Goal: Task Accomplishment & Management: Manage account settings

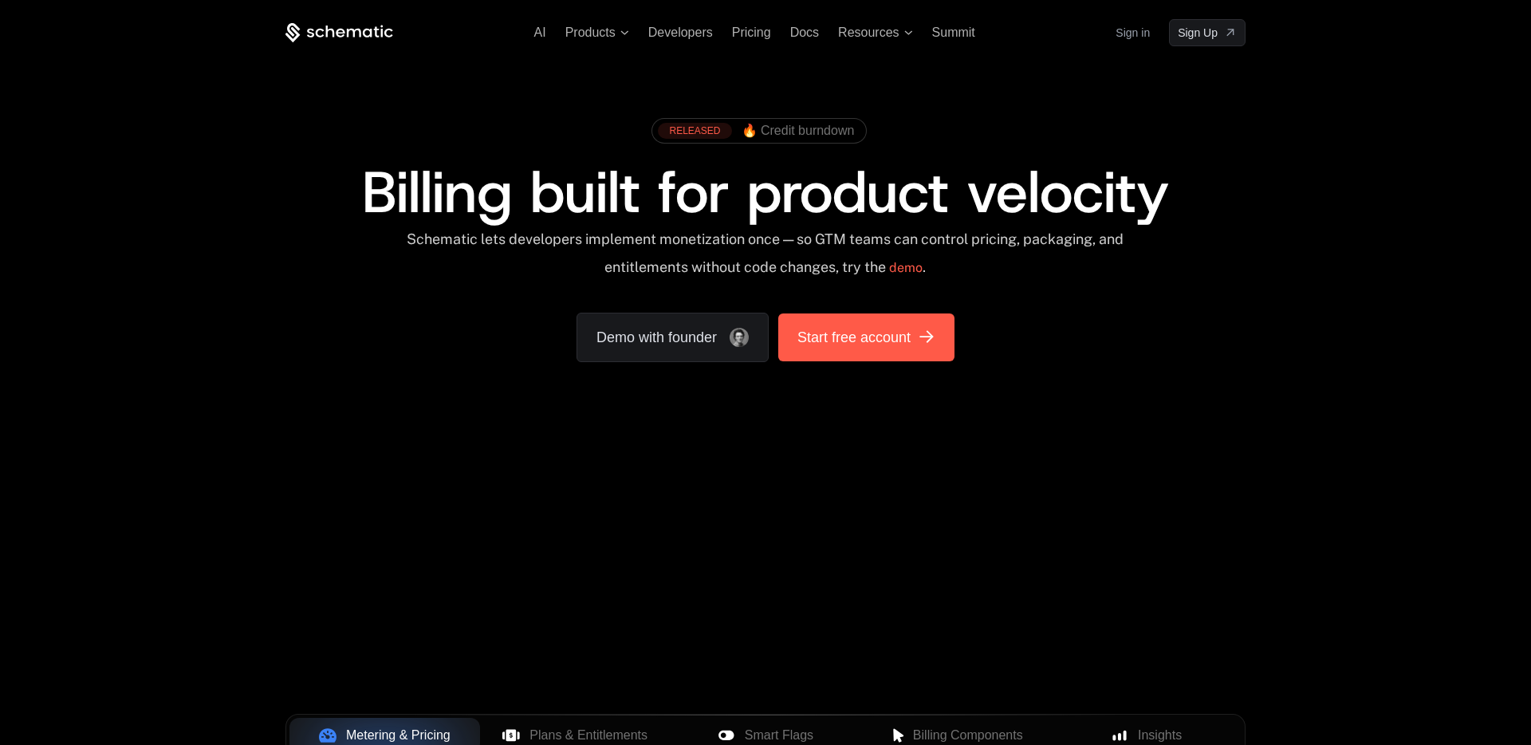
click at [849, 351] on link "Start free account" at bounding box center [866, 337] width 176 height 48
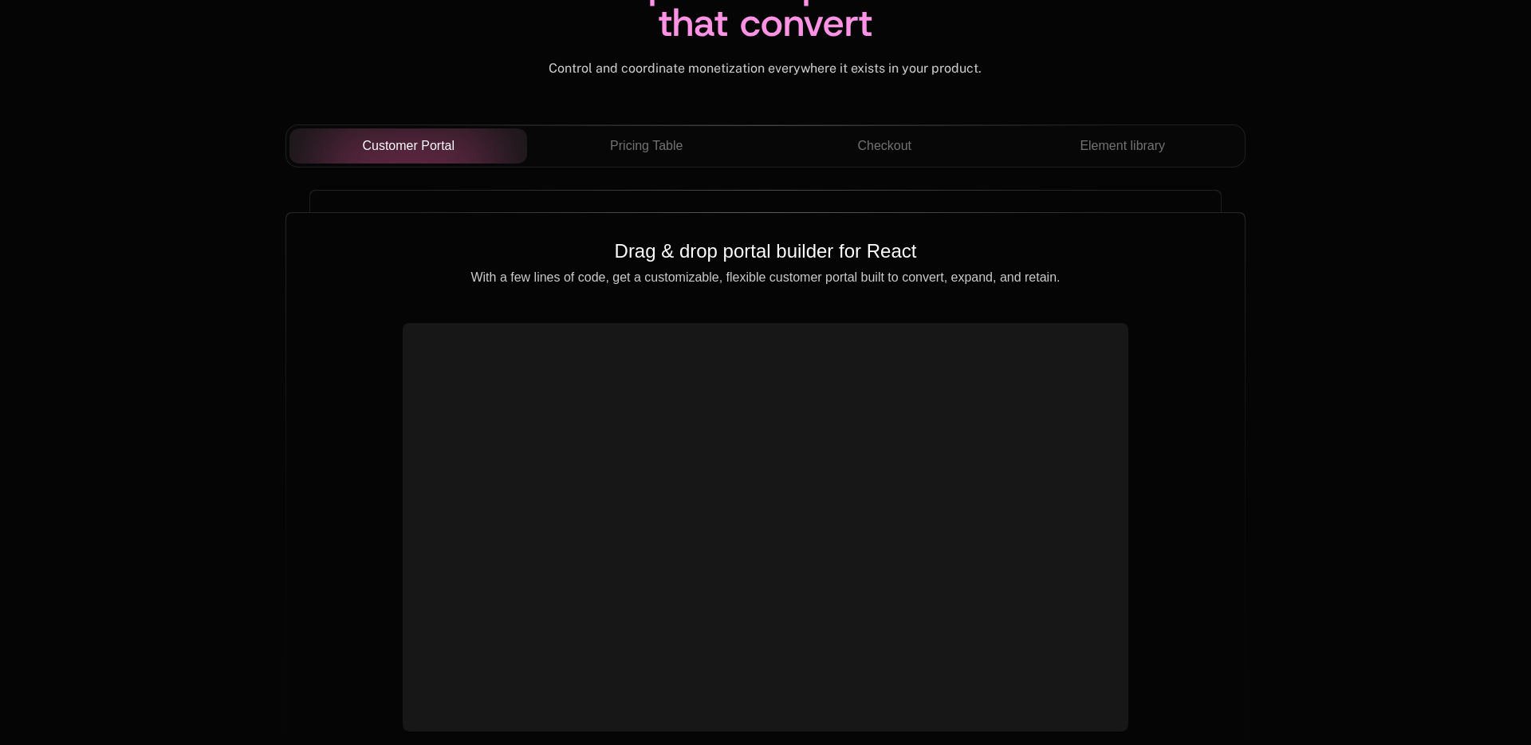
scroll to position [5647, 0]
click at [672, 158] on button "Pricing Table" at bounding box center [646, 144] width 238 height 35
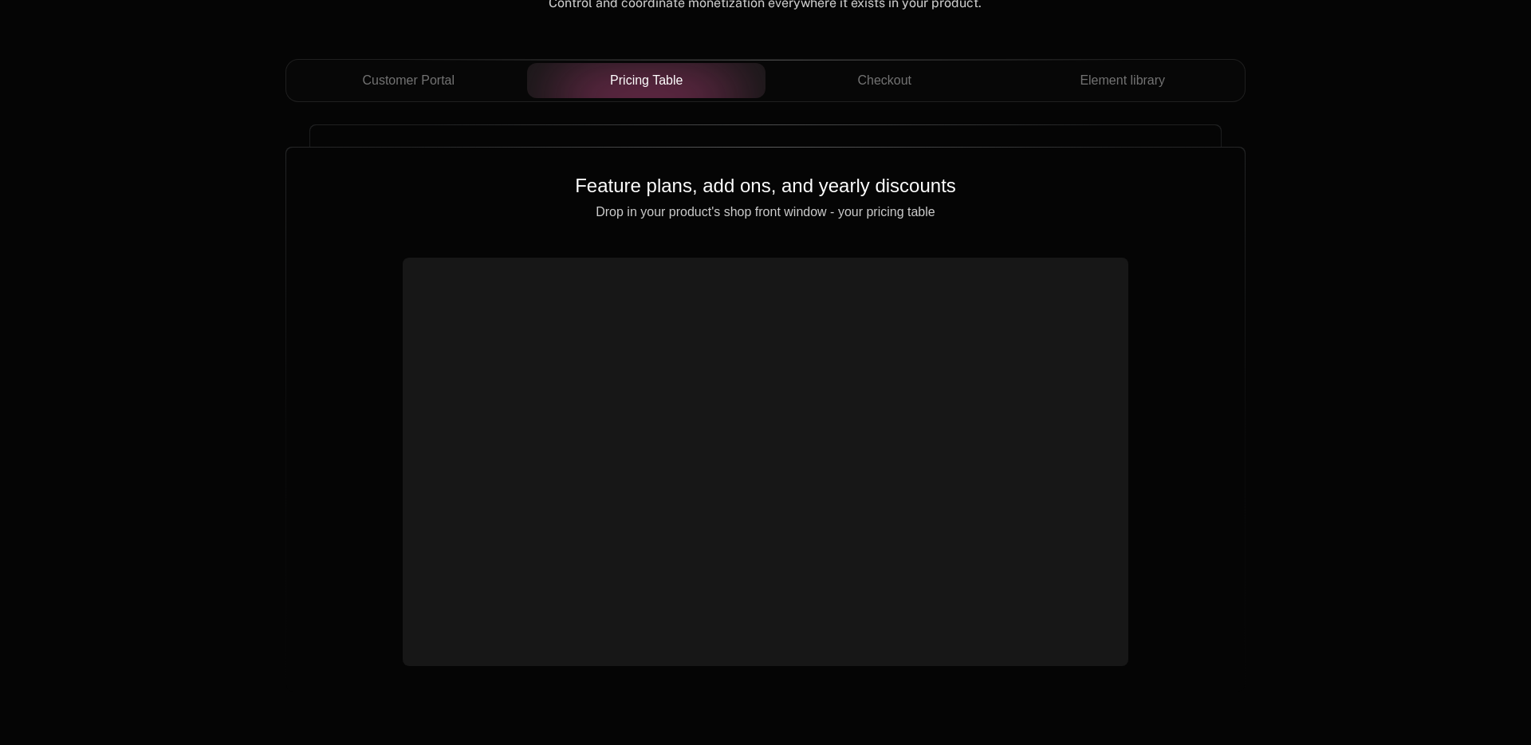
scroll to position [5645, 0]
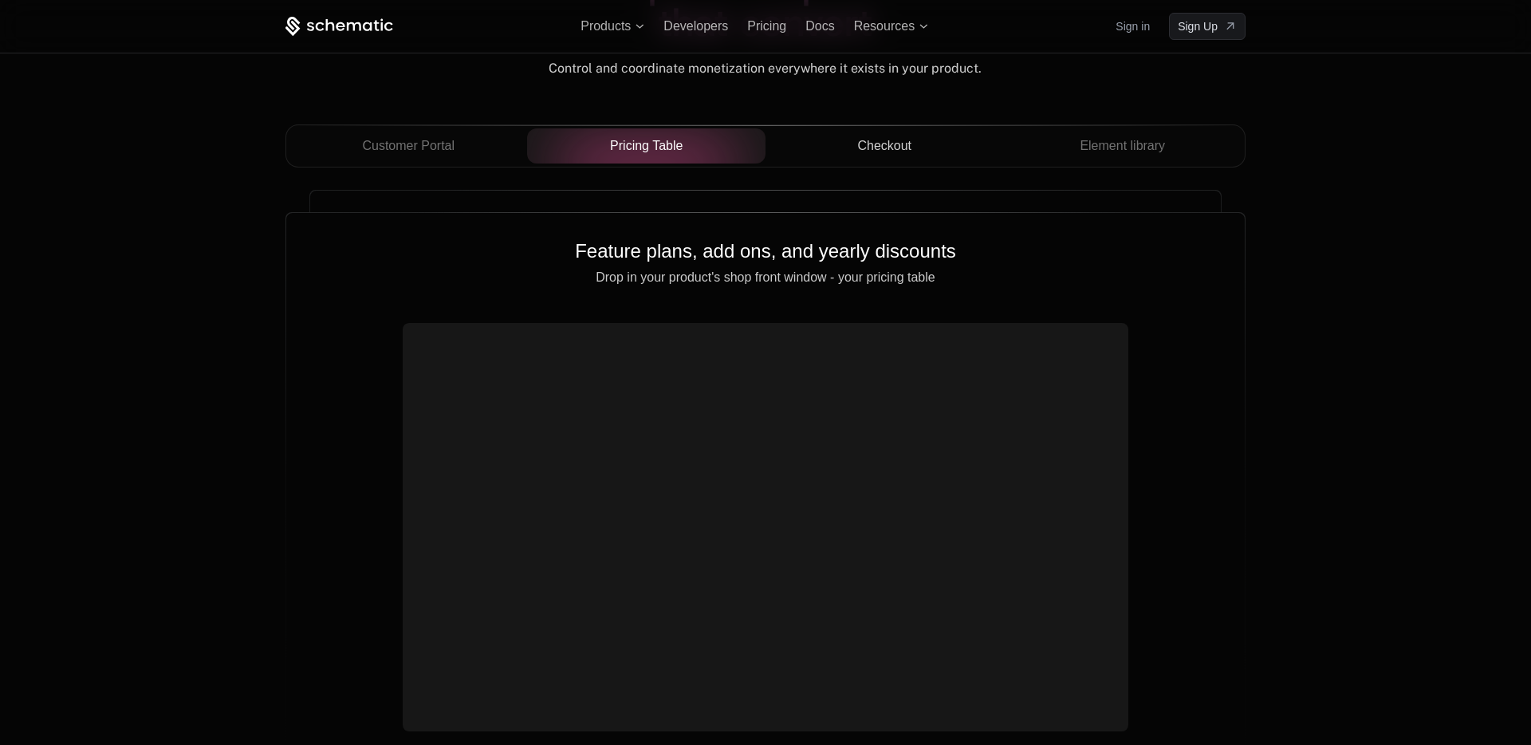
click at [857, 152] on span "Checkout" at bounding box center [884, 145] width 54 height 19
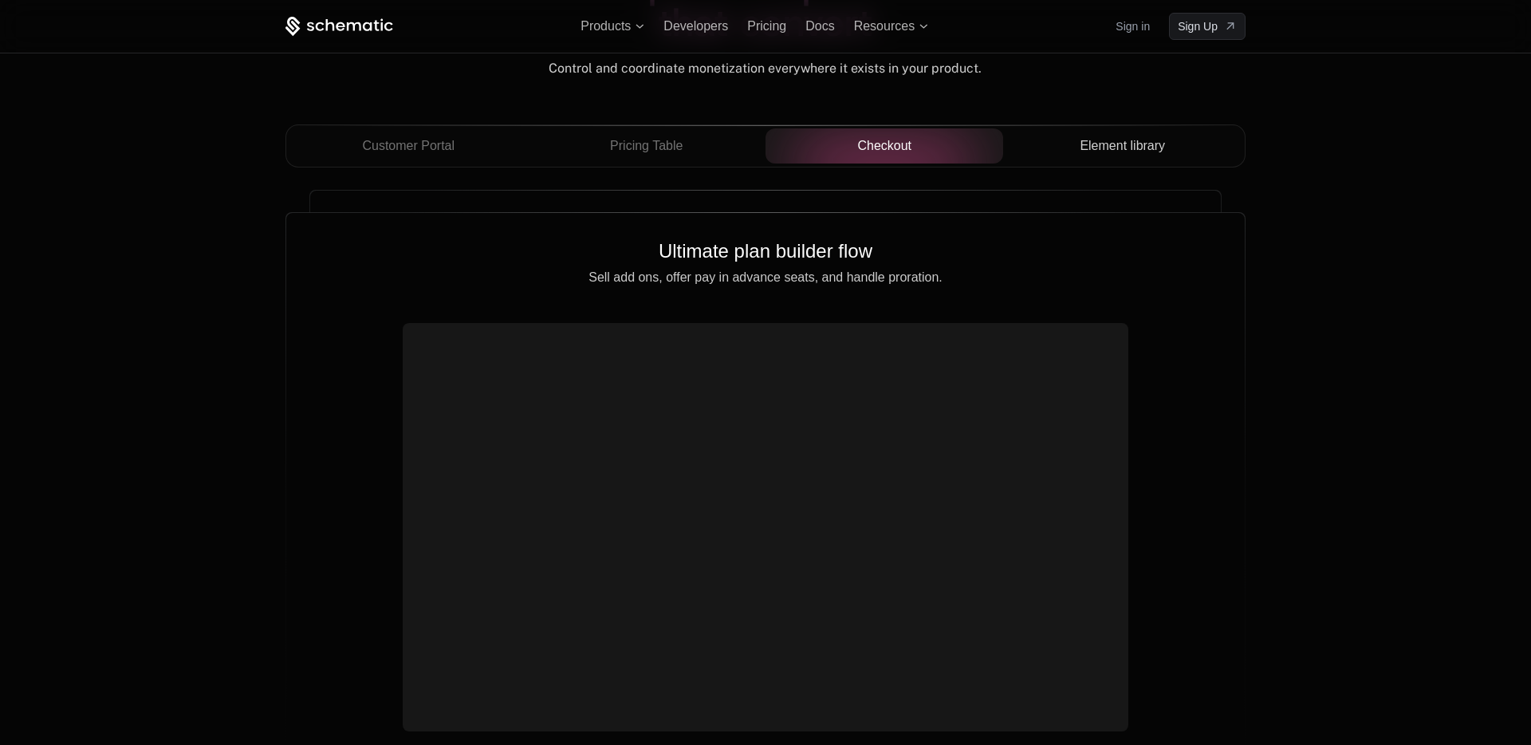
click at [1110, 143] on span "Element library" at bounding box center [1122, 145] width 85 height 19
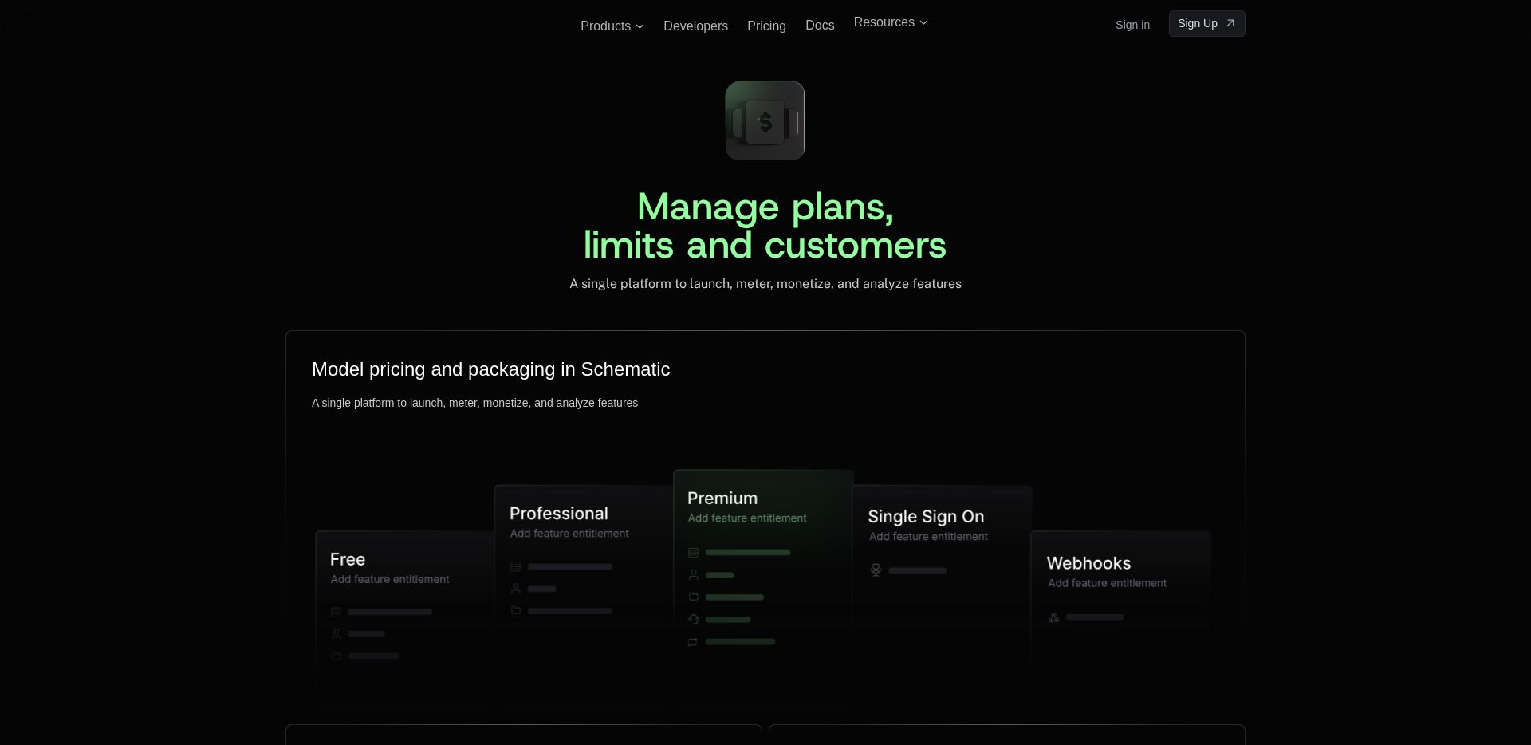
scroll to position [3647, 0]
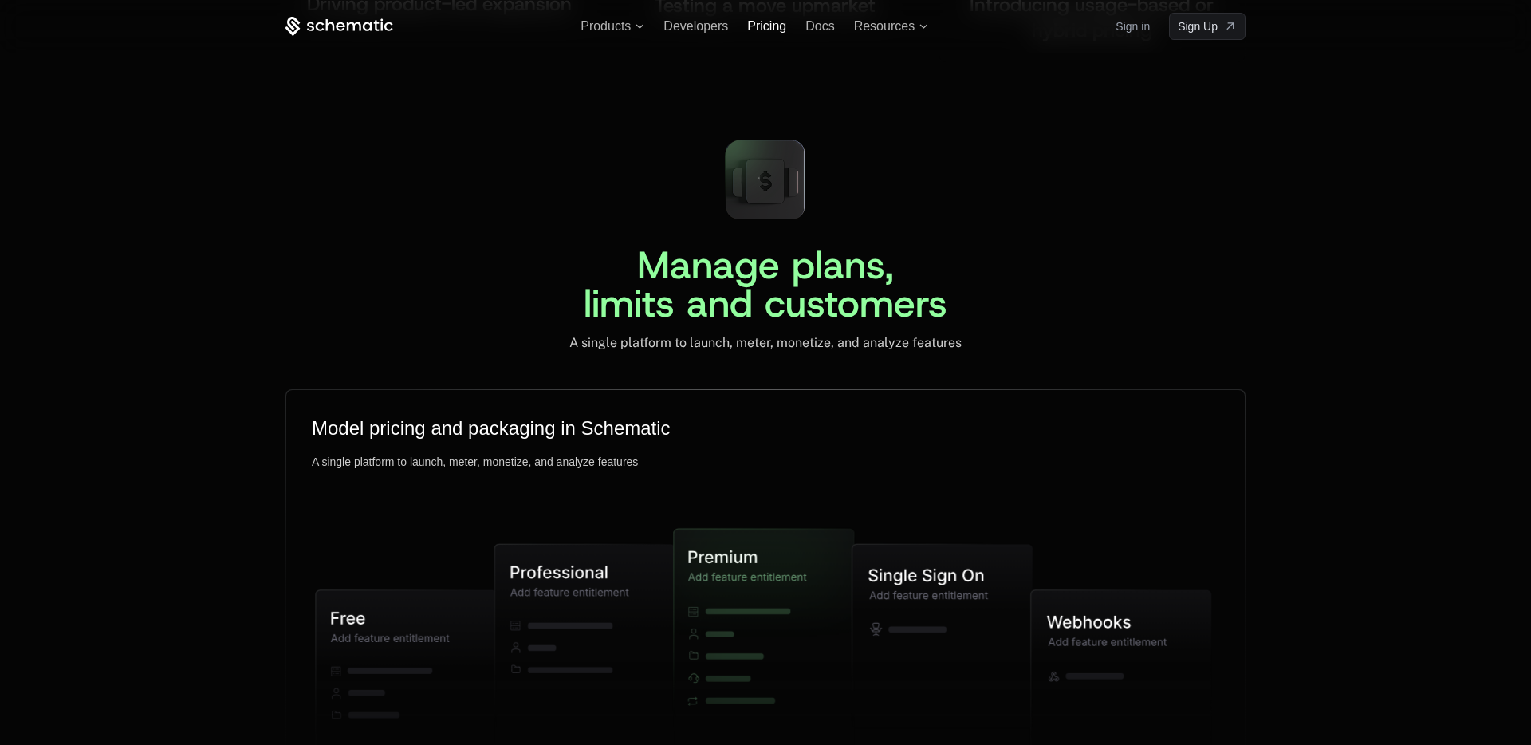
click at [755, 26] on span "Pricing" at bounding box center [766, 26] width 39 height 14
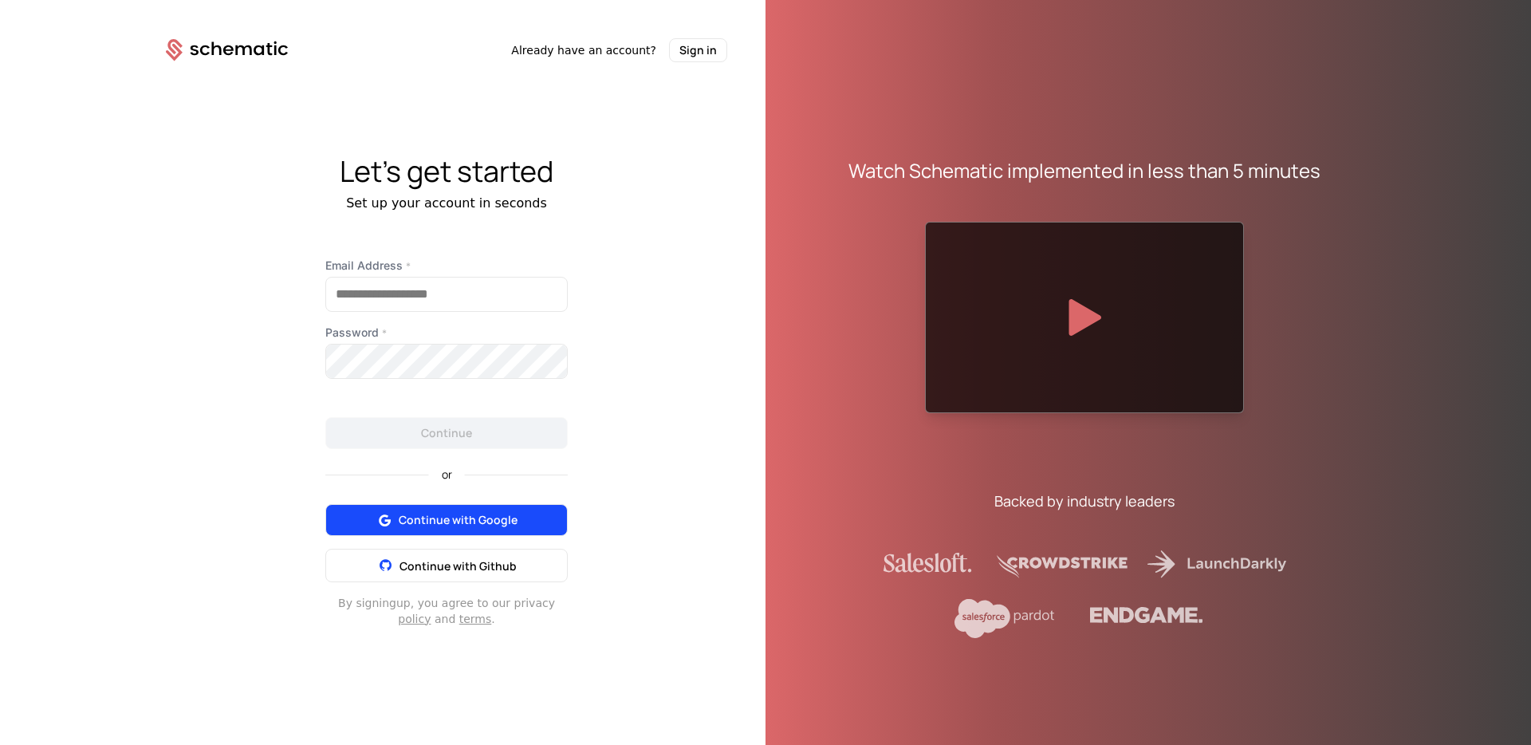
click at [380, 517] on icon at bounding box center [384, 520] width 20 height 20
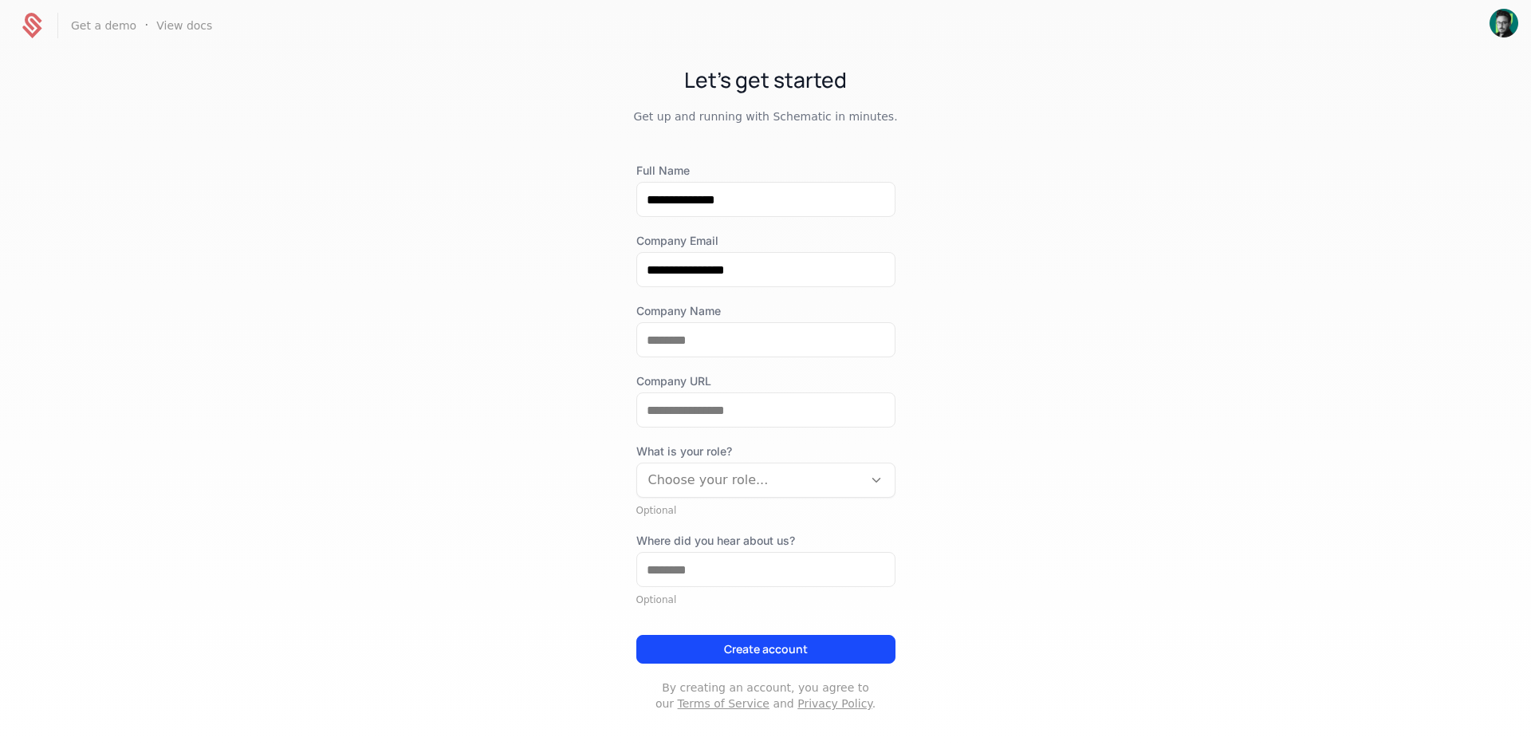
click at [710, 640] on button "Create account" at bounding box center [765, 649] width 259 height 29
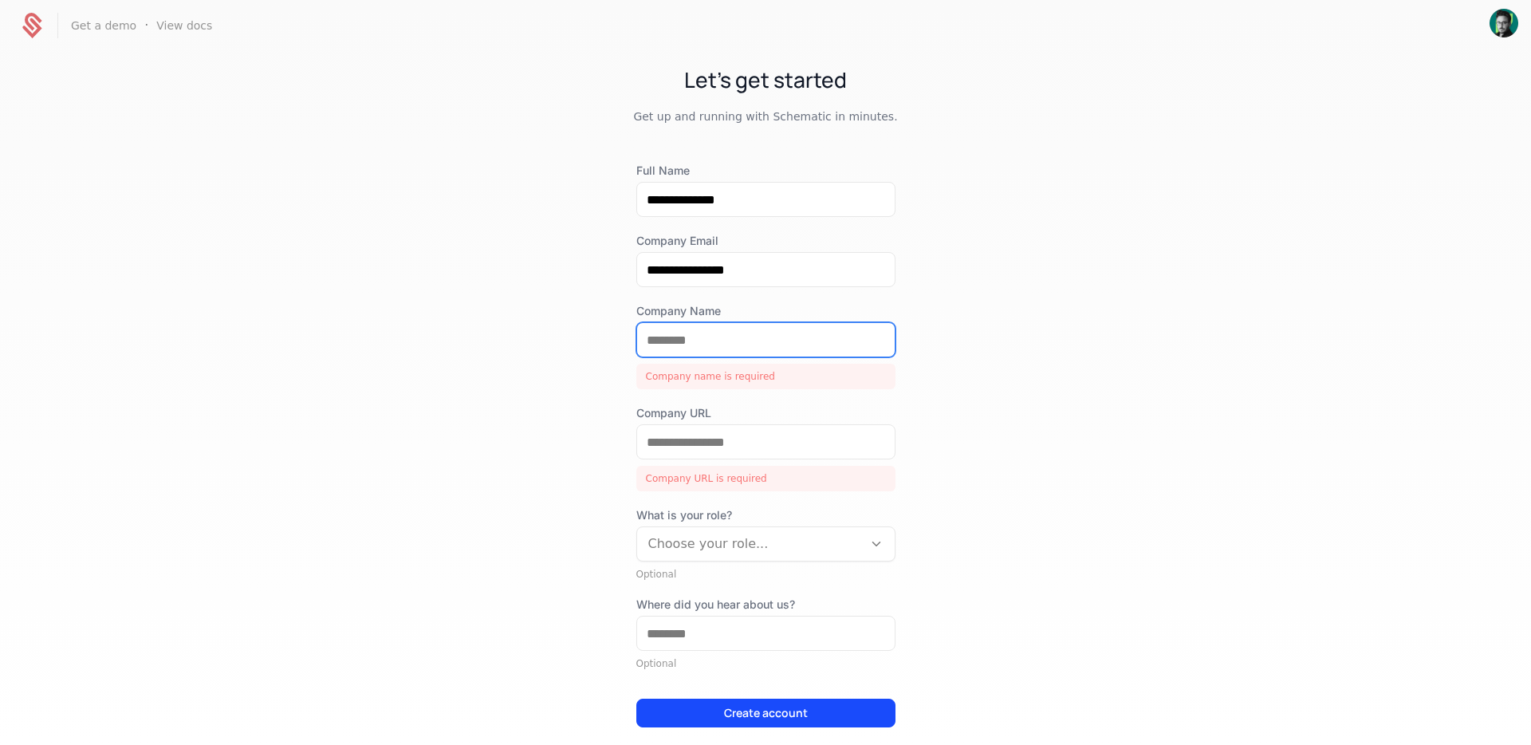
click at [705, 349] on input "Company Name" at bounding box center [766, 339] width 258 height 33
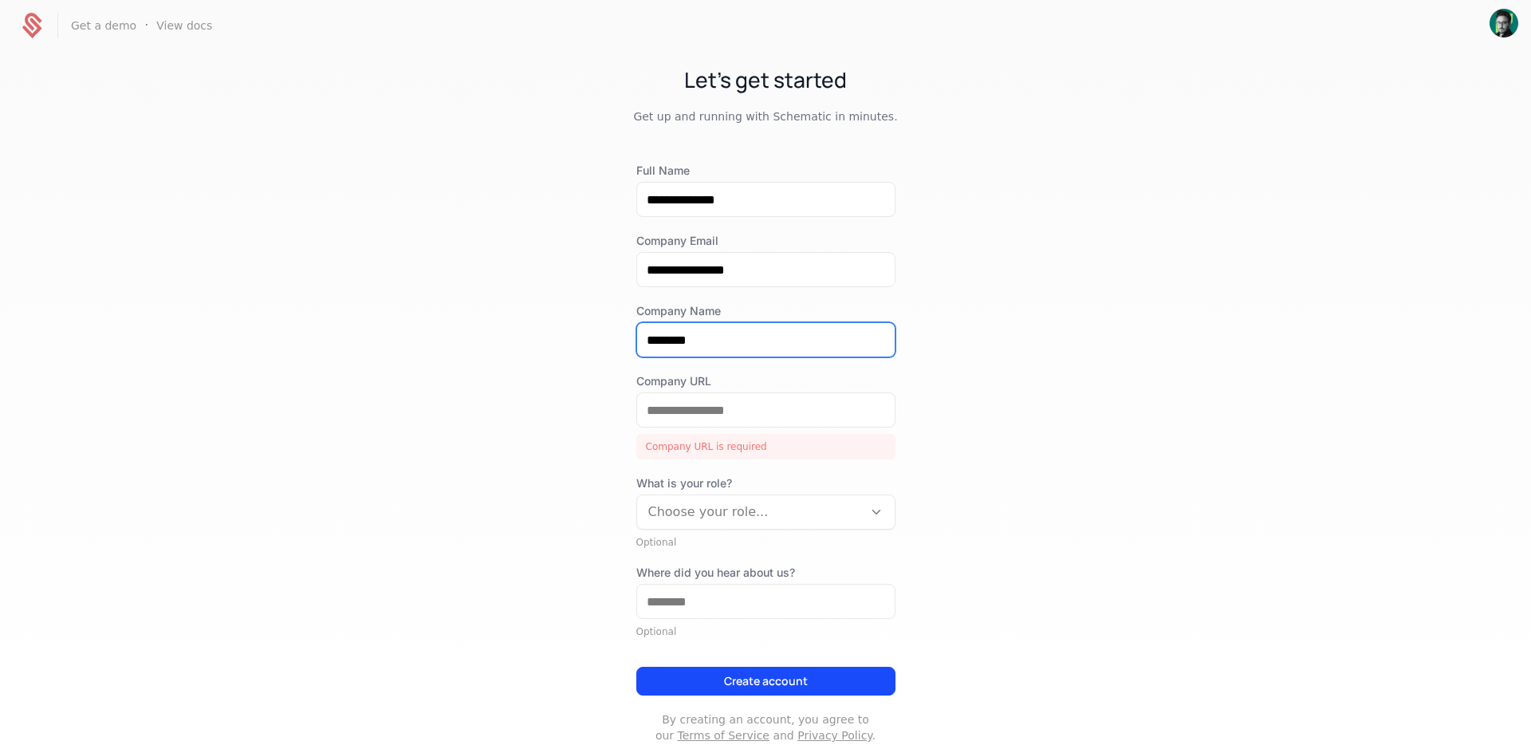
type input "********"
click at [536, 479] on div "**********" at bounding box center [765, 397] width 1531 height 692
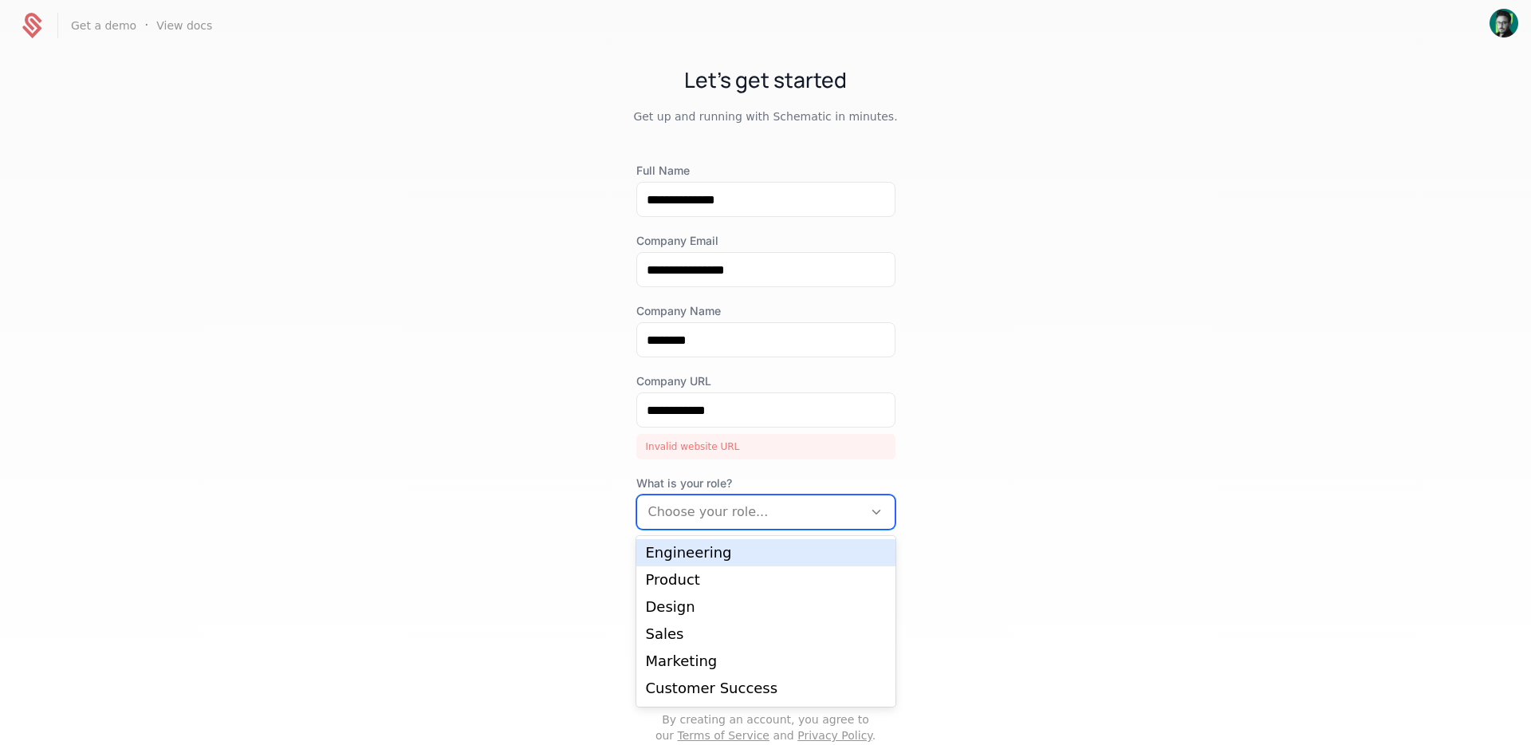
click at [688, 501] on div at bounding box center [749, 512] width 203 height 22
click at [681, 554] on div "Engineering" at bounding box center [766, 553] width 240 height 14
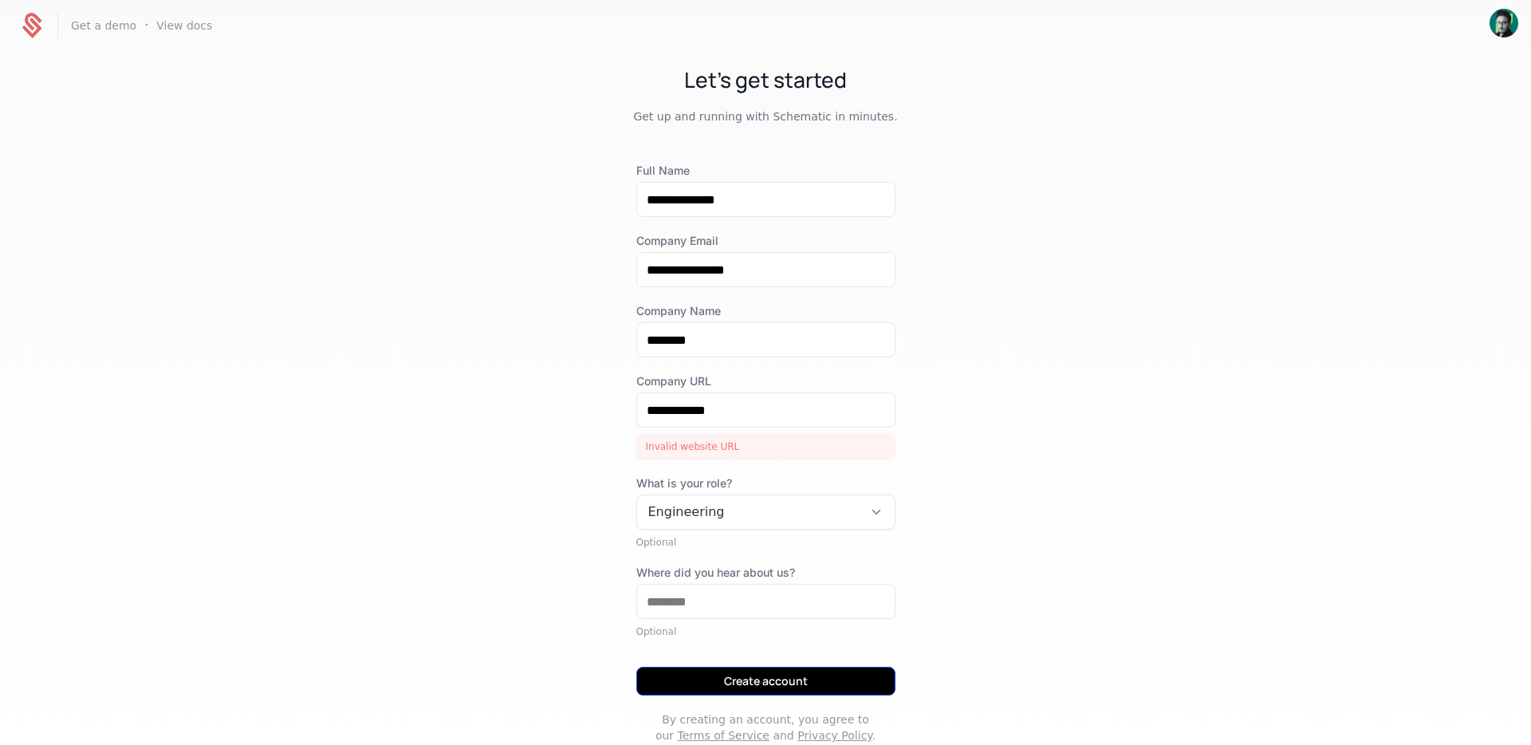
click at [676, 680] on button "Create account" at bounding box center [765, 681] width 259 height 29
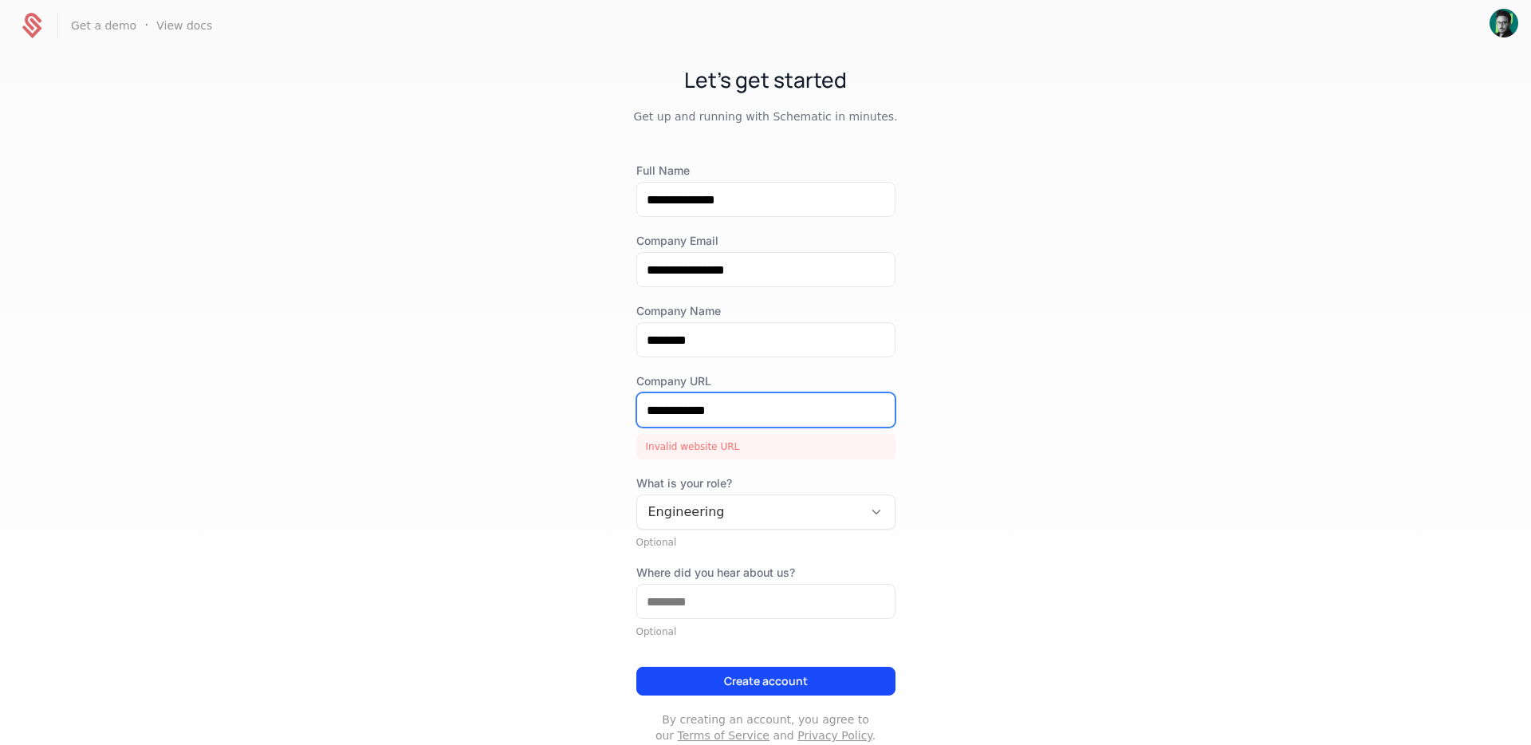
click at [648, 408] on input "**********" at bounding box center [766, 409] width 258 height 33
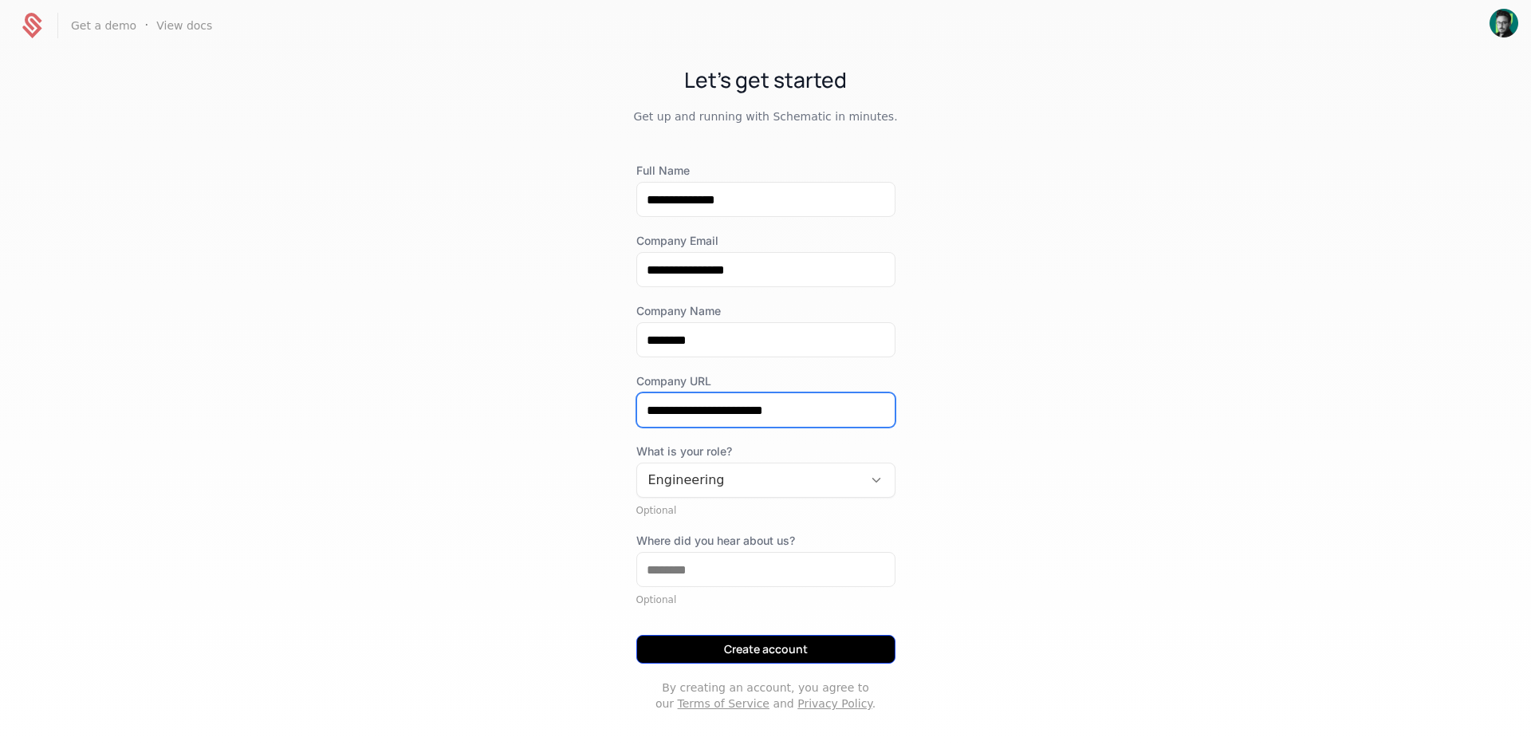
type input "**********"
click at [701, 648] on button "Create account" at bounding box center [765, 649] width 259 height 29
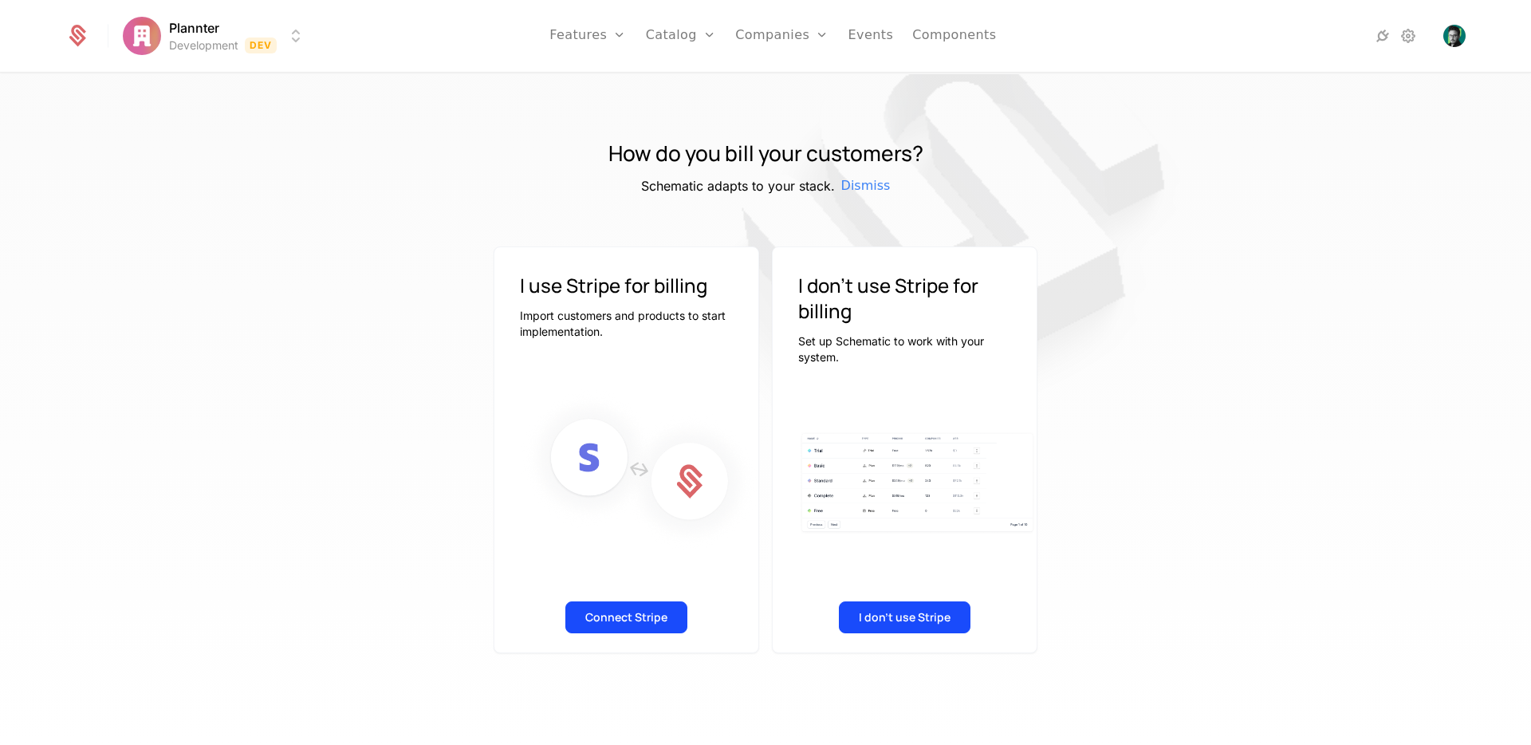
click at [428, 341] on div "I use Stripe for billing Import customers and products to start implementation.…" at bounding box center [765, 449] width 1037 height 407
click at [911, 613] on button "I don't use Stripe" at bounding box center [905, 617] width 132 height 32
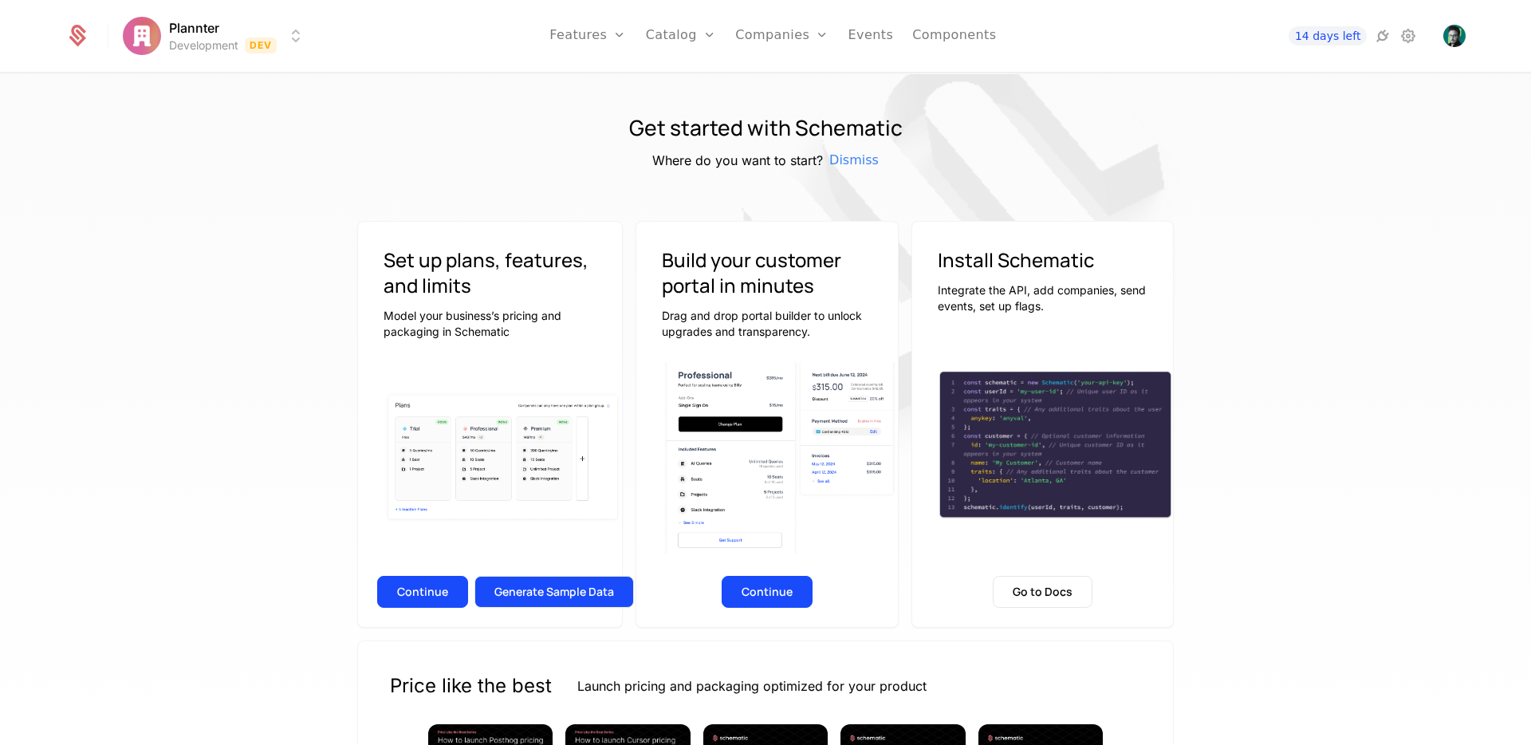
click at [572, 593] on button "Generate Sample Data" at bounding box center [555, 592] width 160 height 32
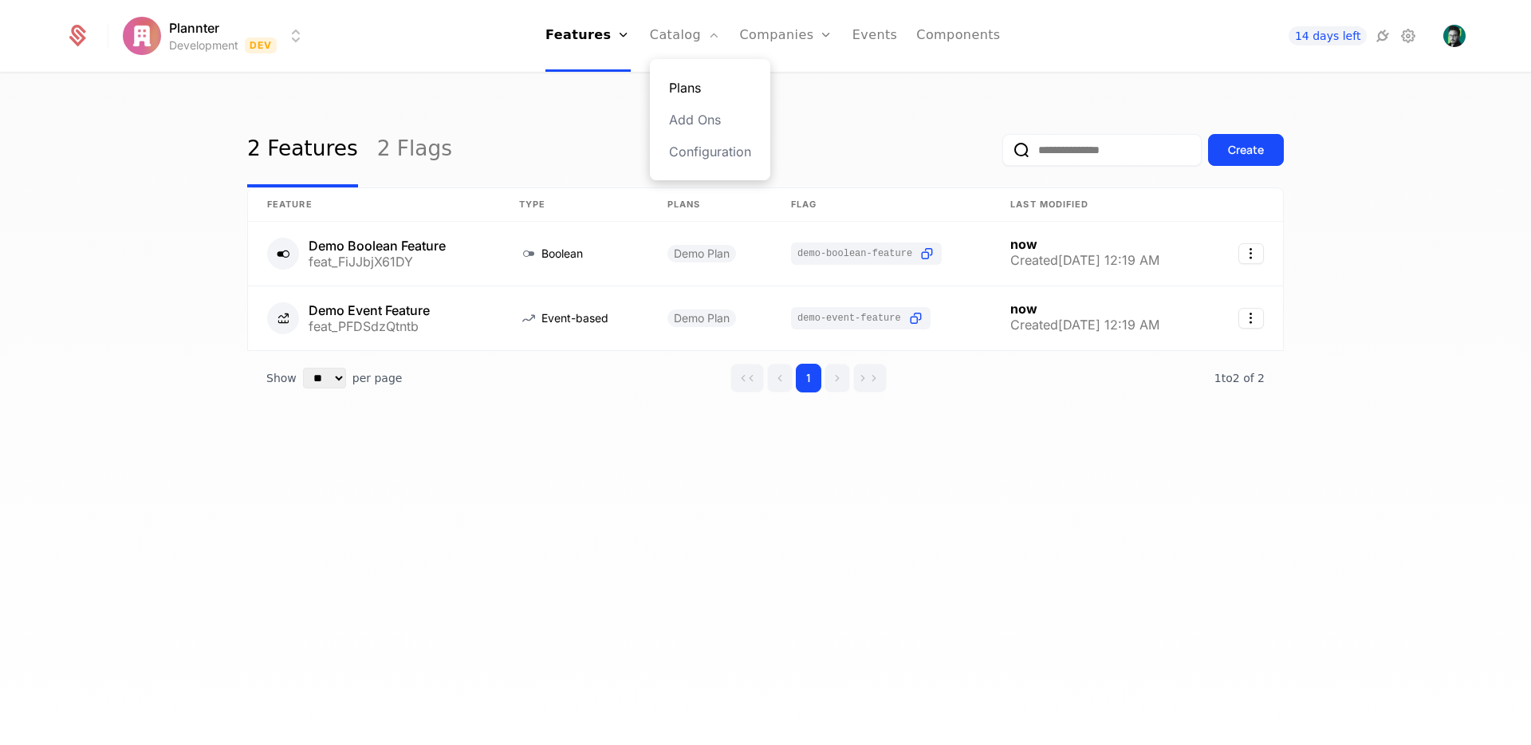
click at [684, 83] on link "Plans" at bounding box center [710, 87] width 82 height 19
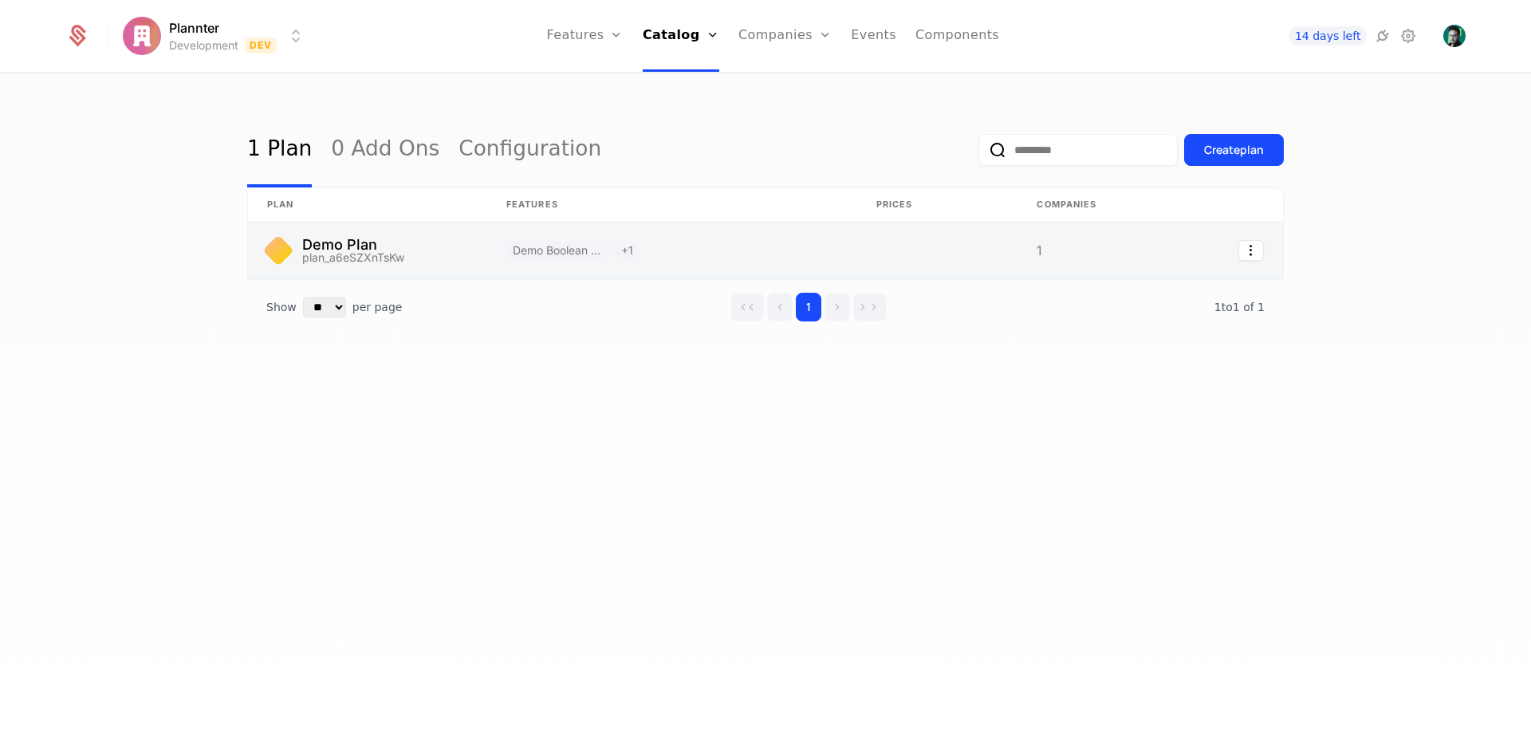
click at [450, 254] on link at bounding box center [367, 250] width 239 height 57
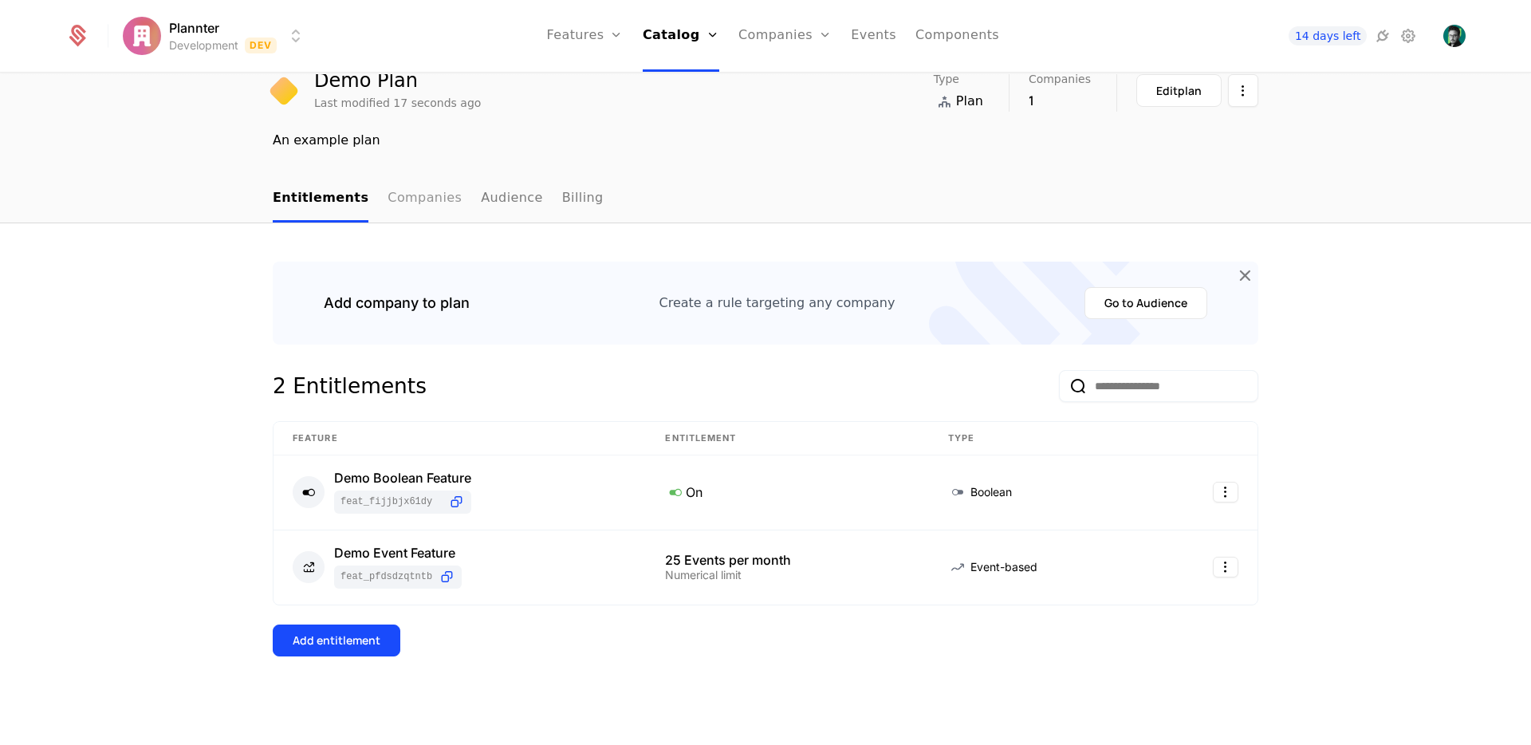
scroll to position [69, 0]
click at [420, 207] on link "Companies" at bounding box center [425, 198] width 74 height 47
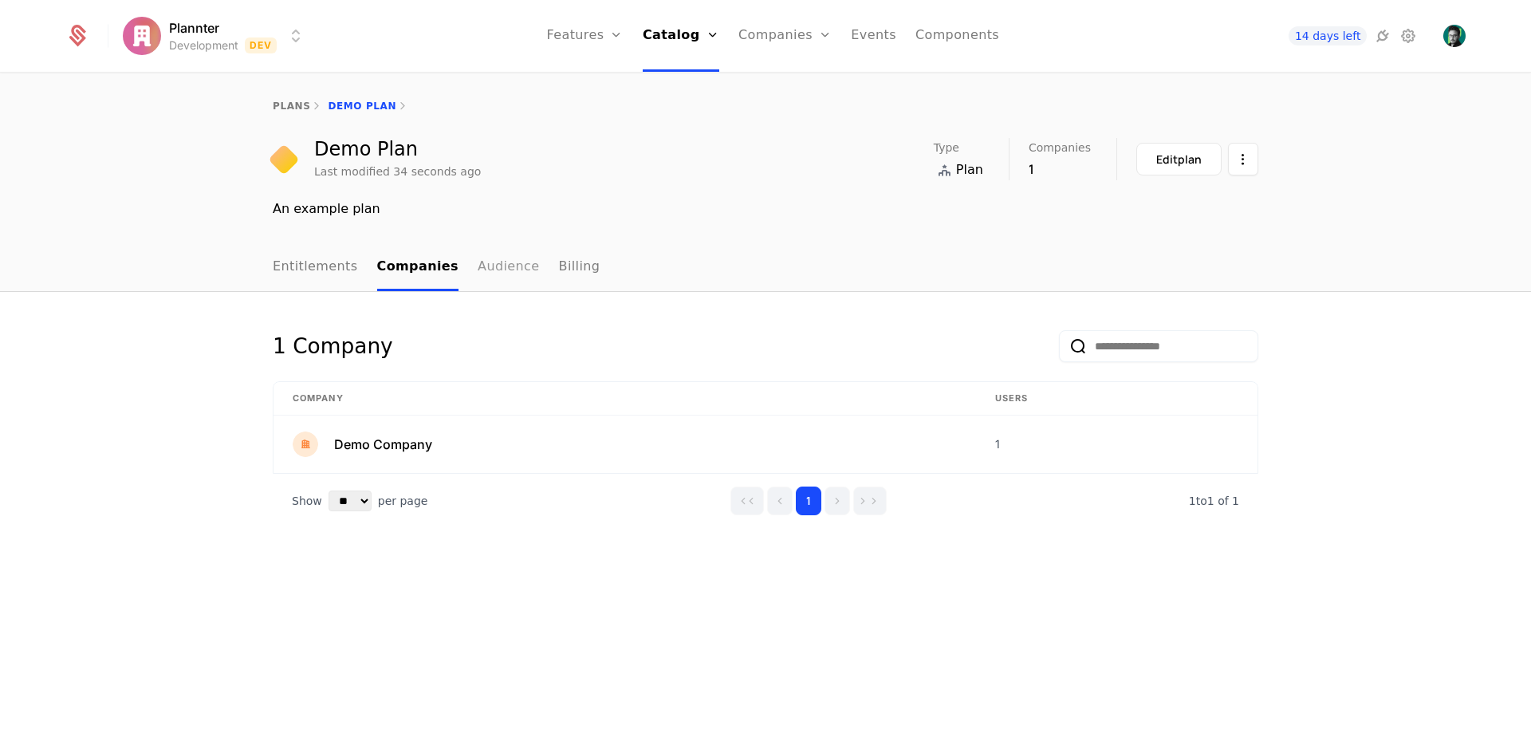
click at [480, 273] on link "Audience" at bounding box center [509, 267] width 62 height 47
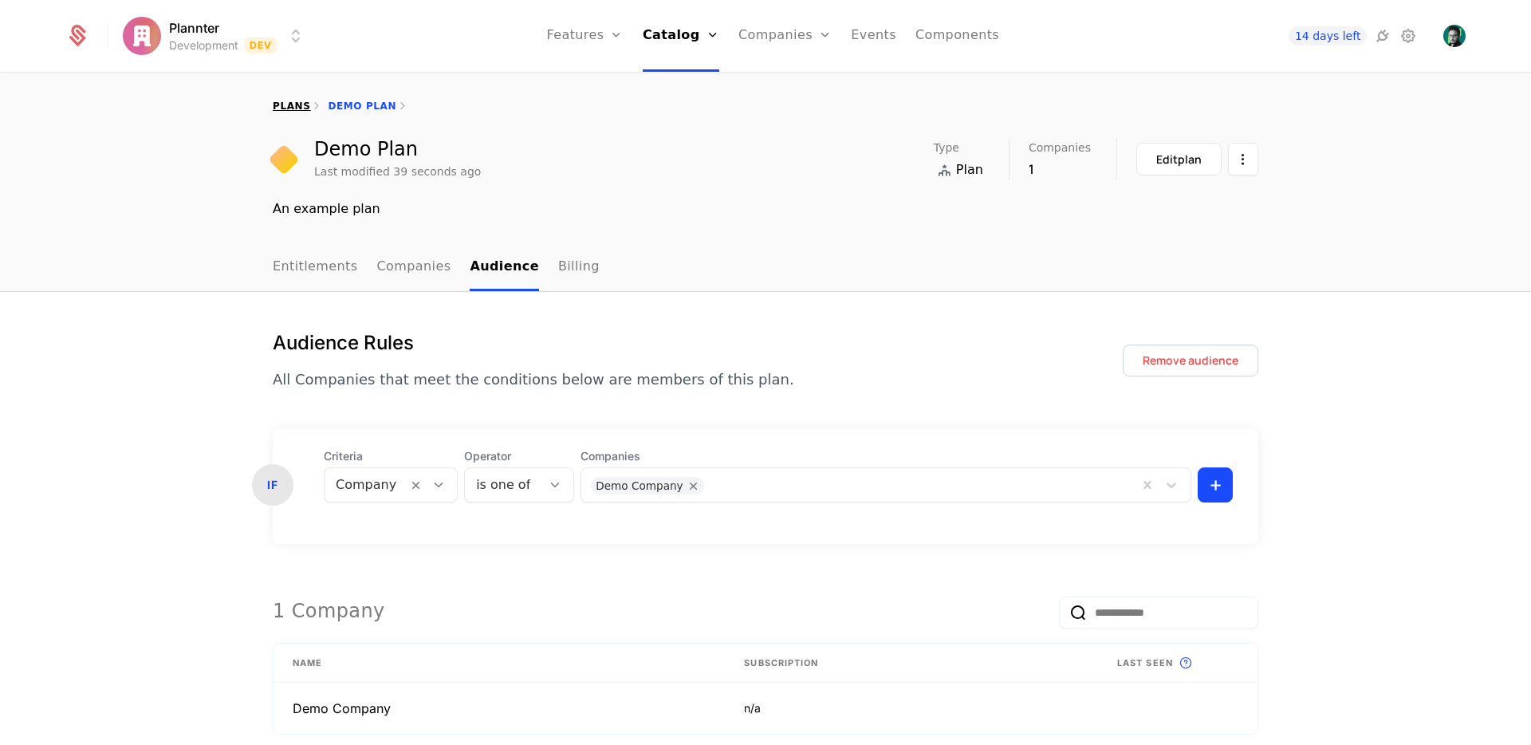
click at [295, 104] on link "plans" at bounding box center [291, 105] width 37 height 11
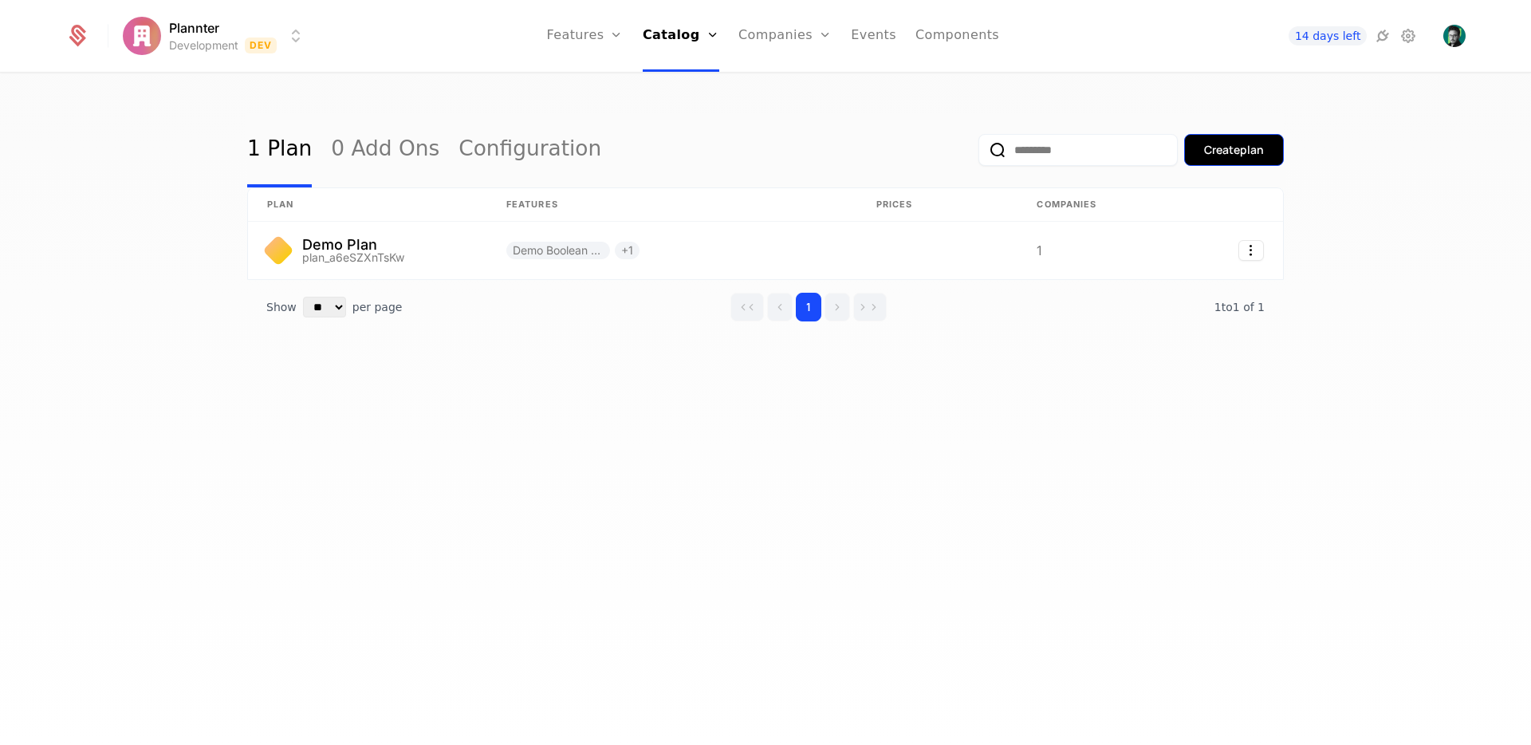
click at [1216, 153] on div "Create plan" at bounding box center [1234, 150] width 60 height 16
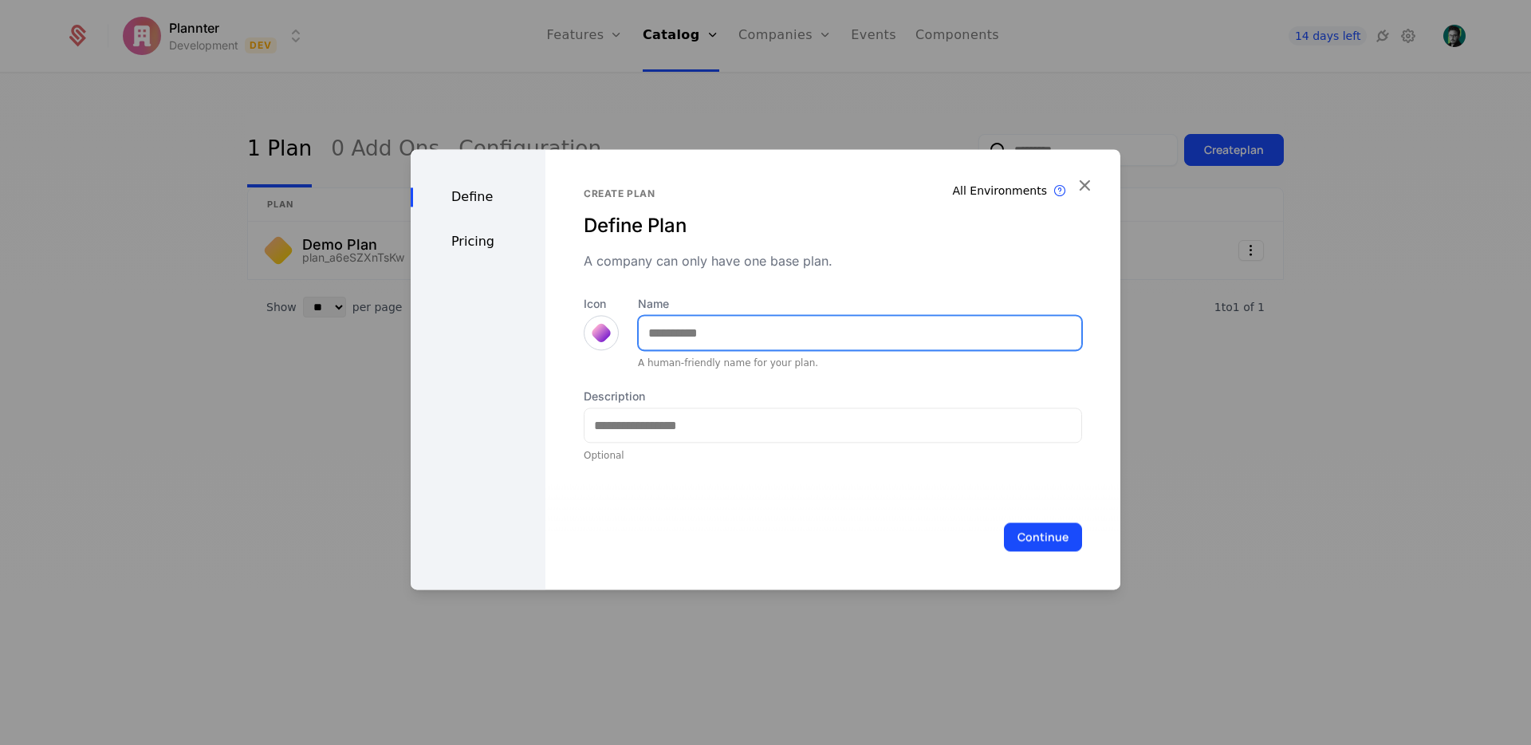
click at [839, 324] on input "Name" at bounding box center [860, 332] width 443 height 33
type input "****"
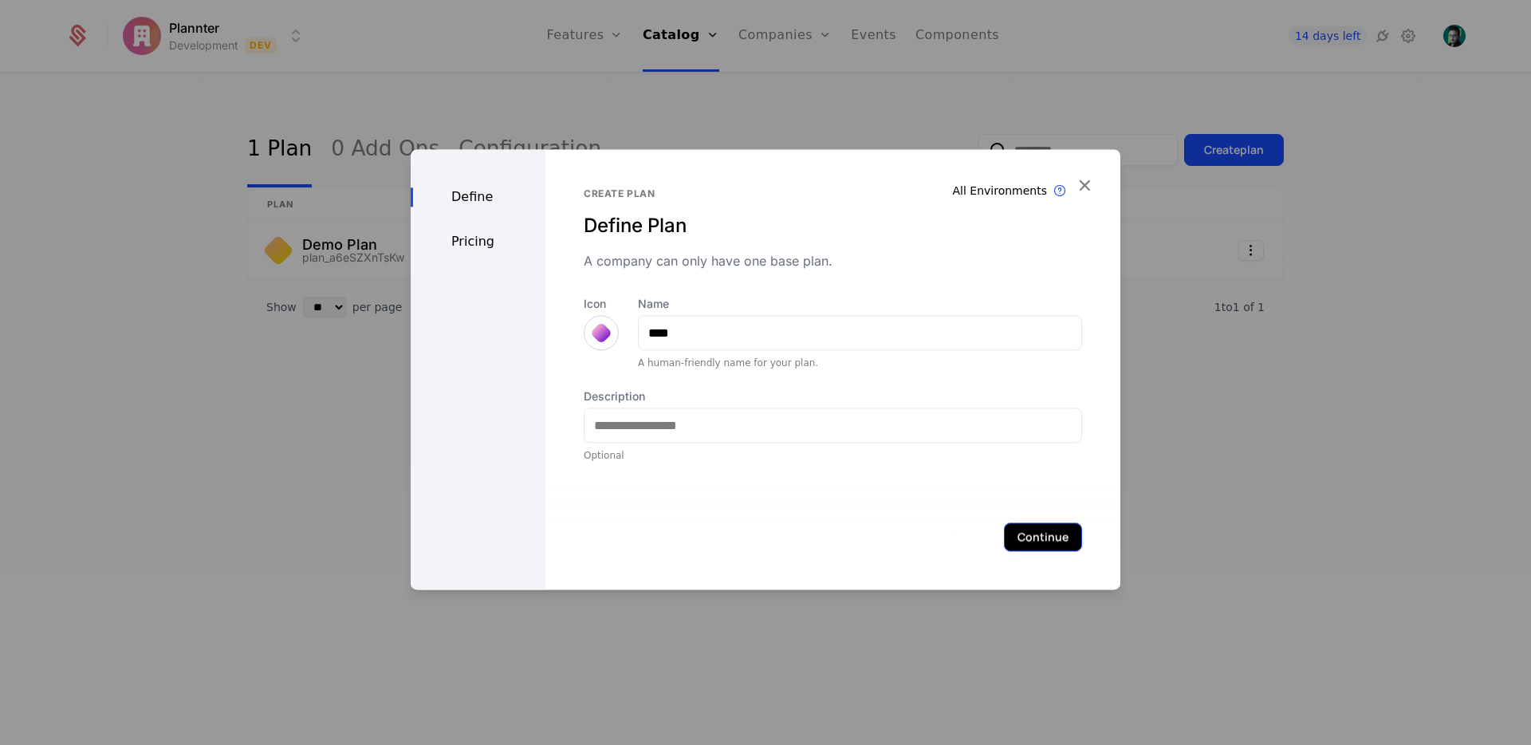
click at [1065, 534] on button "Continue" at bounding box center [1043, 536] width 78 height 29
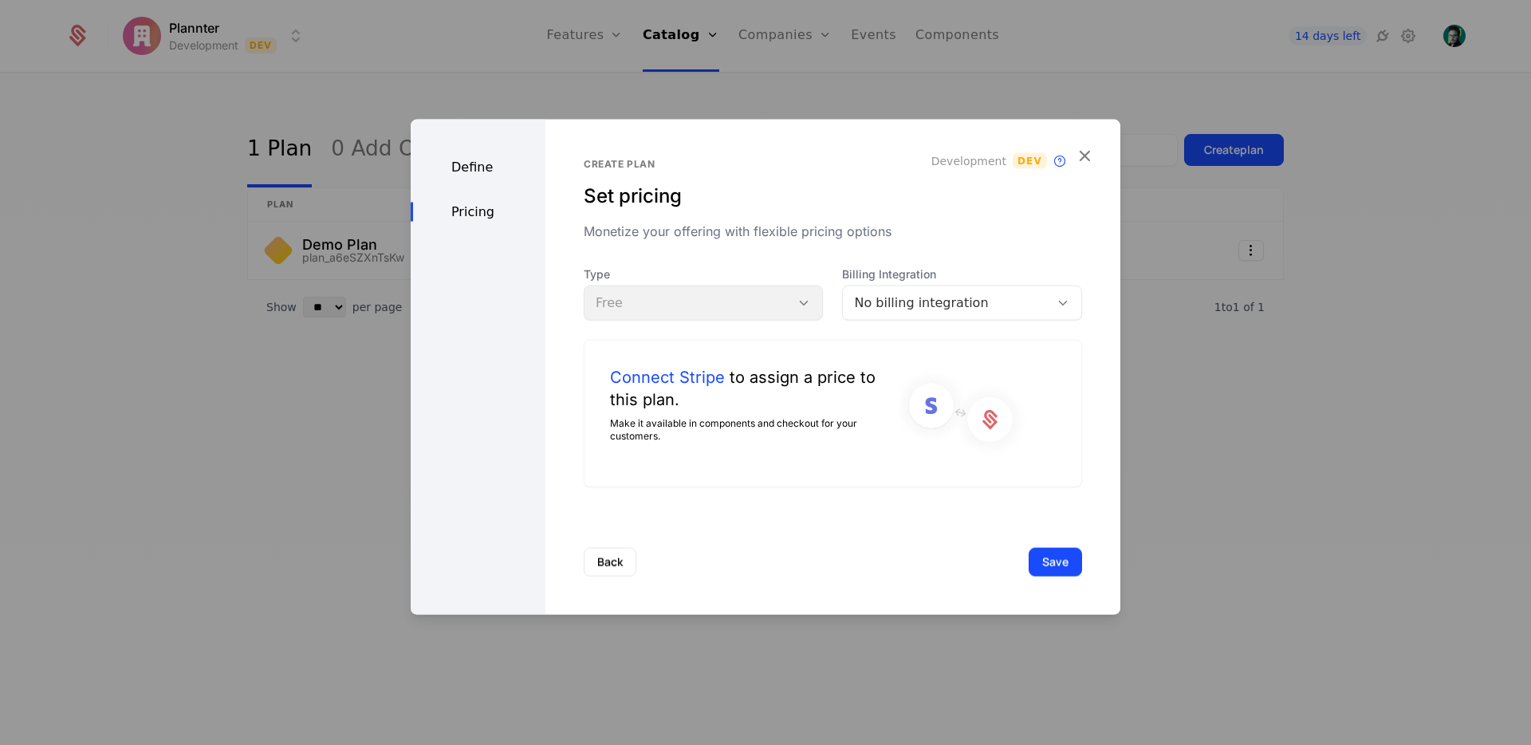
click at [909, 313] on div "No billing integration" at bounding box center [962, 303] width 240 height 35
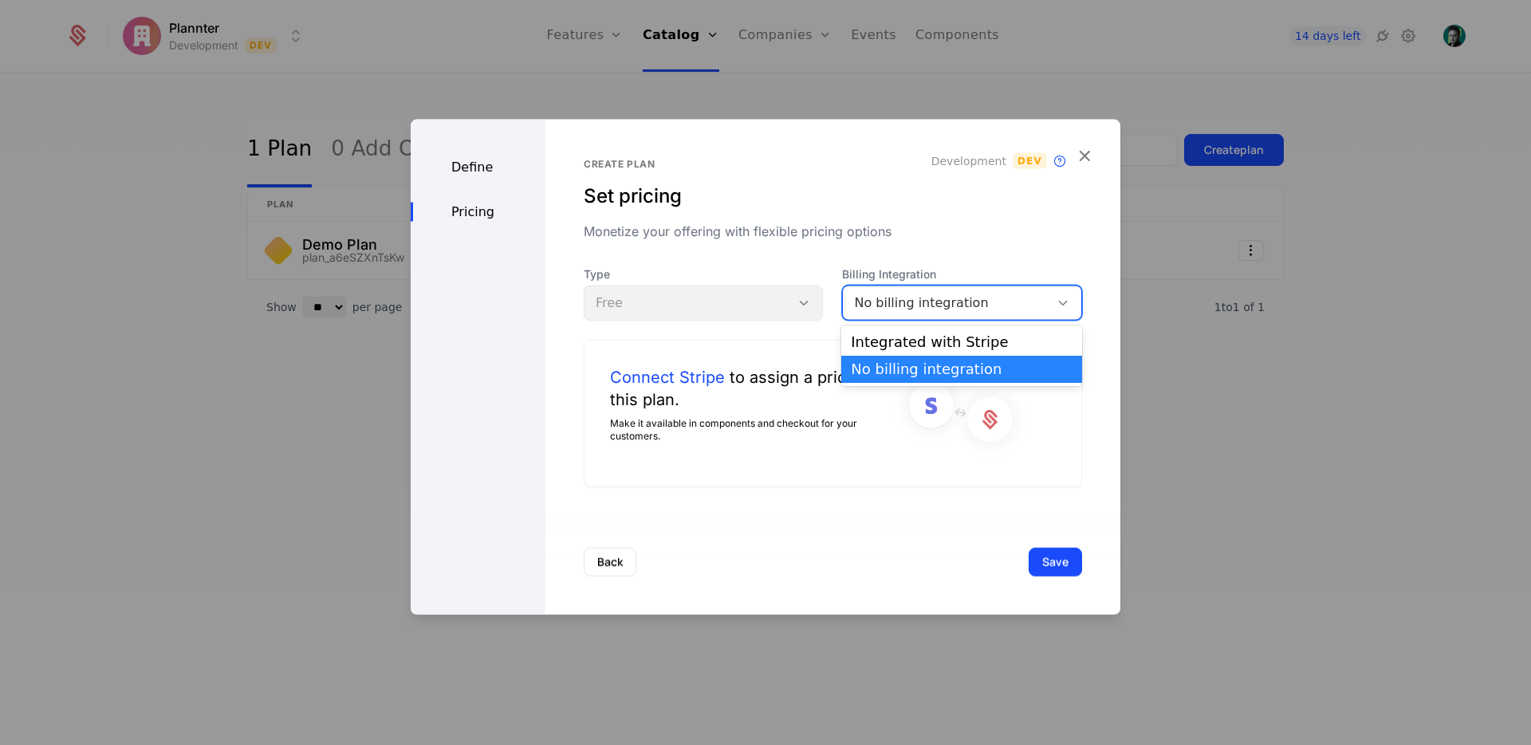
click at [881, 375] on div "No billing integration" at bounding box center [962, 369] width 222 height 14
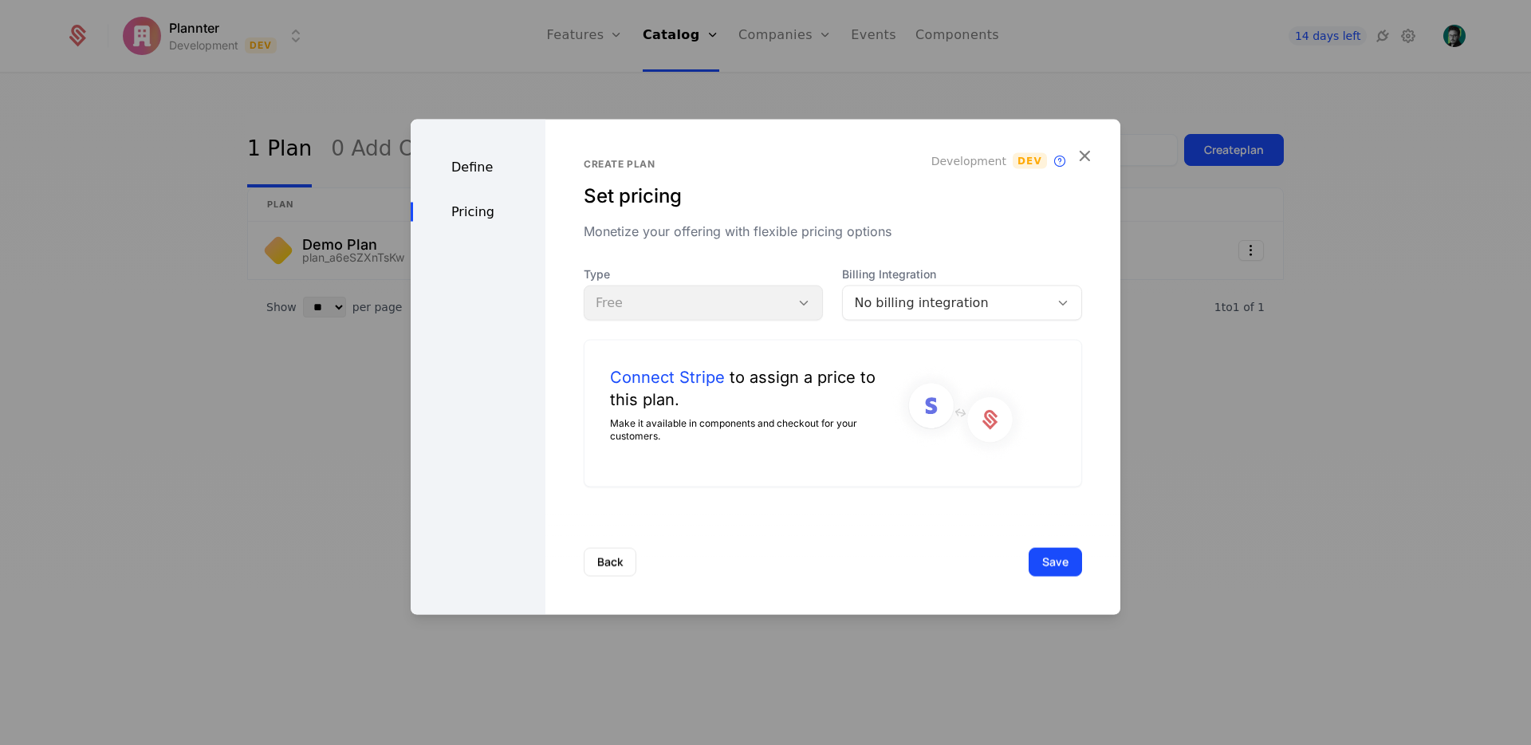
click at [1082, 568] on div "Back Save" at bounding box center [833, 561] width 575 height 105
click at [1057, 565] on button "Save" at bounding box center [1055, 561] width 53 height 29
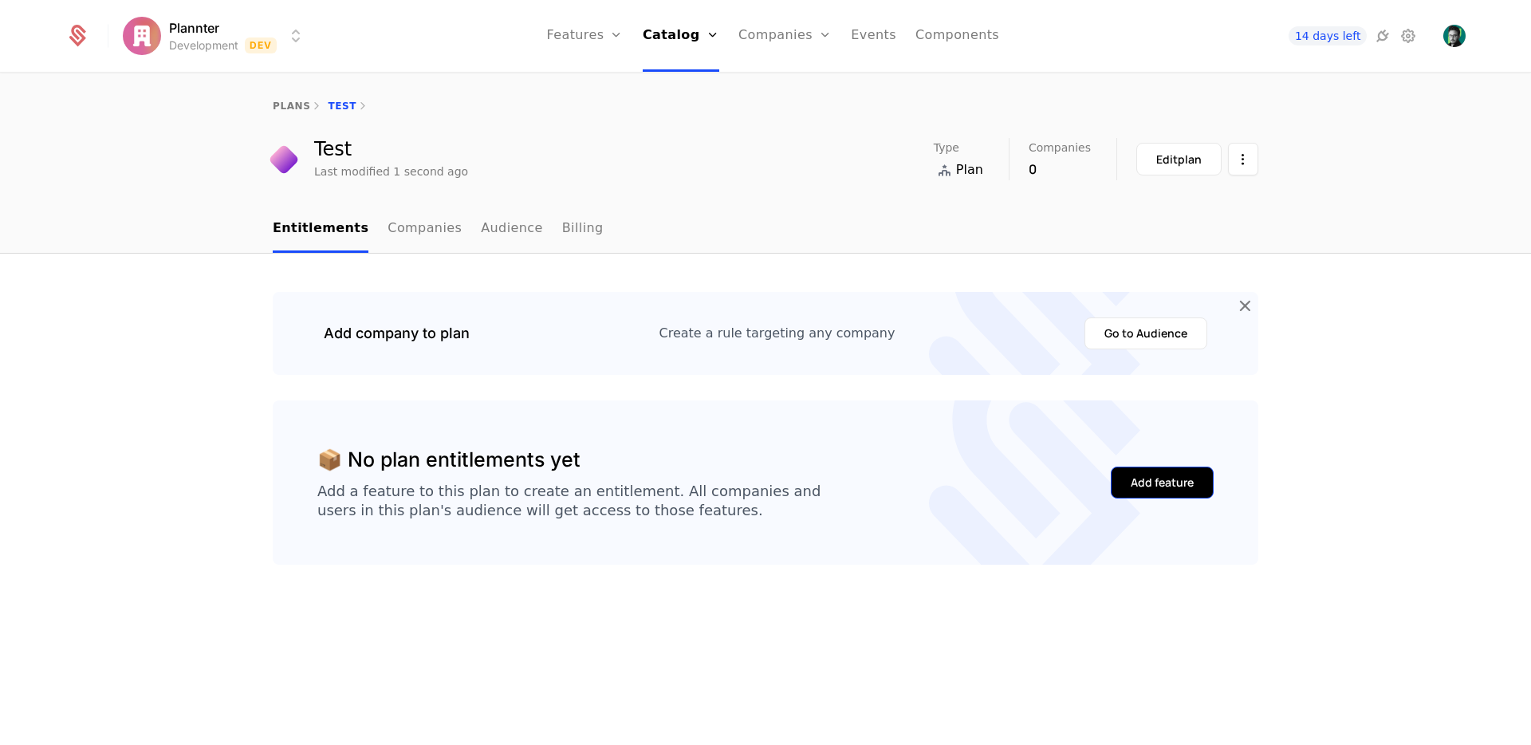
click at [1188, 492] on button "Add feature" at bounding box center [1162, 483] width 103 height 32
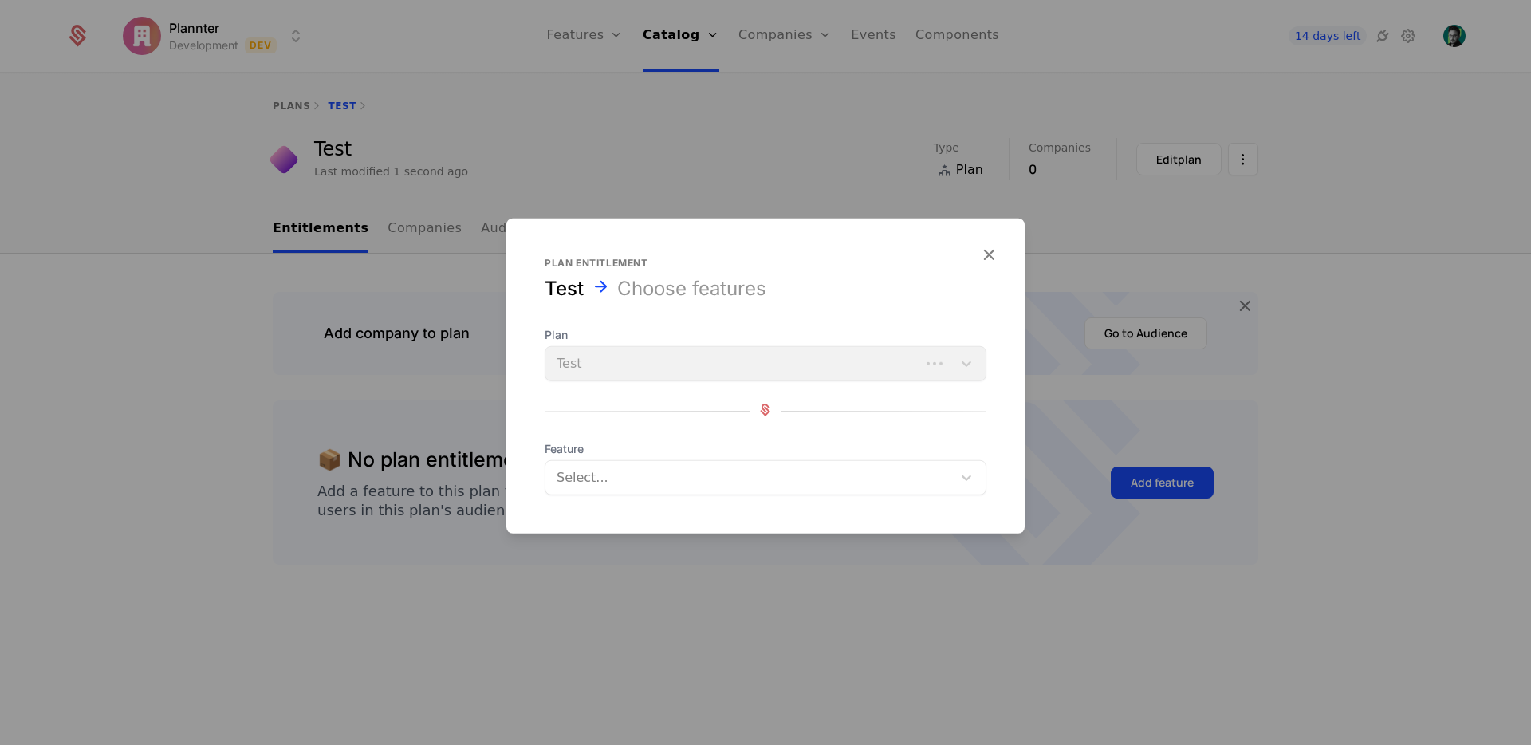
click at [639, 470] on div at bounding box center [750, 478] width 384 height 22
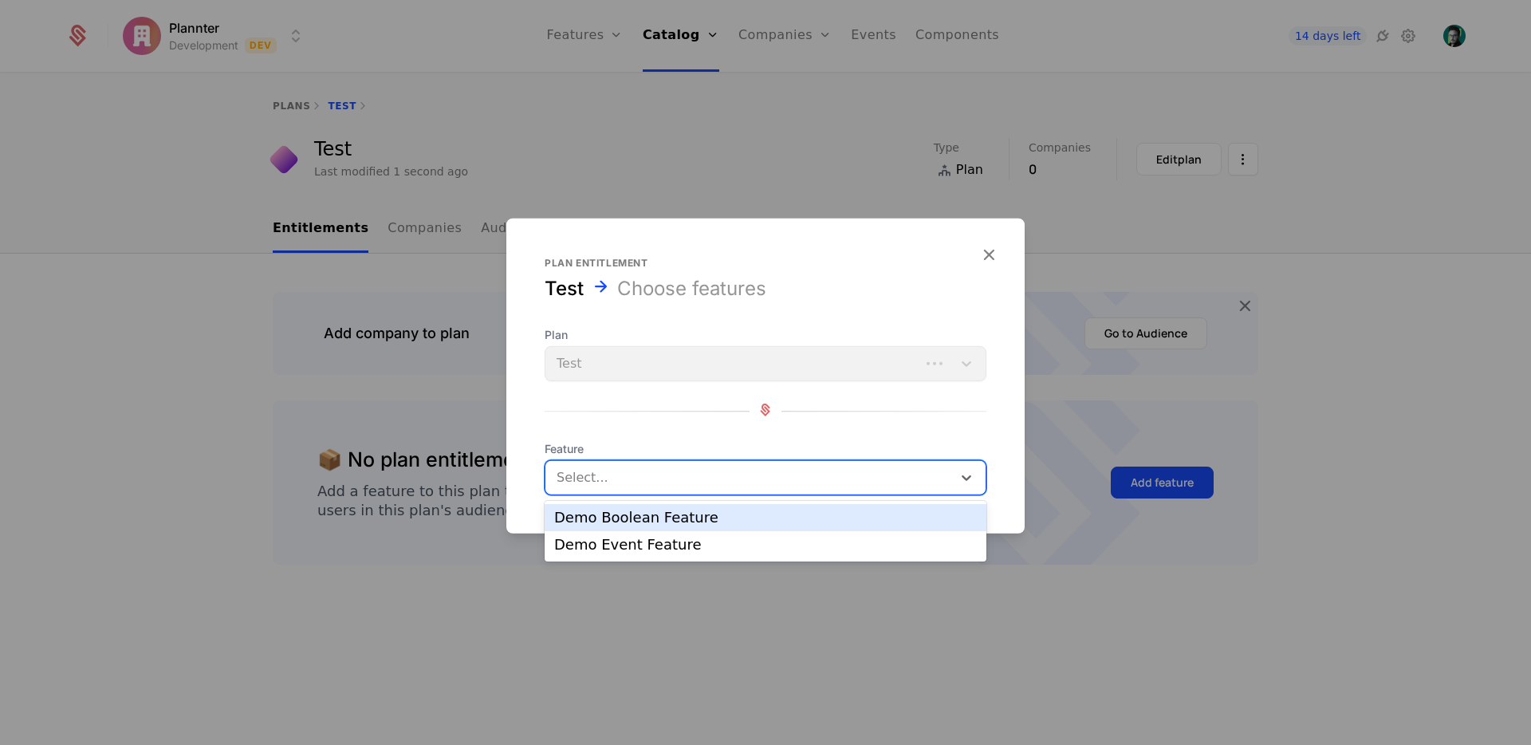
click at [621, 523] on div "Demo Boolean Feature" at bounding box center [765, 517] width 423 height 14
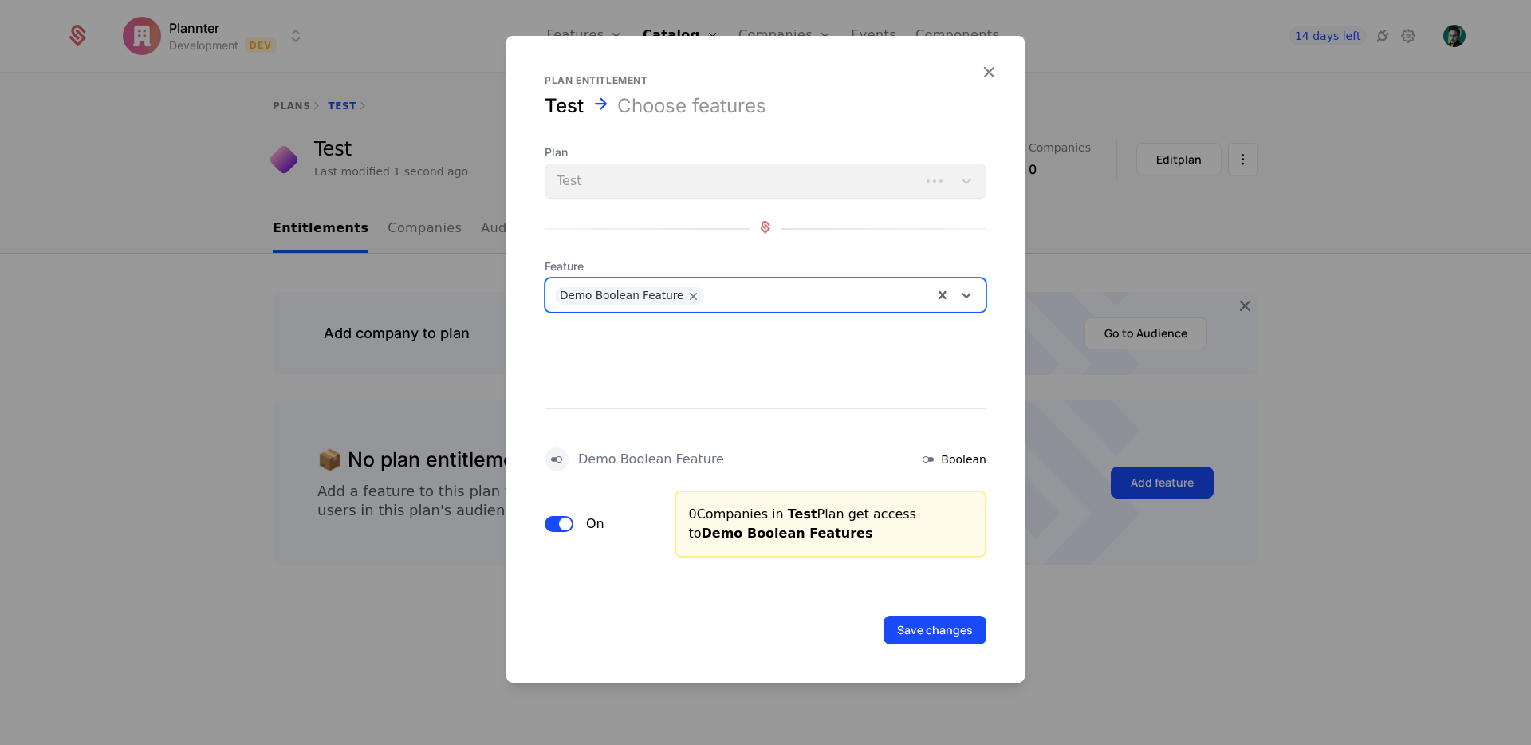
click at [606, 301] on div "Demo Boolean Feature" at bounding box center [622, 296] width 124 height 18
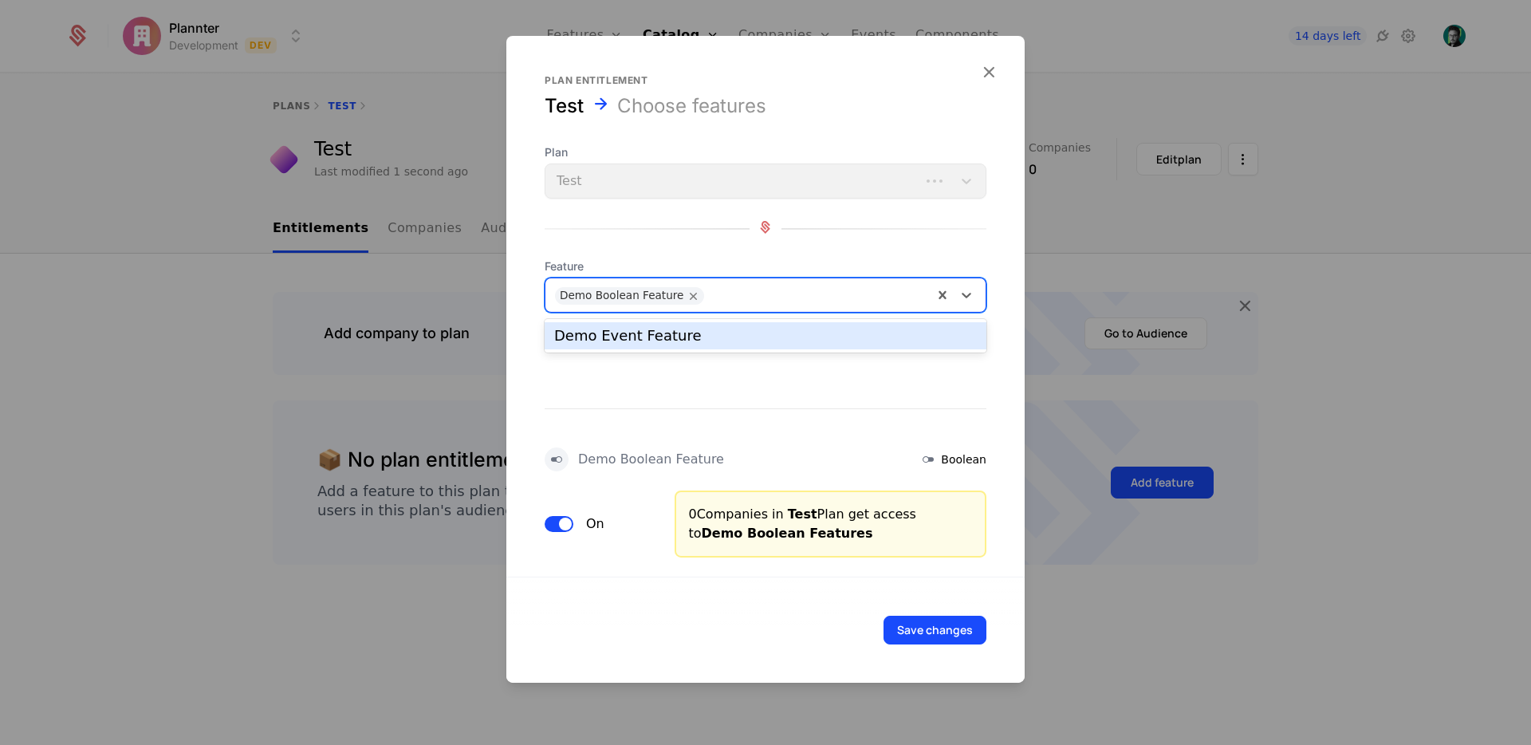
click at [718, 322] on div "Demo Event Feature" at bounding box center [766, 335] width 442 height 27
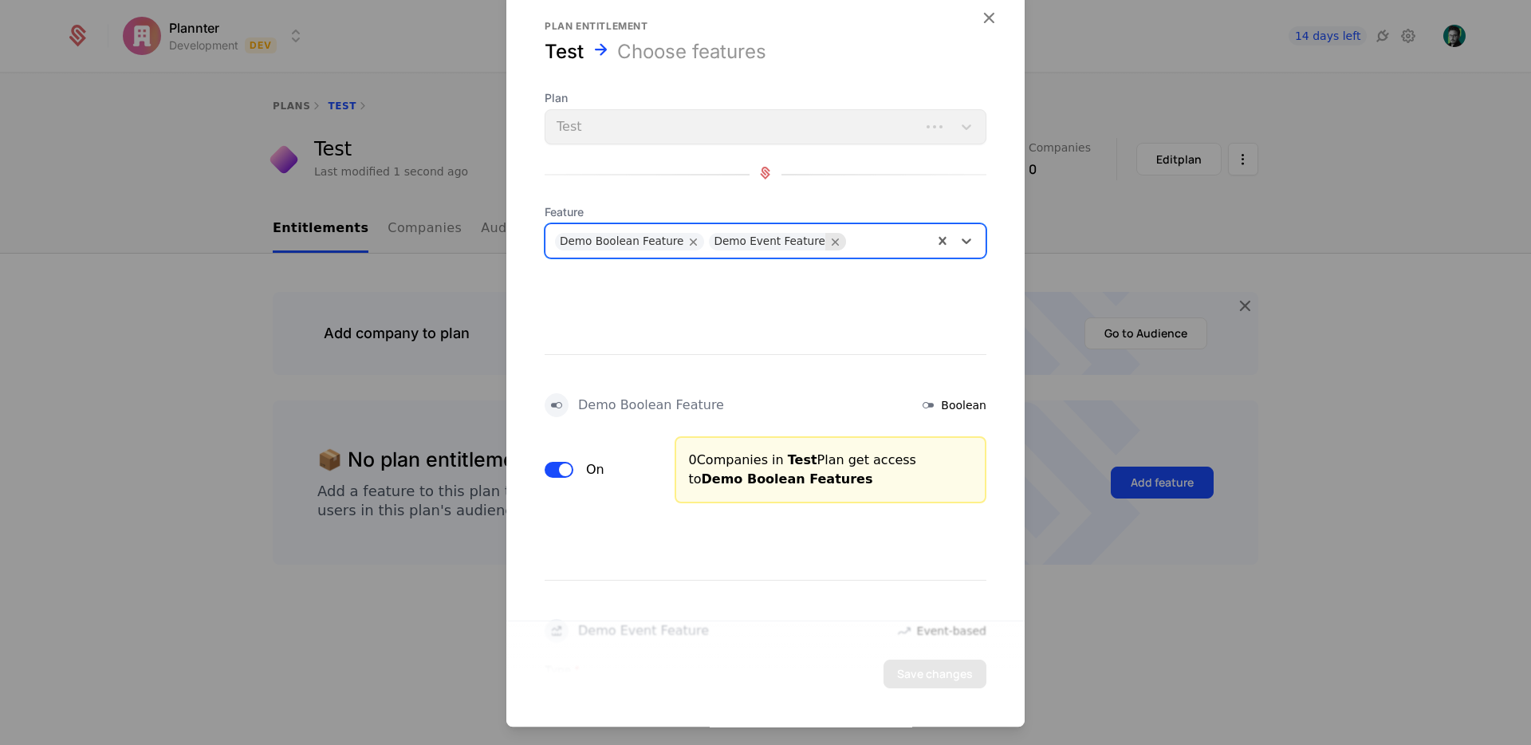
click at [829, 238] on icon "Remove Demo Event Feature" at bounding box center [836, 241] width 14 height 14
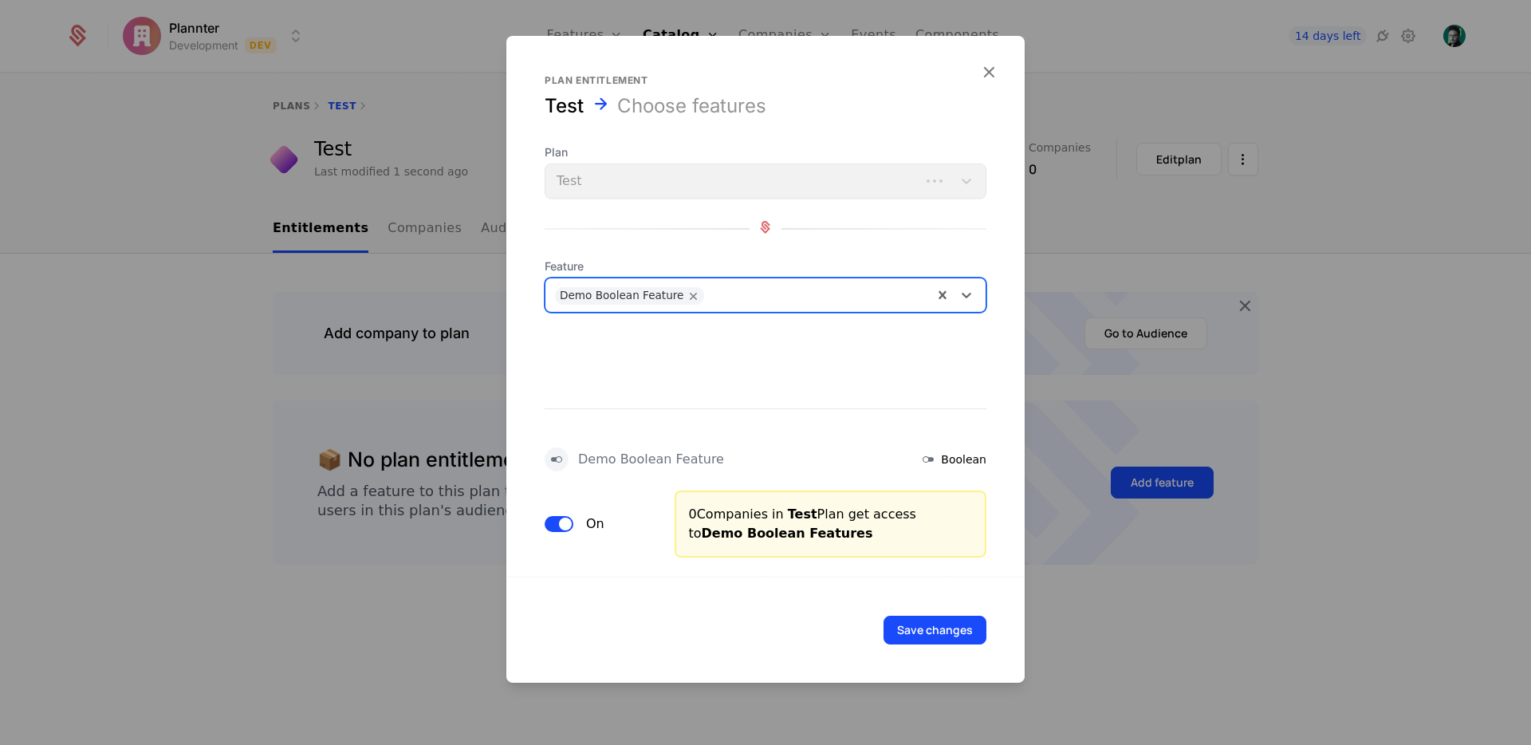
click at [789, 290] on div at bounding box center [817, 293] width 211 height 22
click at [944, 628] on button "Save changes" at bounding box center [935, 630] width 103 height 29
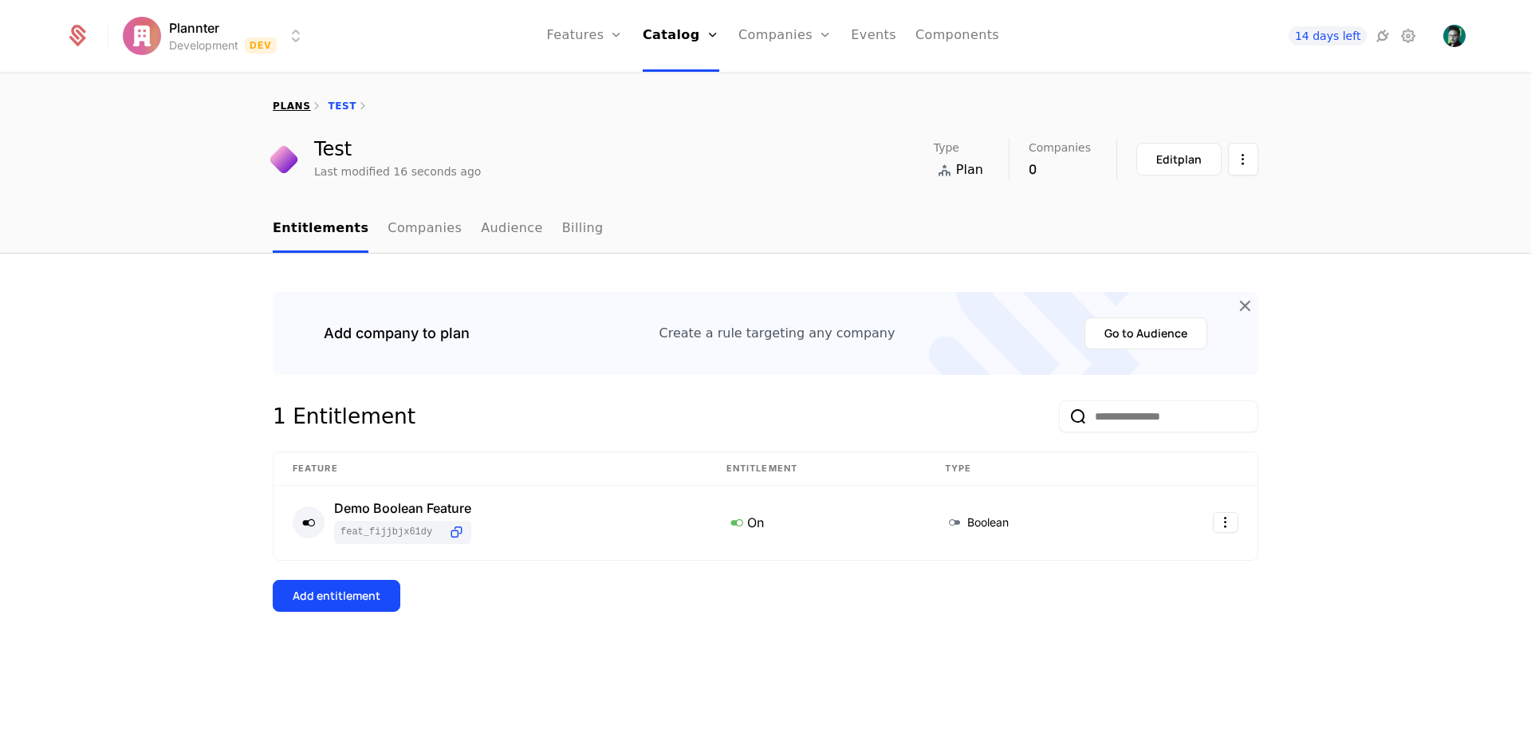
click at [287, 111] on link "plans" at bounding box center [291, 105] width 37 height 11
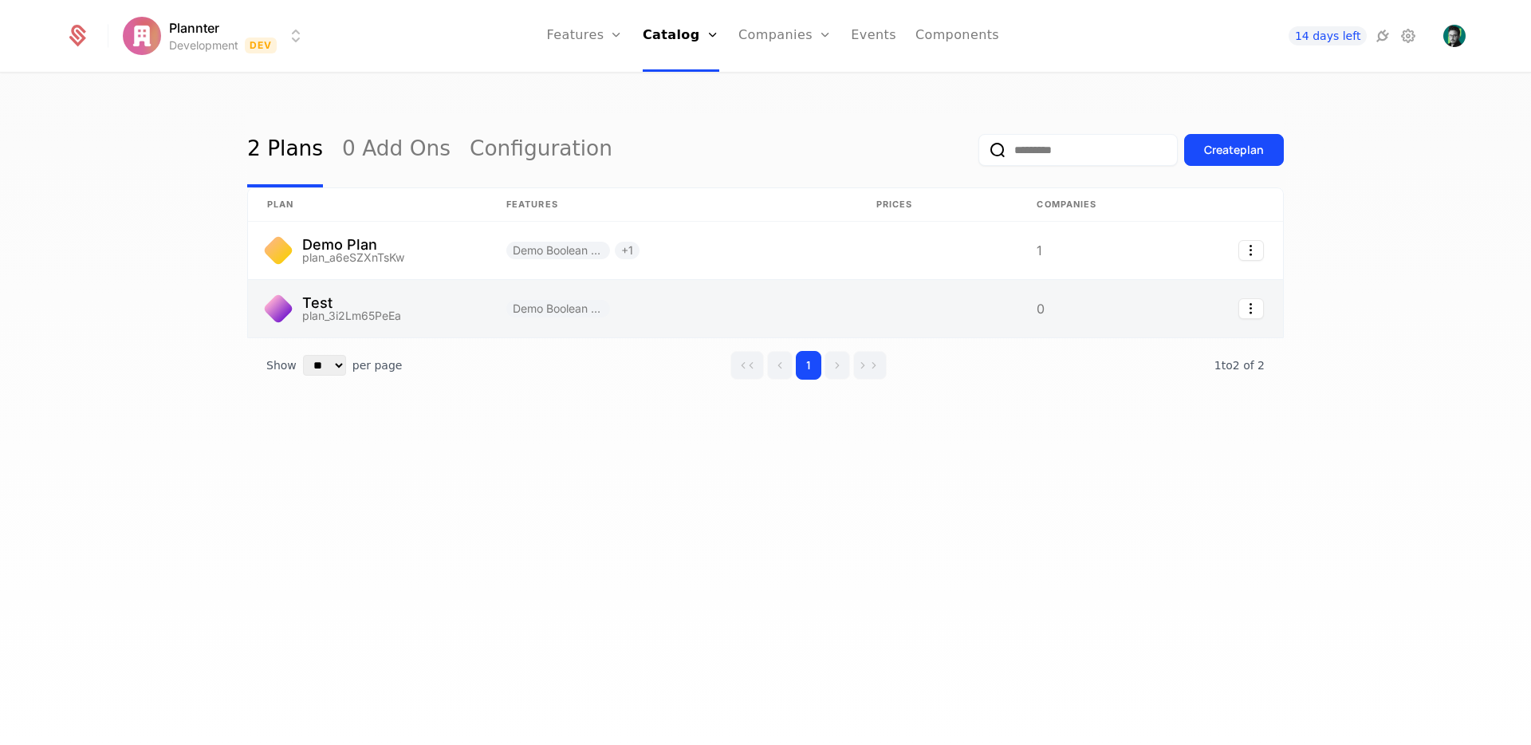
click at [378, 302] on link at bounding box center [367, 308] width 239 height 57
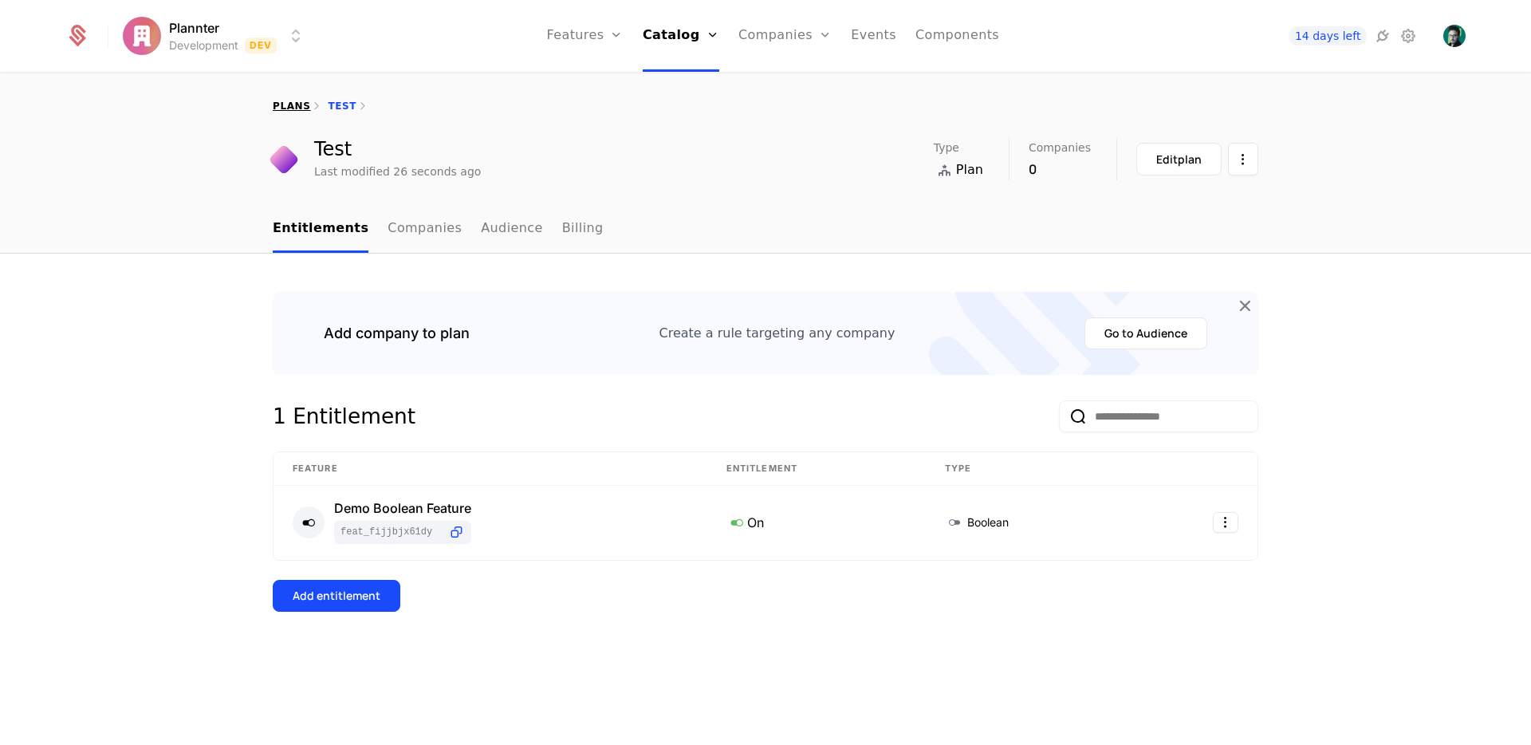
click at [291, 109] on link "plans" at bounding box center [291, 105] width 37 height 11
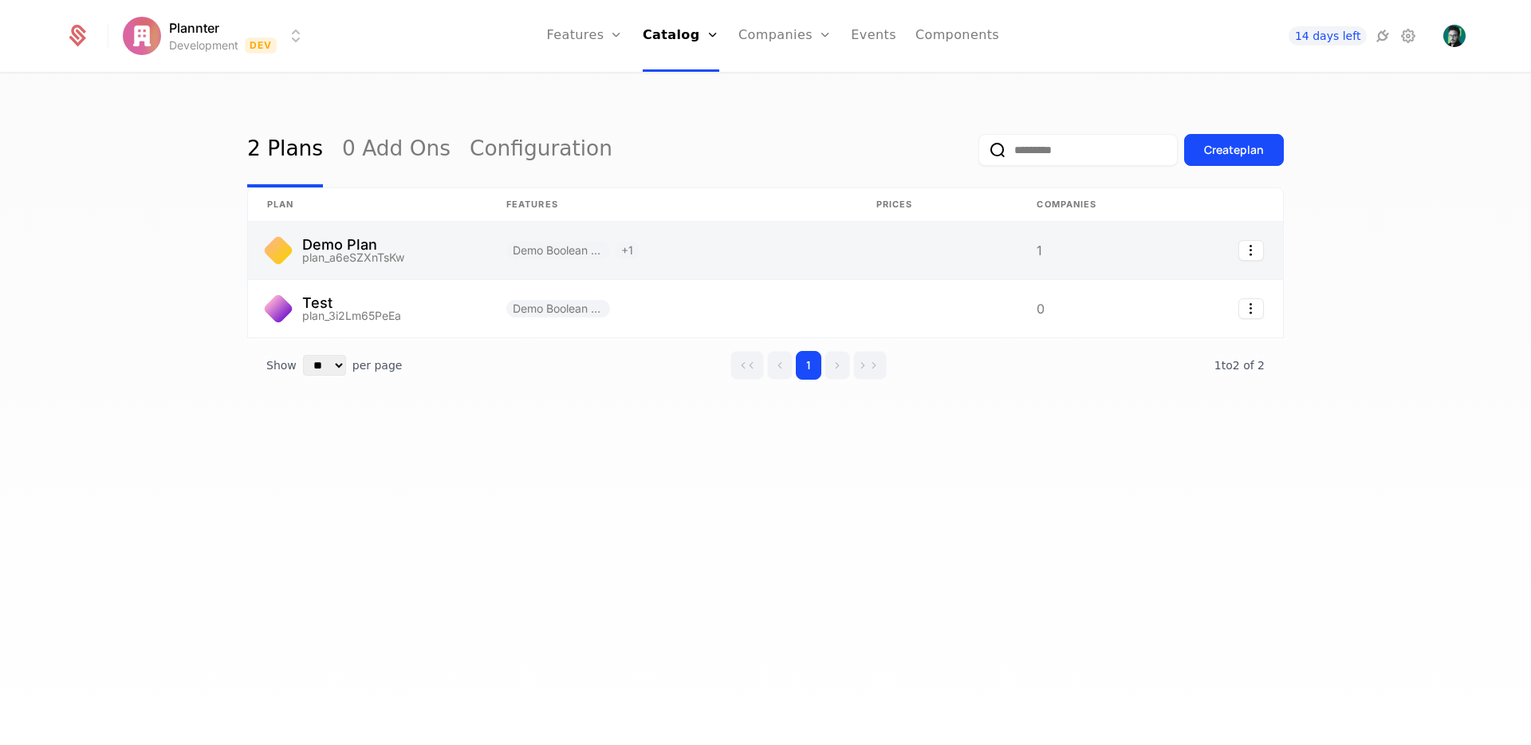
click at [379, 230] on link at bounding box center [367, 250] width 239 height 57
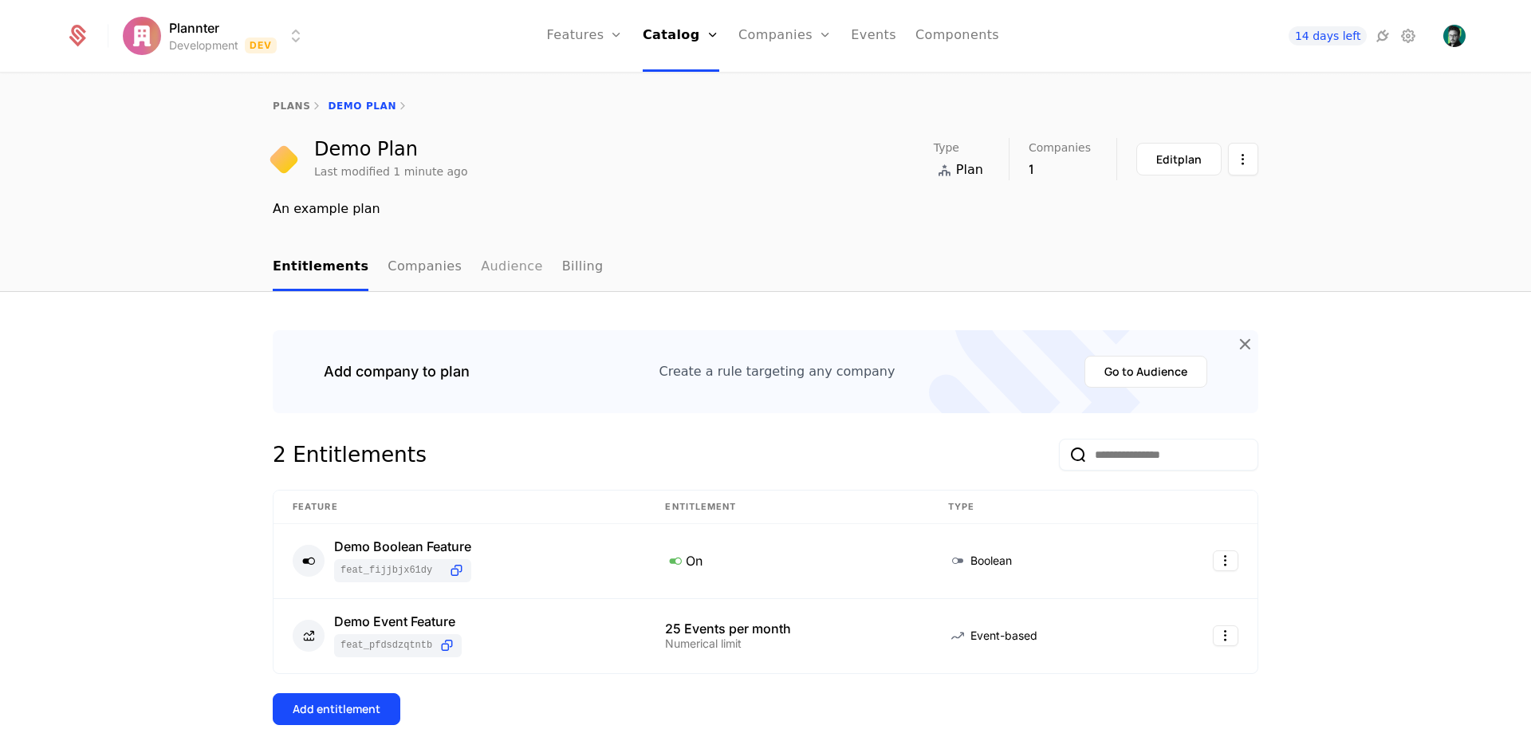
click at [497, 263] on link "Audience" at bounding box center [512, 267] width 62 height 47
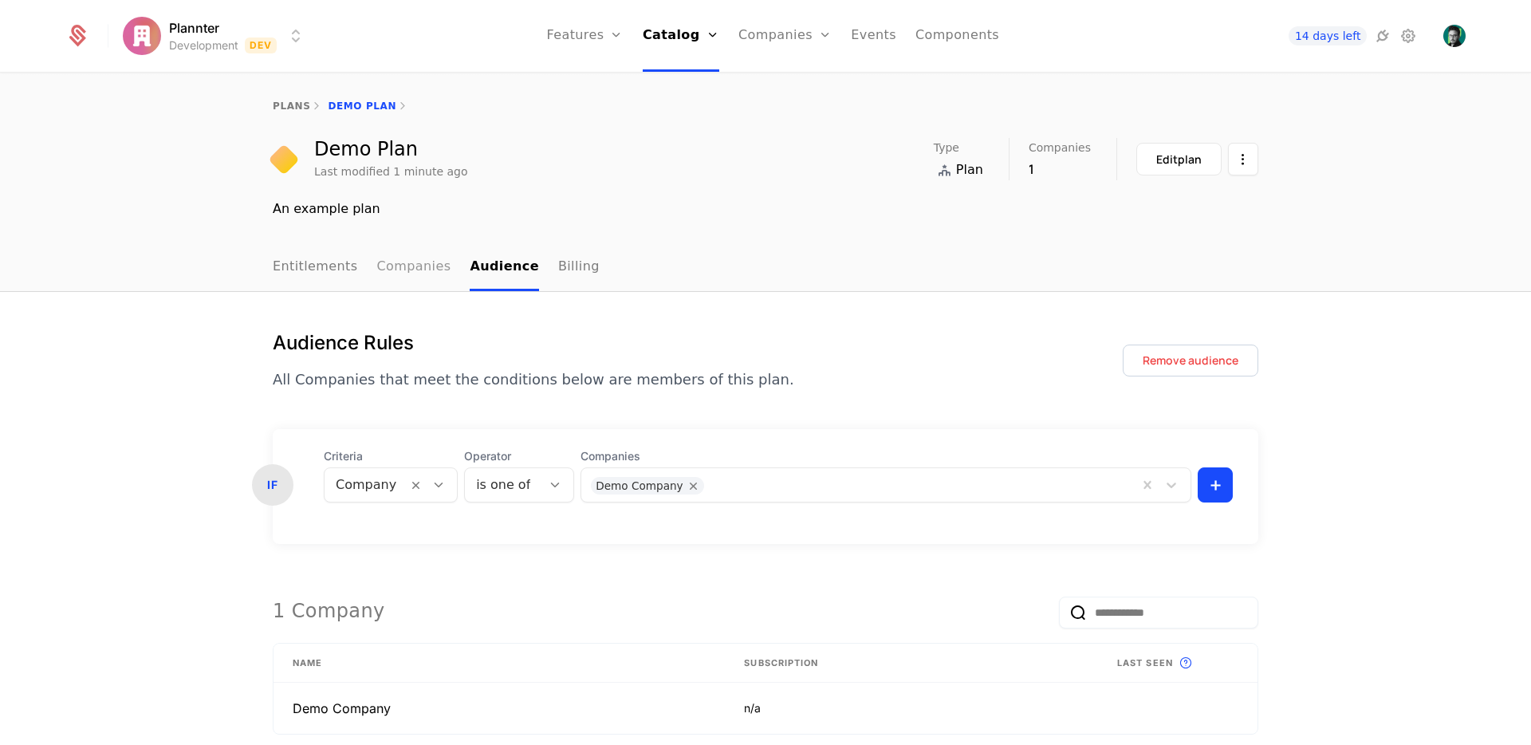
click at [424, 274] on link "Companies" at bounding box center [414, 267] width 74 height 47
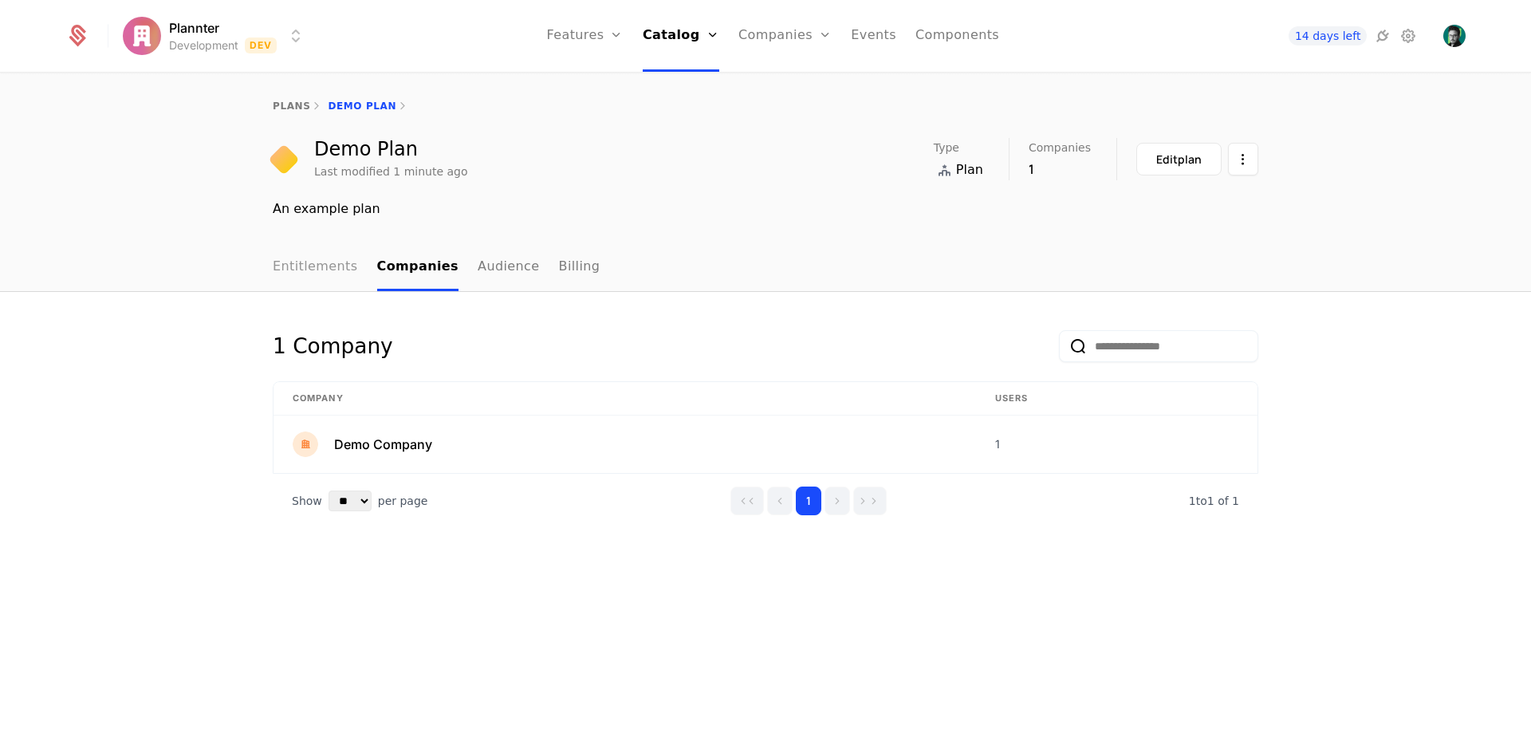
click at [290, 277] on link "Entitlements" at bounding box center [315, 267] width 85 height 47
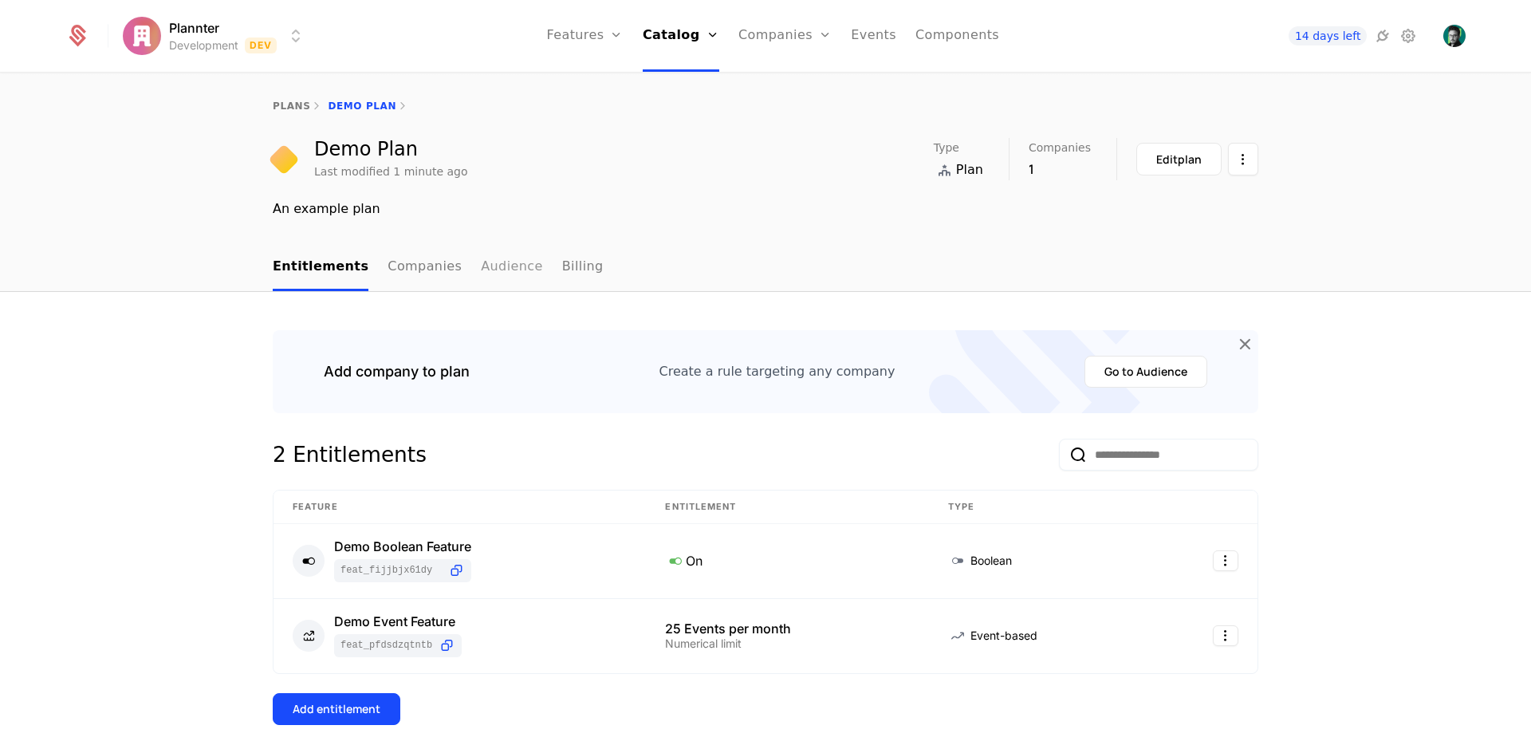
click at [492, 276] on link "Audience" at bounding box center [512, 267] width 62 height 47
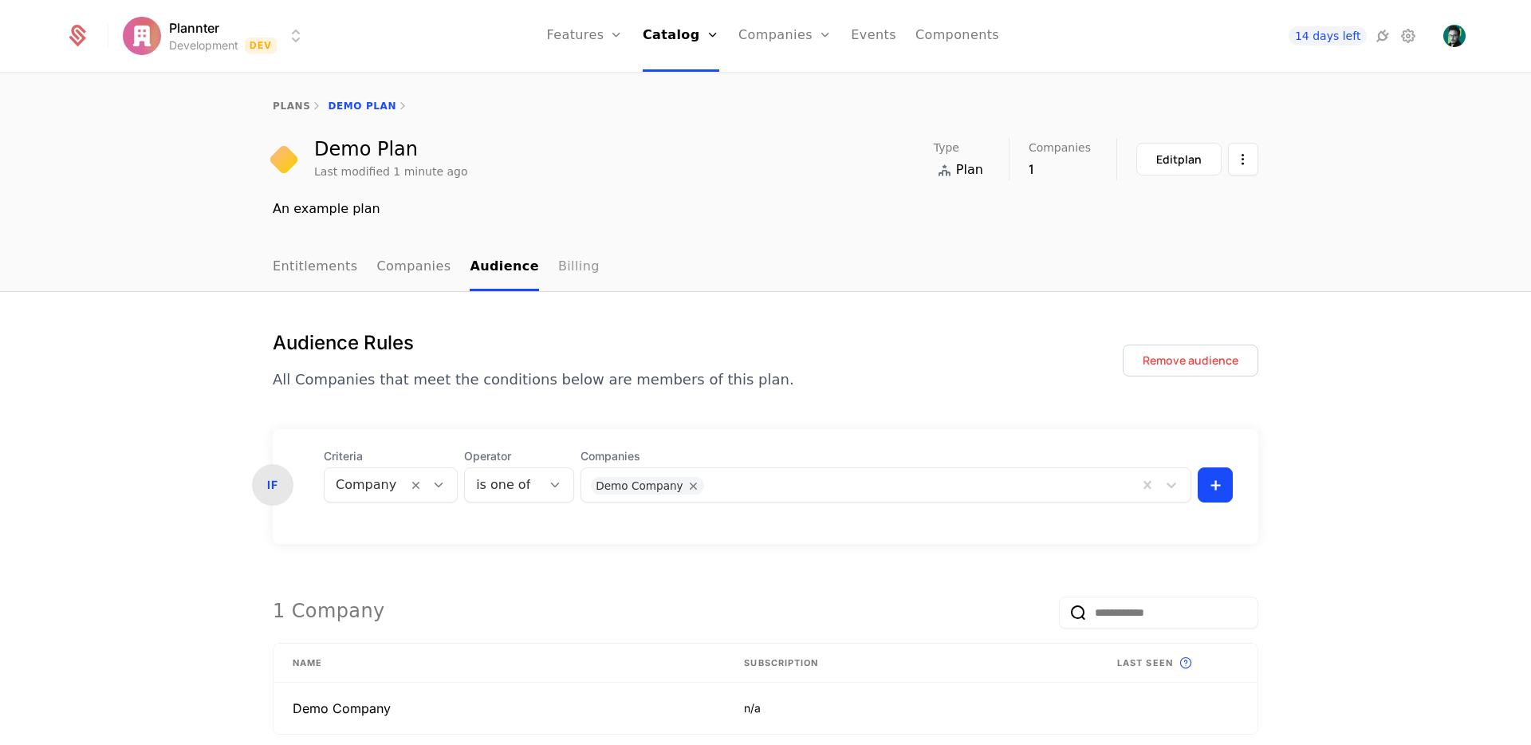
click at [564, 274] on link "Billing" at bounding box center [578, 267] width 41 height 47
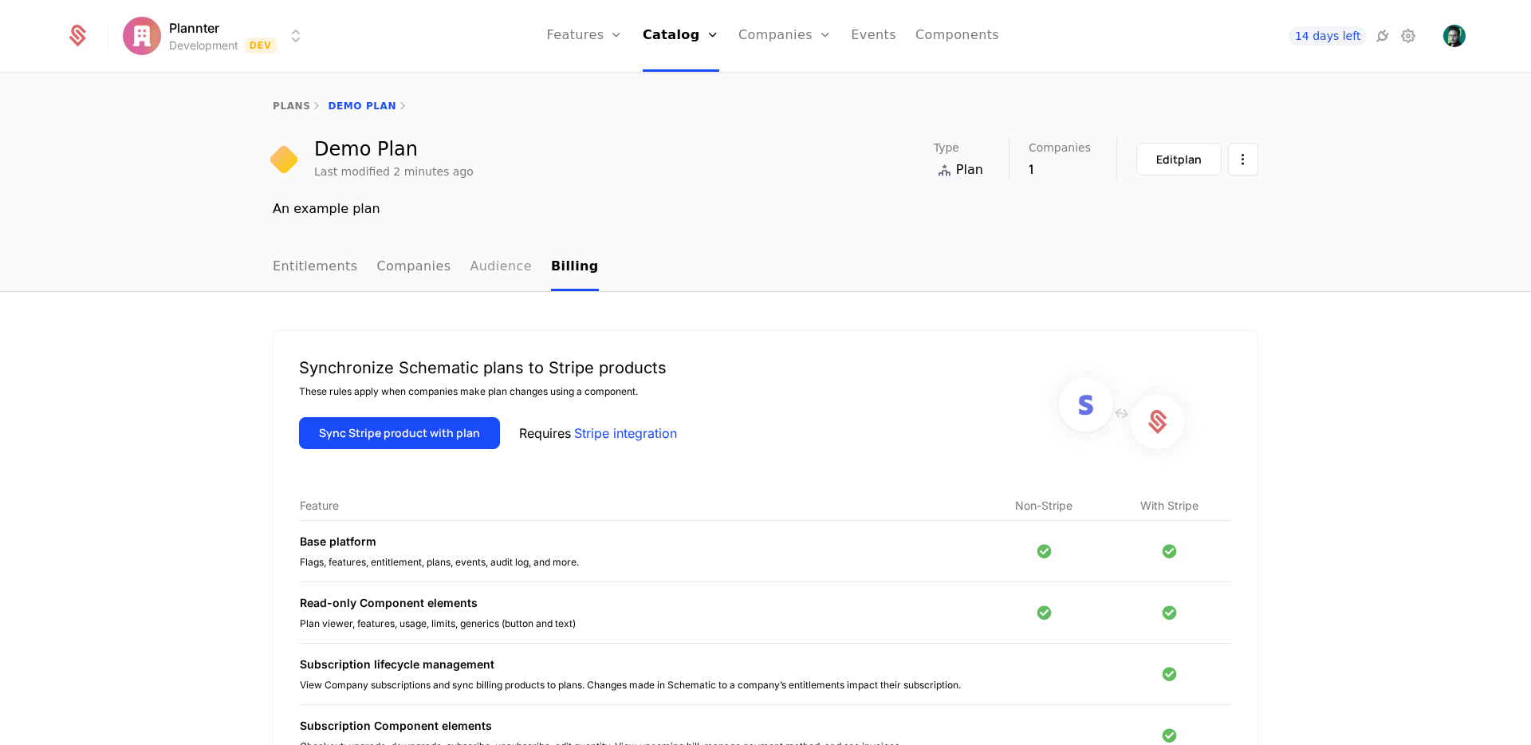
click at [506, 275] on link "Audience" at bounding box center [501, 267] width 62 height 47
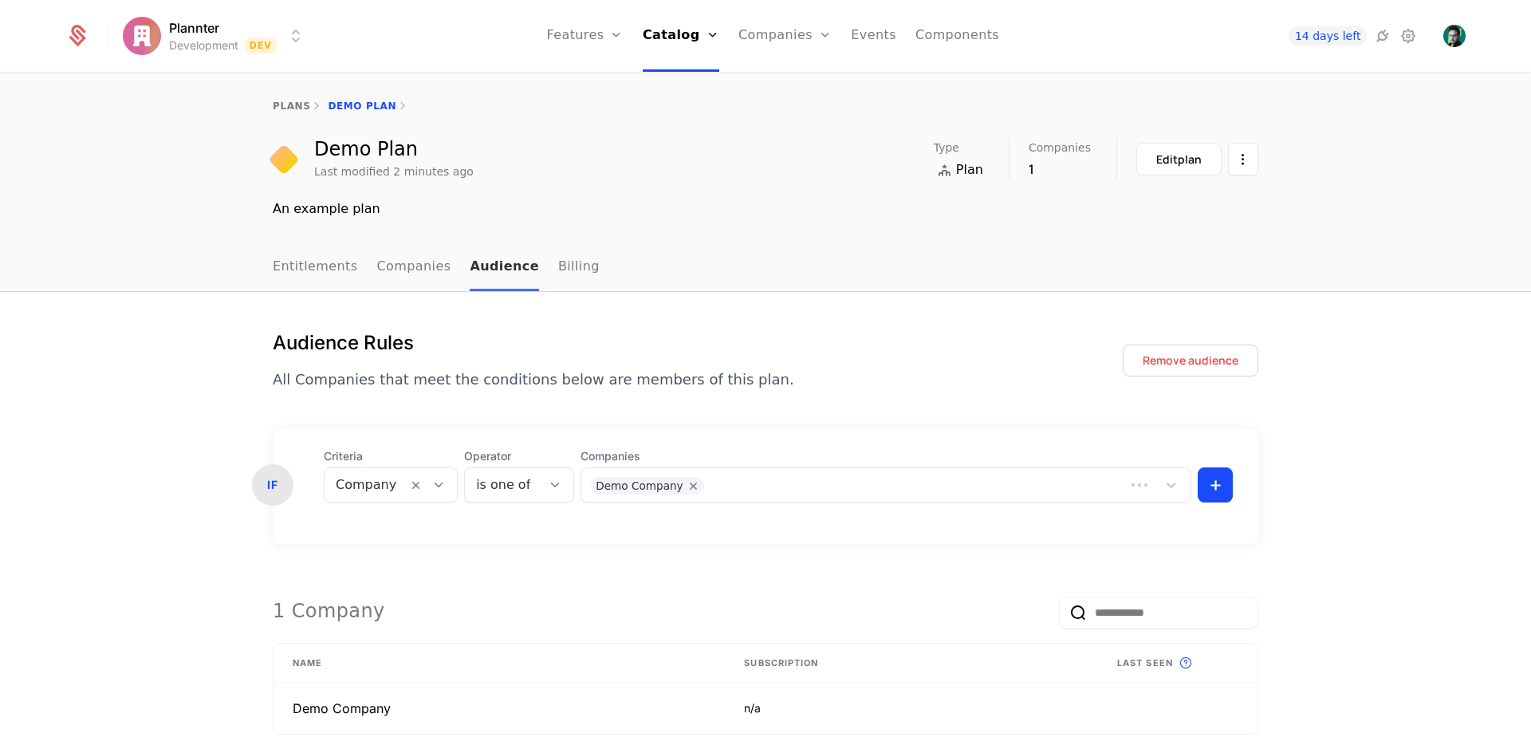
scroll to position [131, 0]
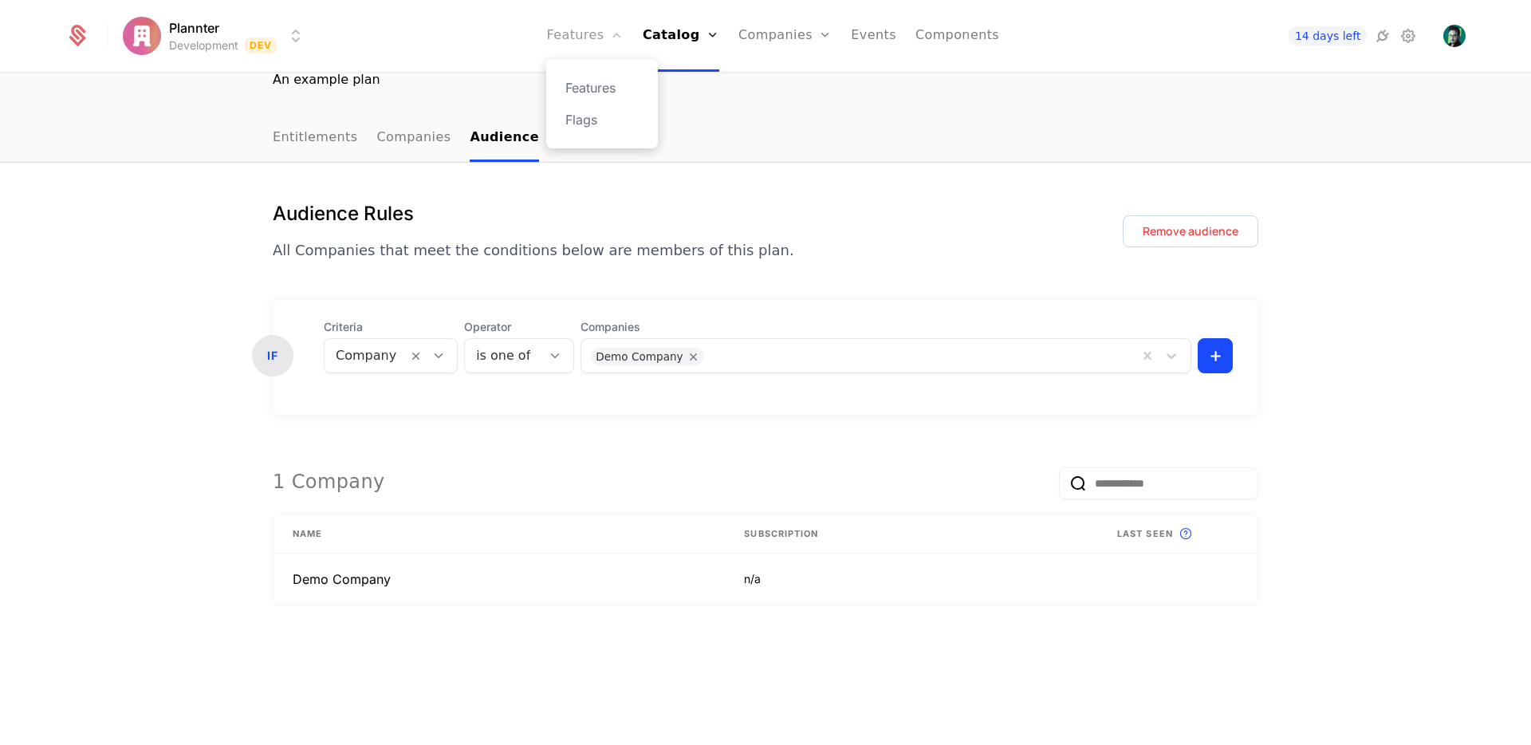
click at [569, 38] on link "Features" at bounding box center [584, 36] width 77 height 72
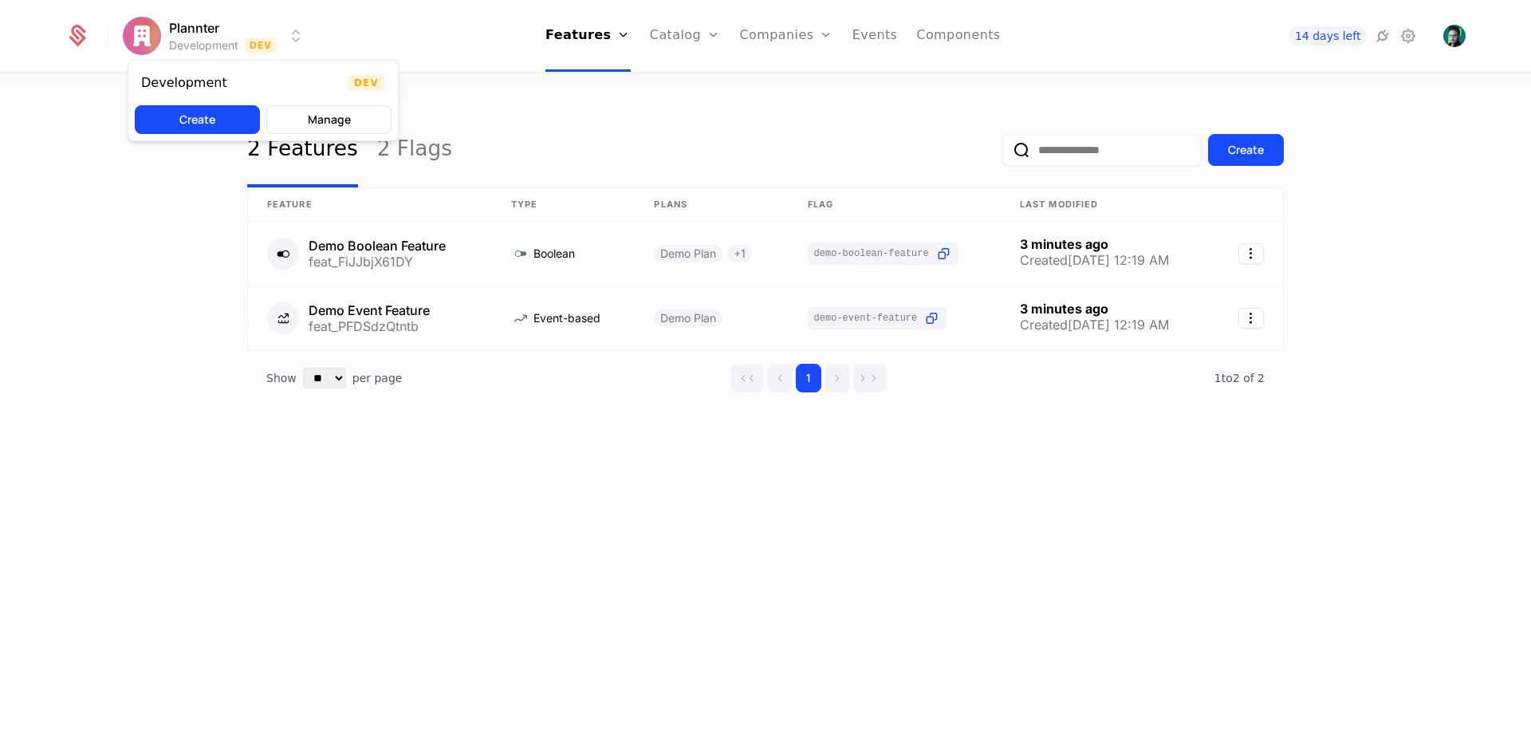
click at [259, 30] on html "Plannter Development Dev Features Features Flags Catalog Plans Add Ons Configur…" at bounding box center [765, 372] width 1531 height 745
click at [636, 35] on html "Plannter Development Dev Features Features Flags Catalog Plans Add Ons Configur…" at bounding box center [765, 372] width 1531 height 745
click at [951, 37] on link "Components" at bounding box center [958, 36] width 84 height 72
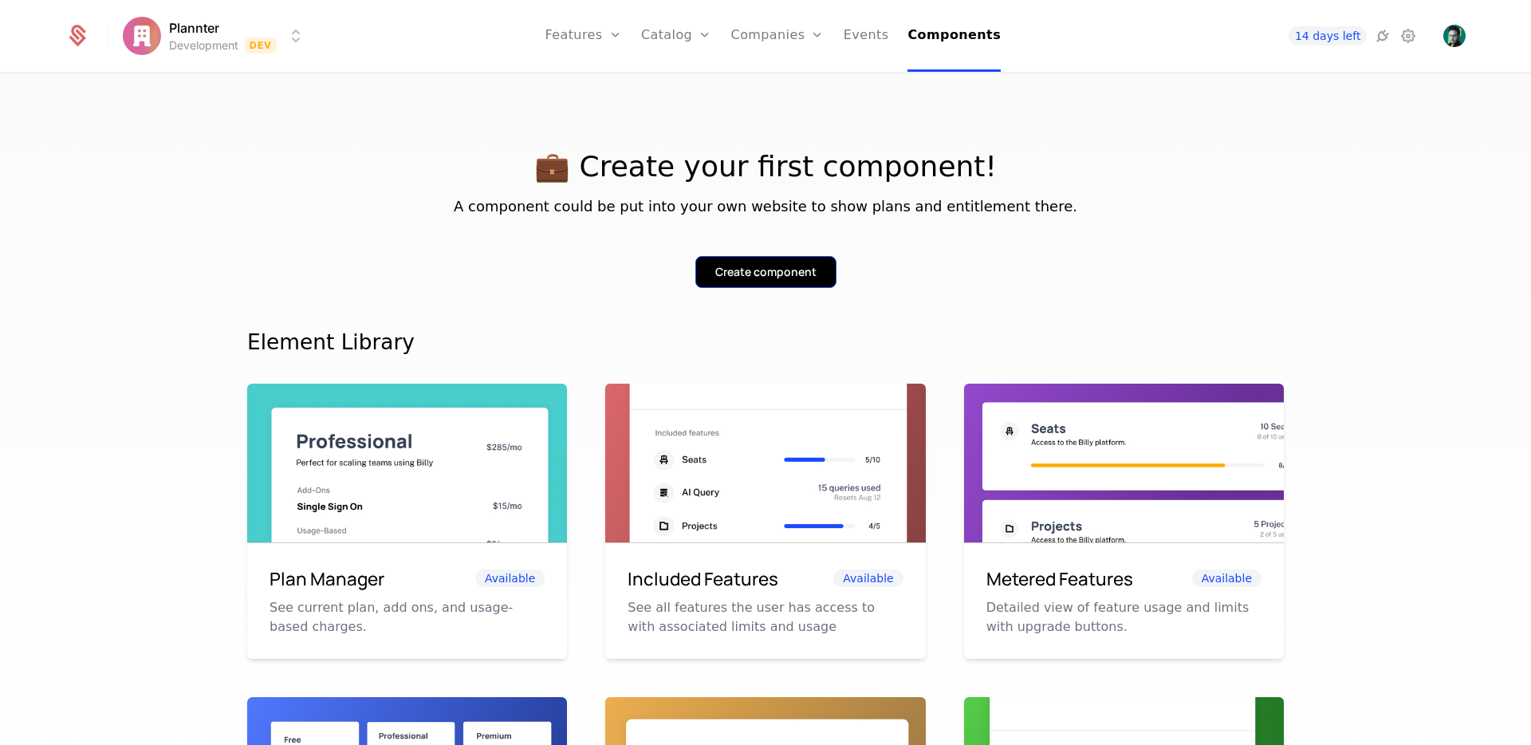
click at [718, 269] on div "Create component" at bounding box center [765, 272] width 101 height 16
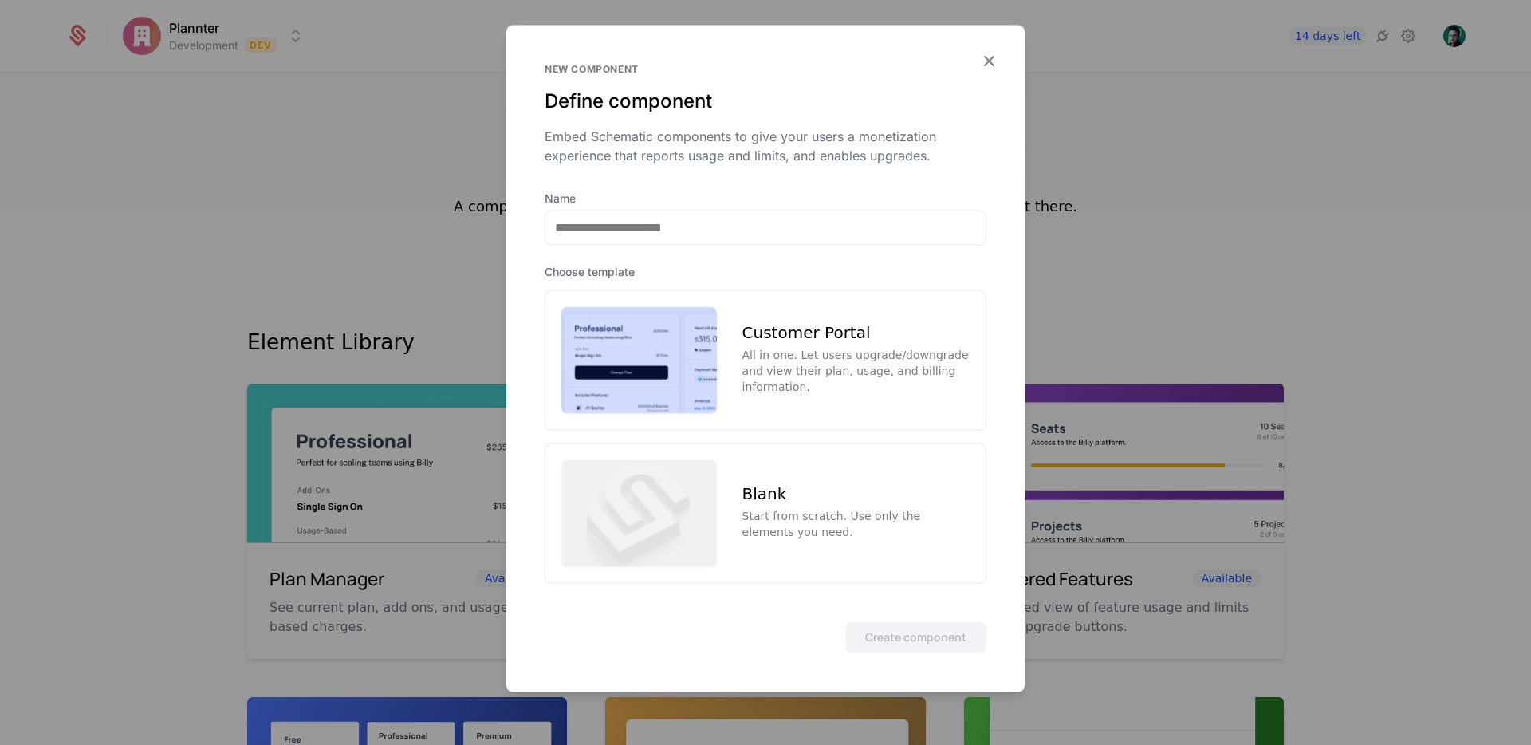
click at [648, 373] on img at bounding box center [639, 359] width 156 height 107
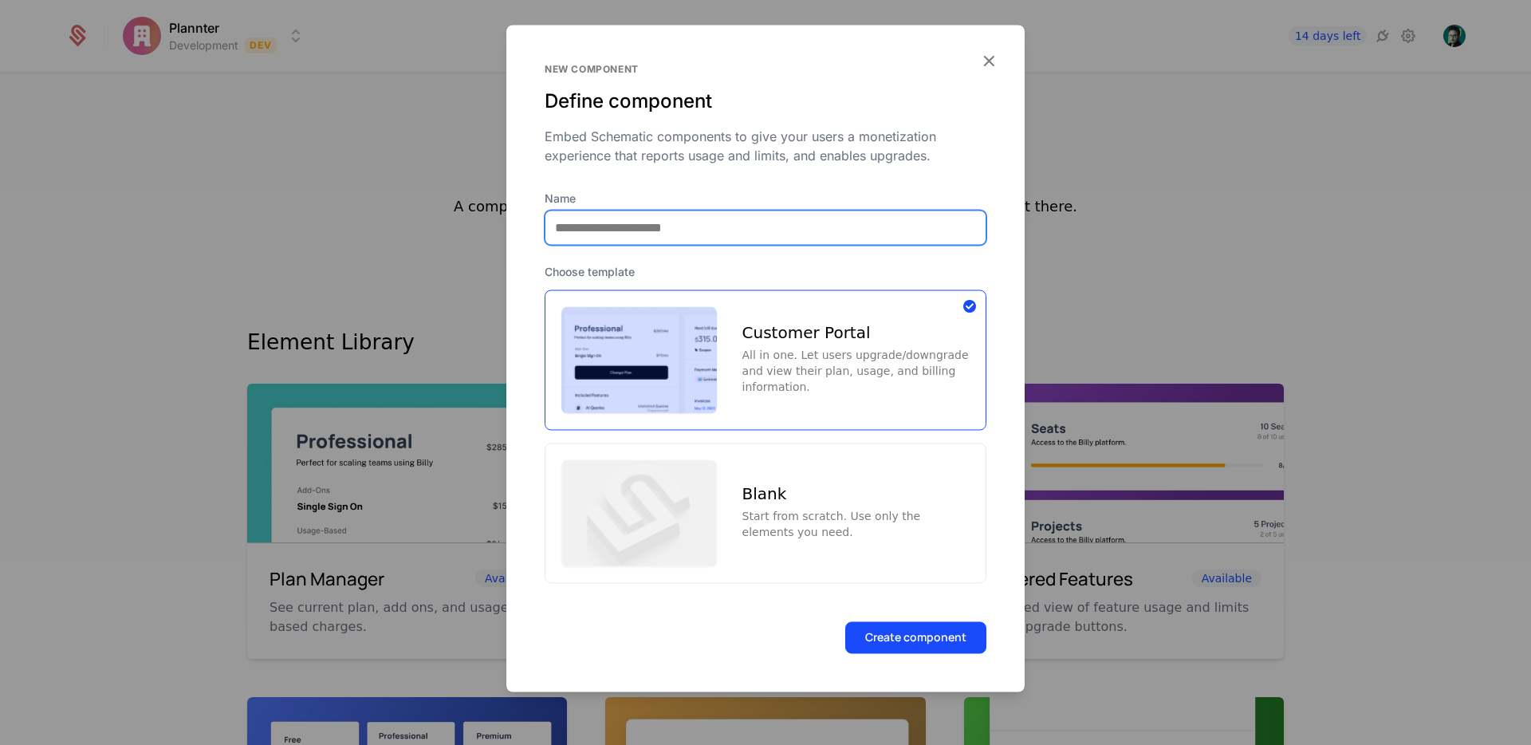
click at [646, 231] on input "Name" at bounding box center [766, 227] width 440 height 33
type input "*"
type input "******"
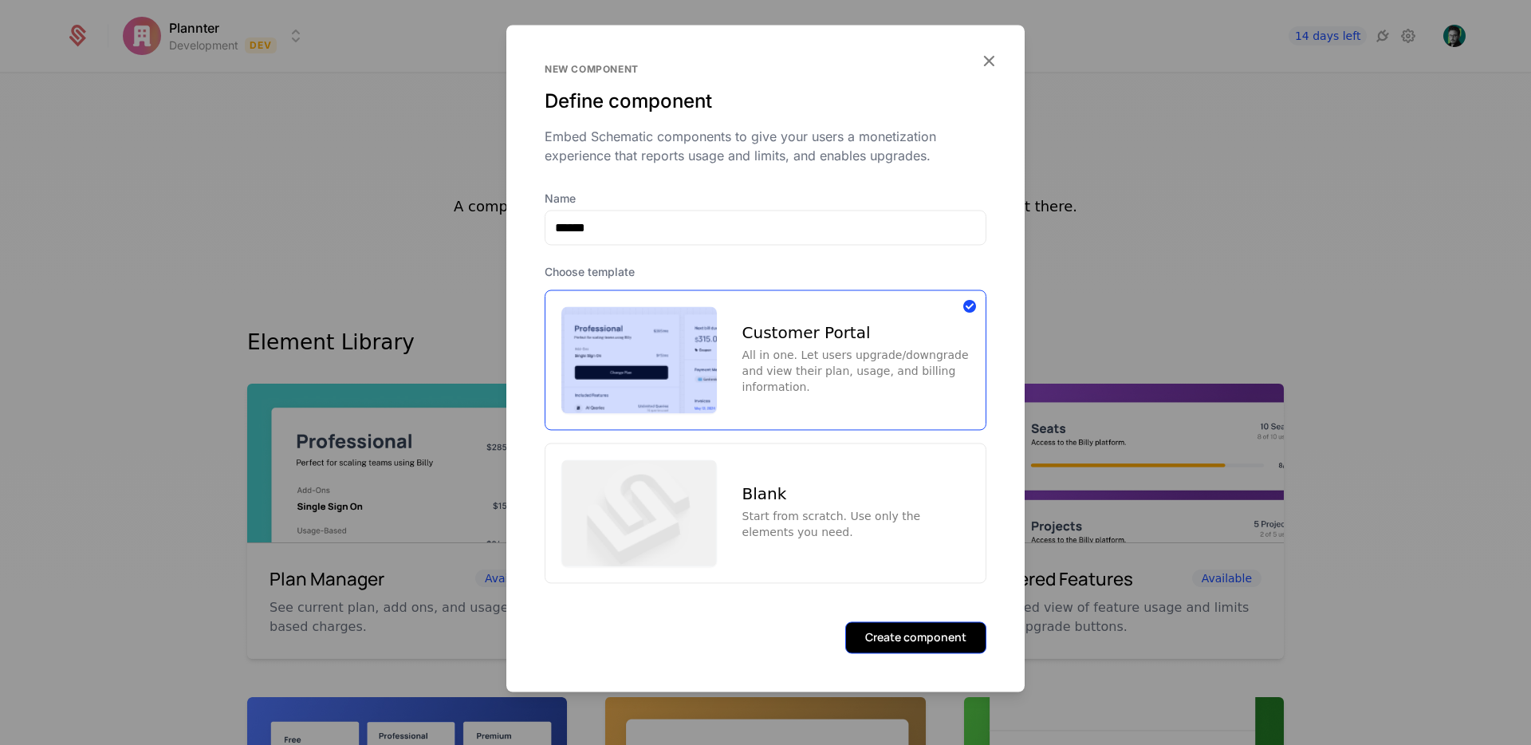
click at [915, 630] on button "Create component" at bounding box center [915, 637] width 141 height 32
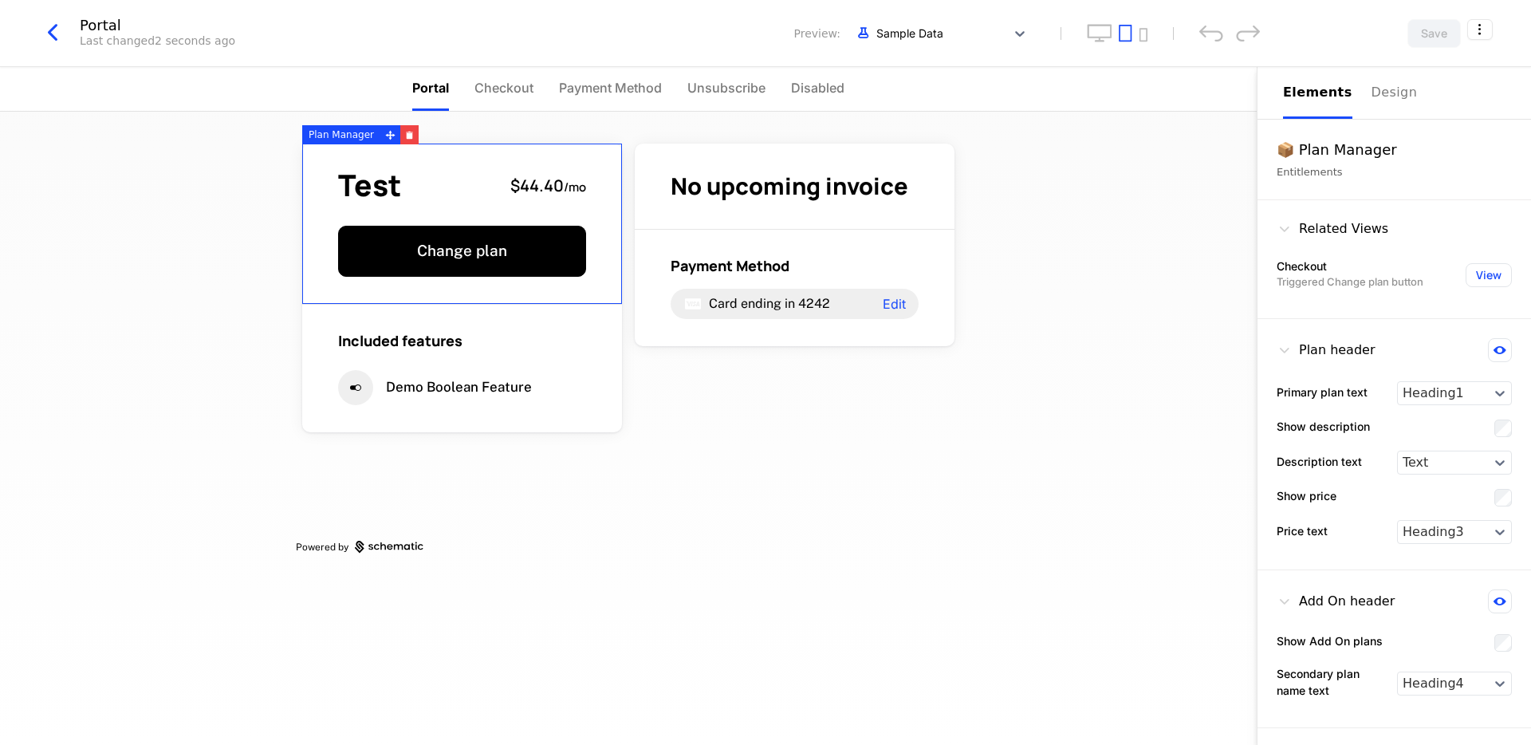
click at [485, 217] on div "Test $44.40 / mo Change plan" at bounding box center [462, 224] width 320 height 161
click at [524, 96] on span "Checkout" at bounding box center [504, 87] width 59 height 19
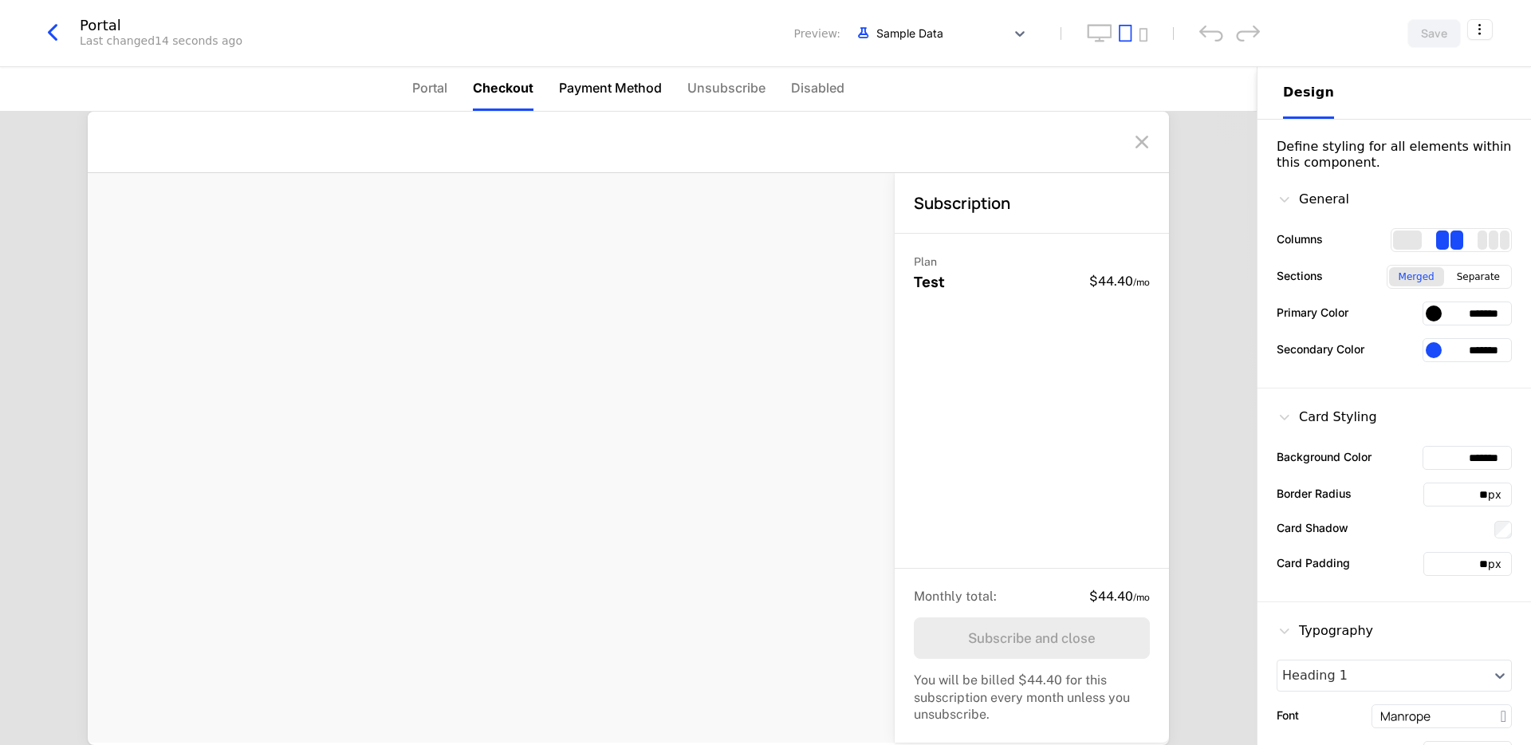
click at [606, 90] on span "Payment Method" at bounding box center [610, 87] width 103 height 19
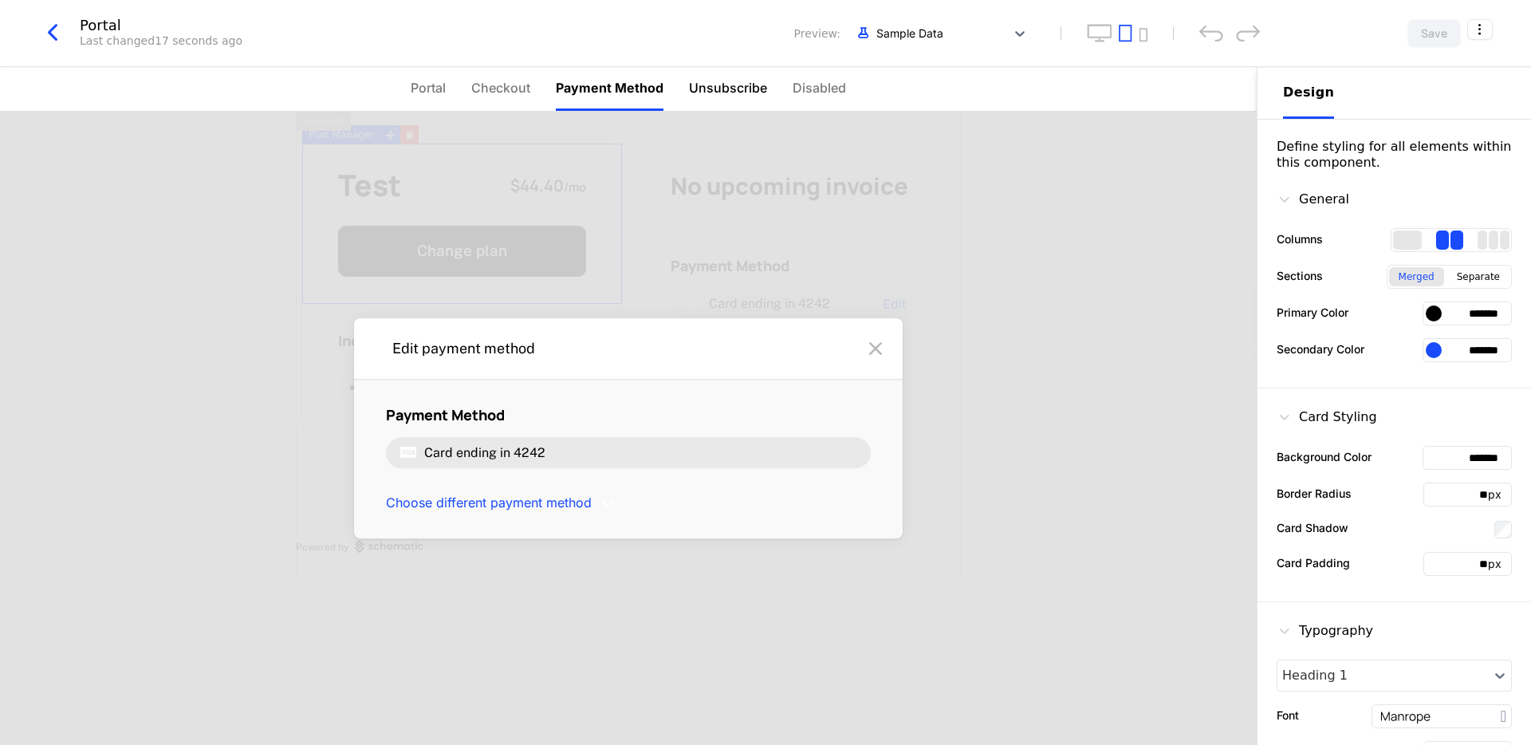
click at [709, 90] on span "Unsubscribe" at bounding box center [728, 87] width 78 height 19
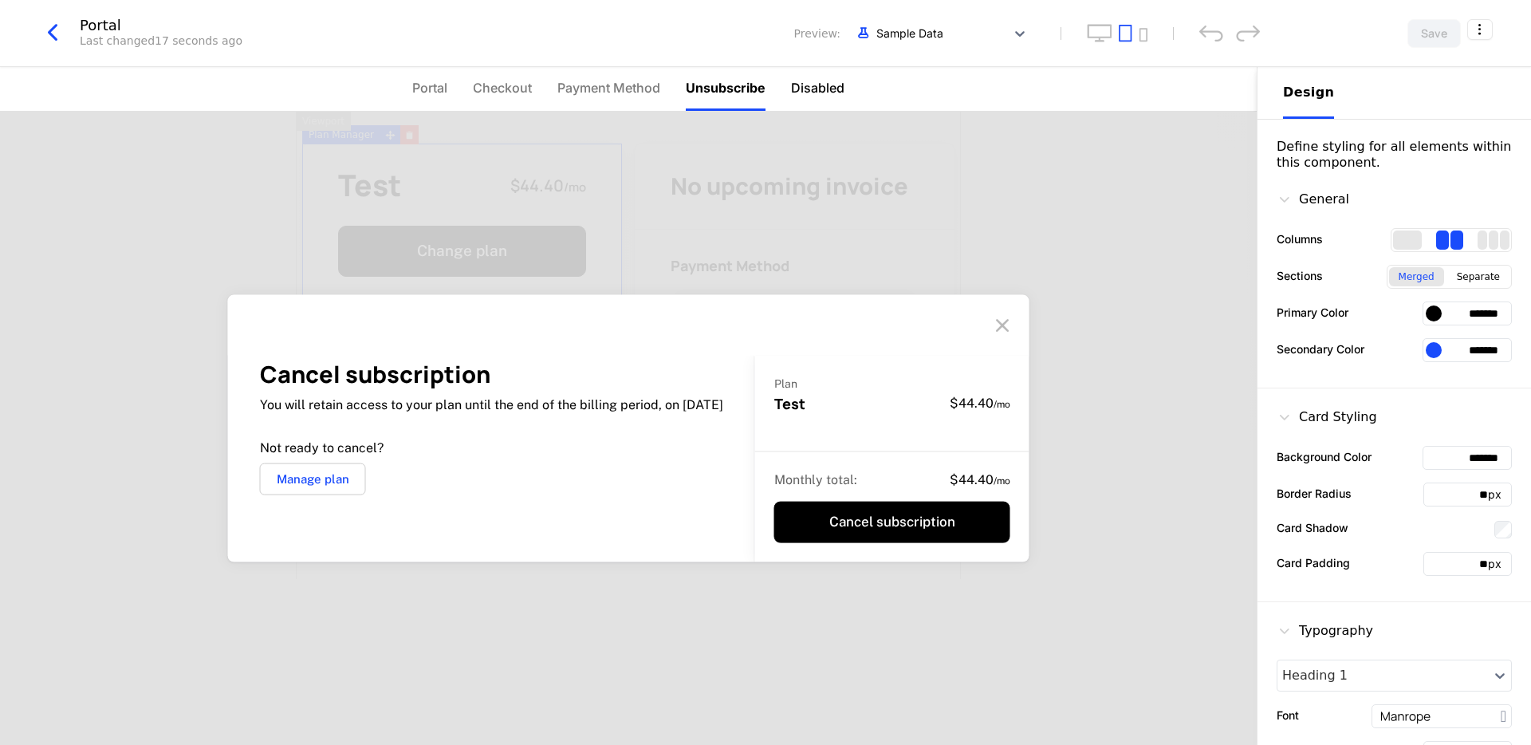
click at [822, 90] on span "Disabled" at bounding box center [817, 87] width 53 height 19
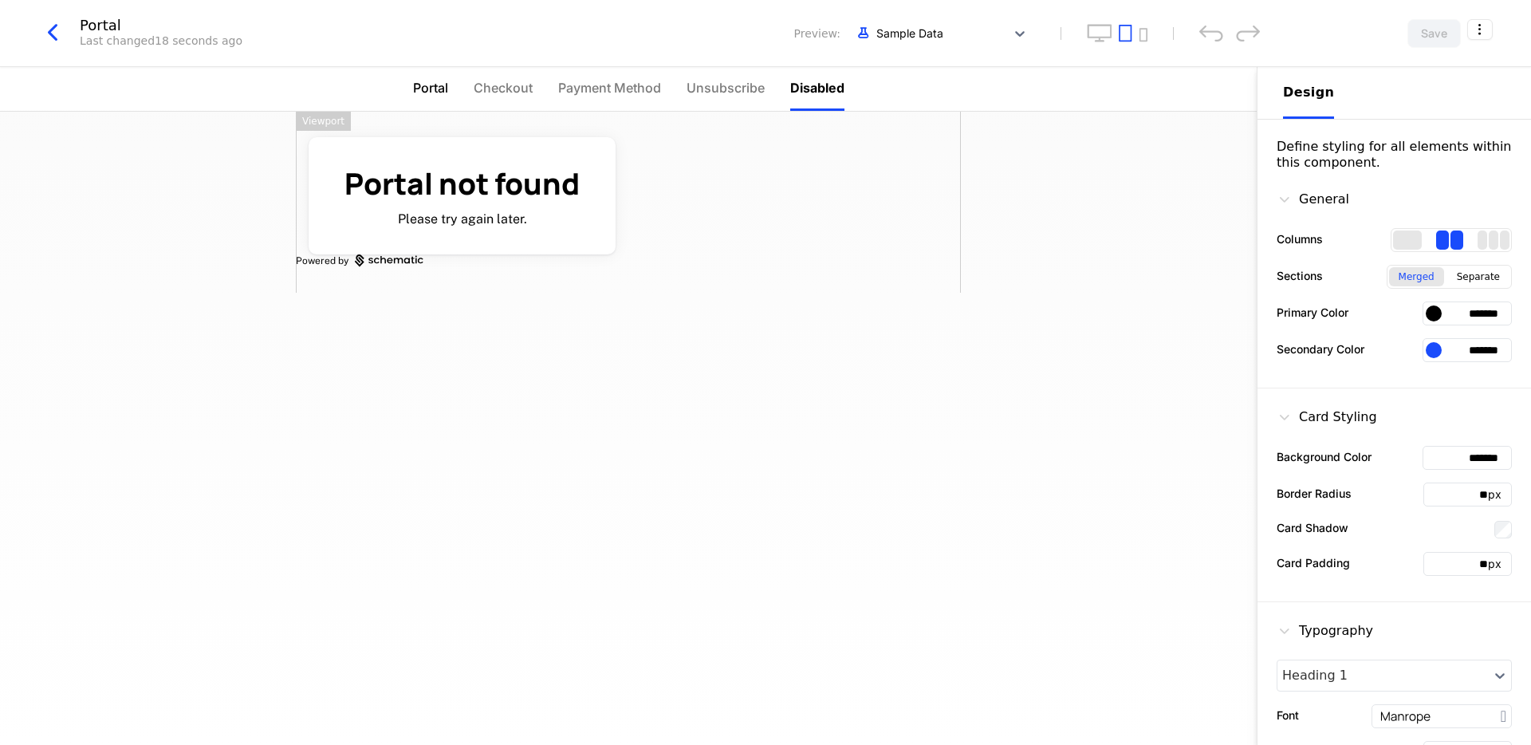
click at [445, 99] on li "Portal" at bounding box center [430, 89] width 35 height 44
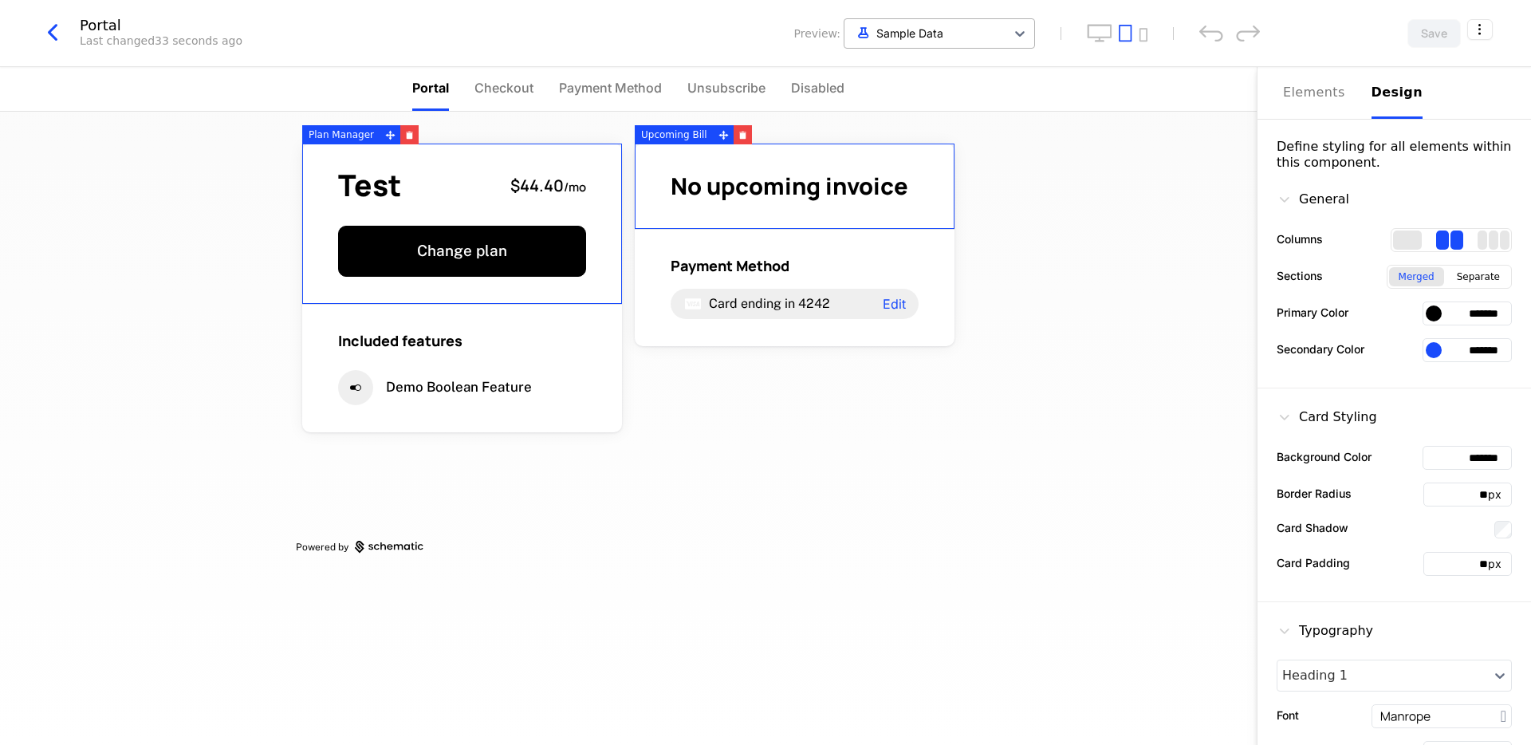
click at [967, 28] on div at bounding box center [925, 33] width 145 height 20
click at [815, 109] on div "Demo Company" at bounding box center [824, 108] width 84 height 17
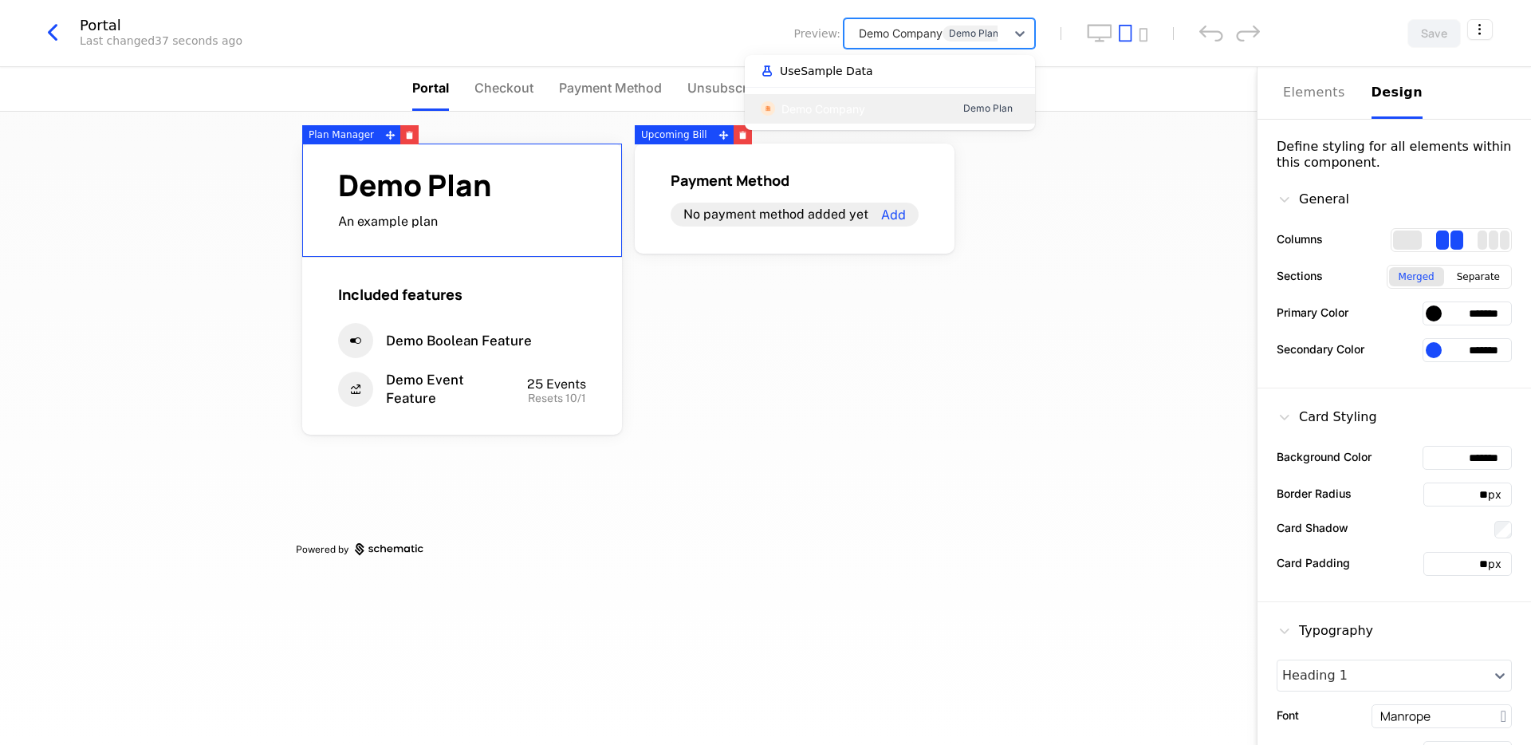
click at [904, 33] on div at bounding box center [925, 33] width 145 height 20
click at [825, 75] on span "Use Sample Data" at bounding box center [826, 70] width 93 height 11
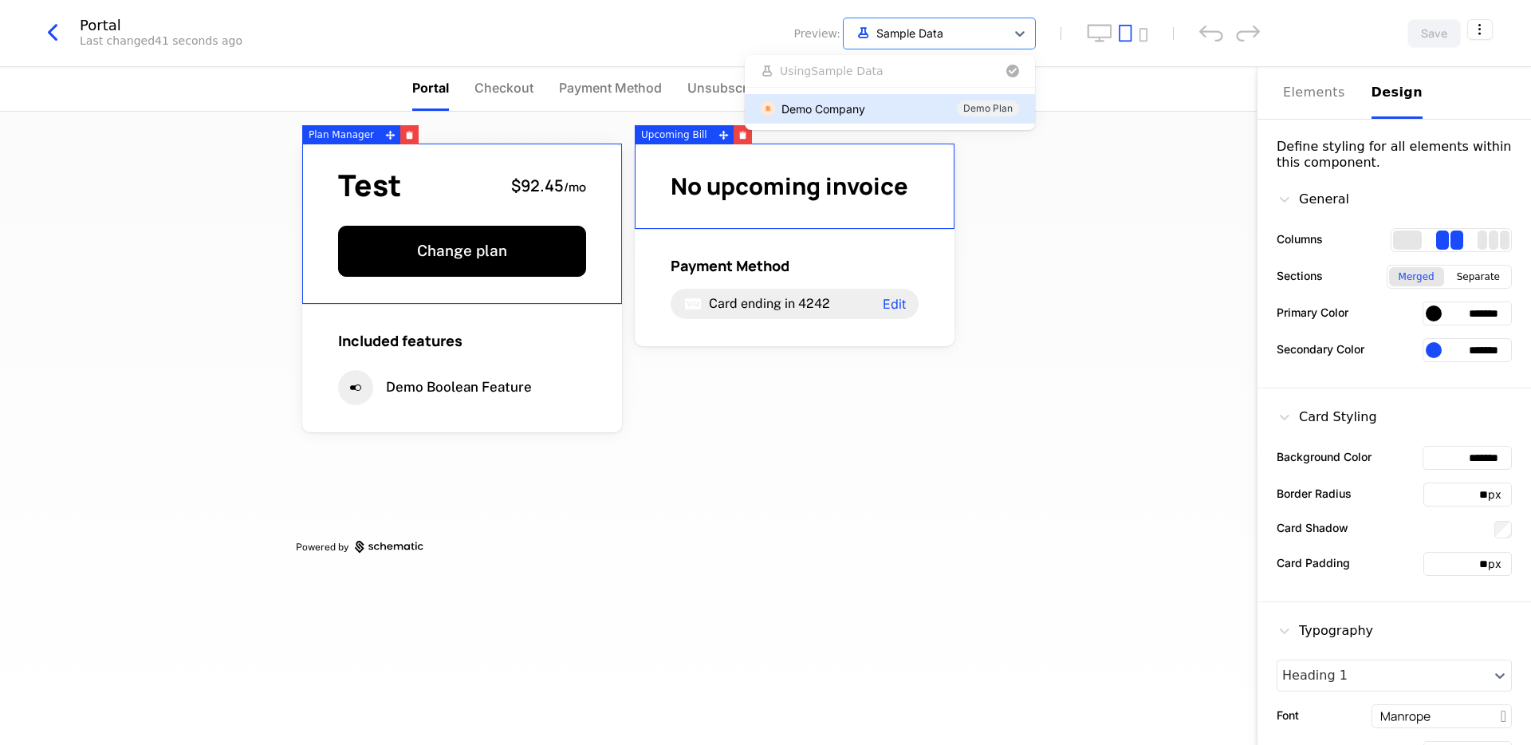
click at [55, 37] on icon "button" at bounding box center [52, 32] width 29 height 29
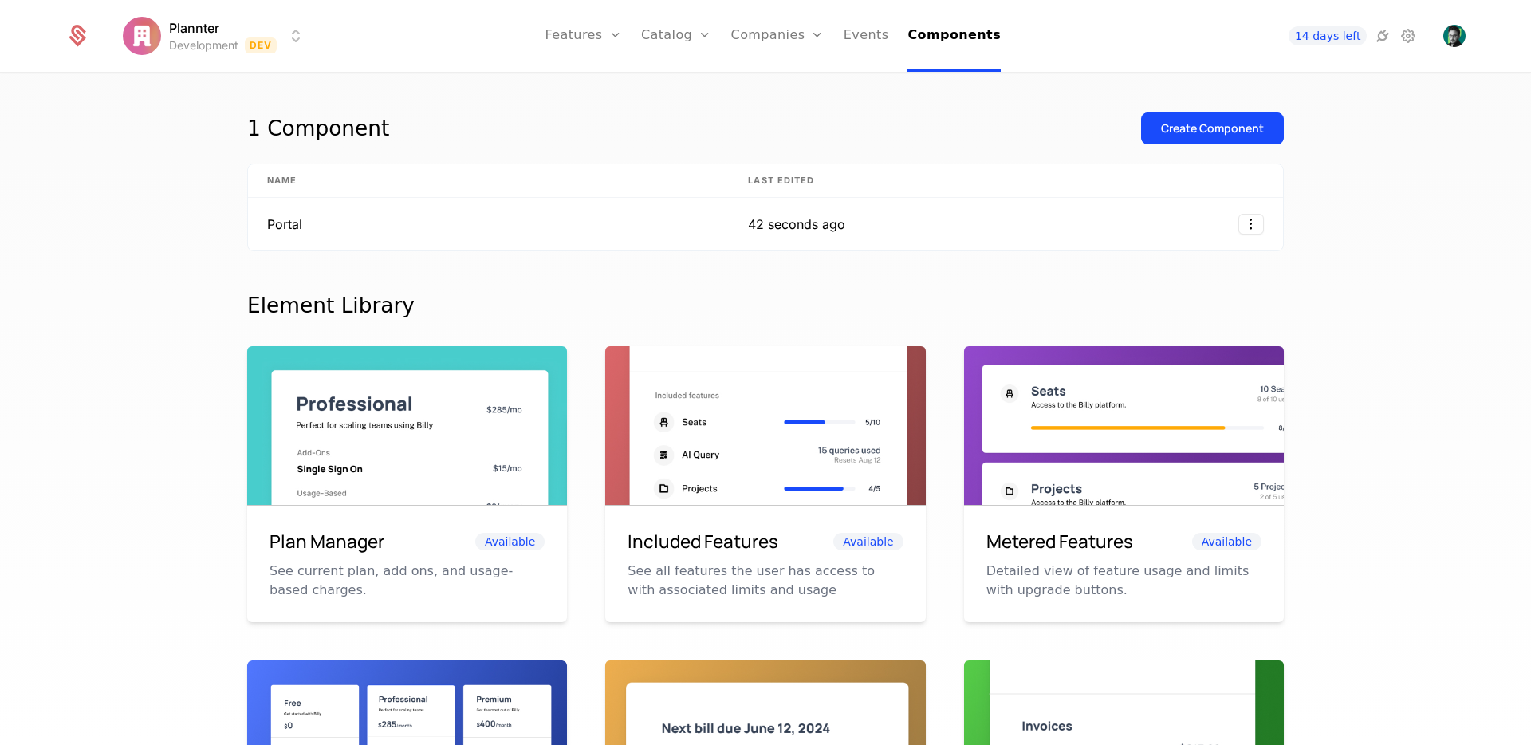
click at [1204, 548] on span "Available" at bounding box center [1226, 542] width 69 height 18
click at [719, 538] on h6 "Included Features" at bounding box center [703, 541] width 151 height 27
drag, startPoint x: 669, startPoint y: 420, endPoint x: 616, endPoint y: 427, distance: 53.9
click at [669, 420] on img at bounding box center [765, 447] width 320 height 202
drag, startPoint x: 491, startPoint y: 434, endPoint x: 487, endPoint y: 497, distance: 63.1
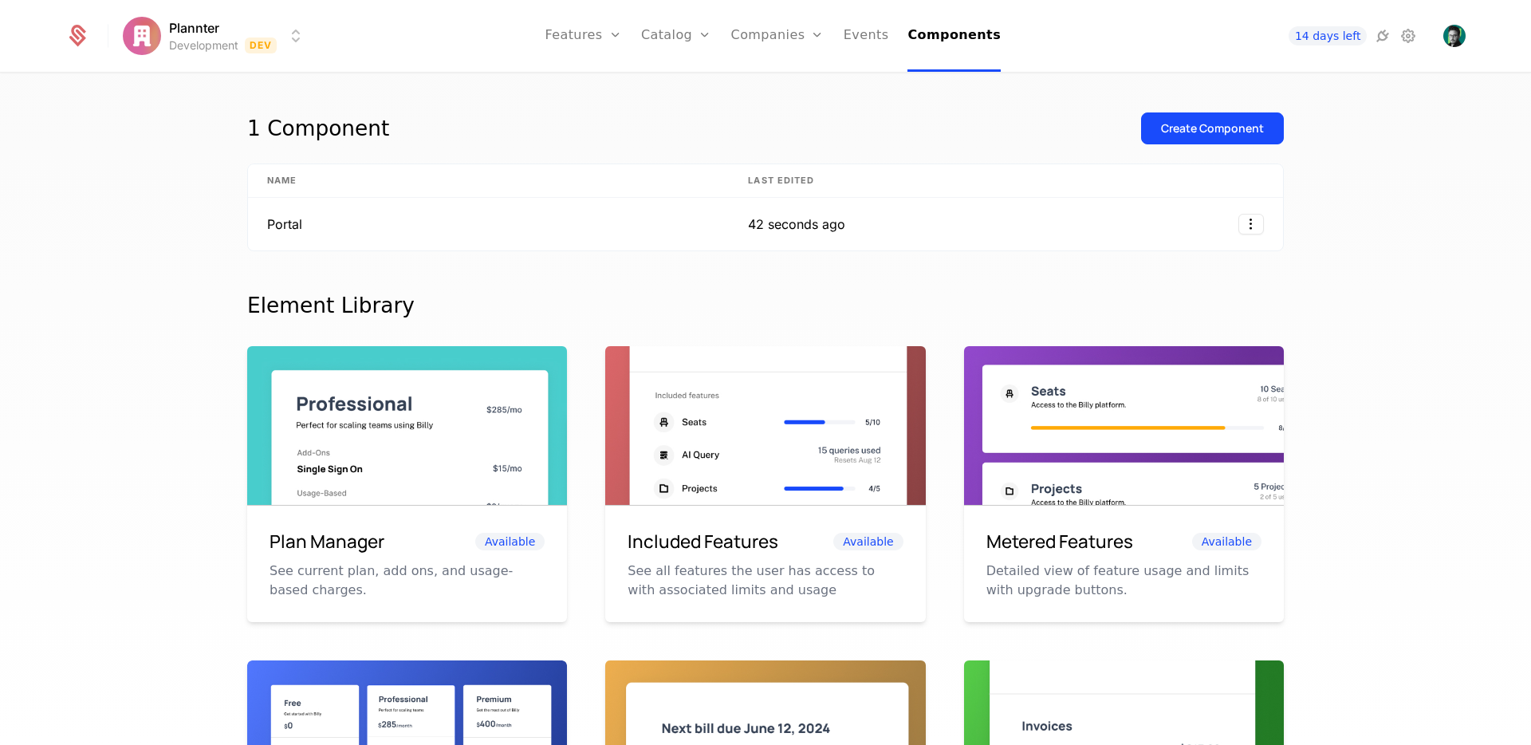
click at [491, 434] on img at bounding box center [407, 447] width 320 height 202
click at [498, 522] on div "Plan Manager Available See current plan, add ons, and usage-based charges." at bounding box center [407, 564] width 320 height 116
click at [474, 563] on p "See current plan, add ons, and usage-based charges." at bounding box center [407, 580] width 275 height 38
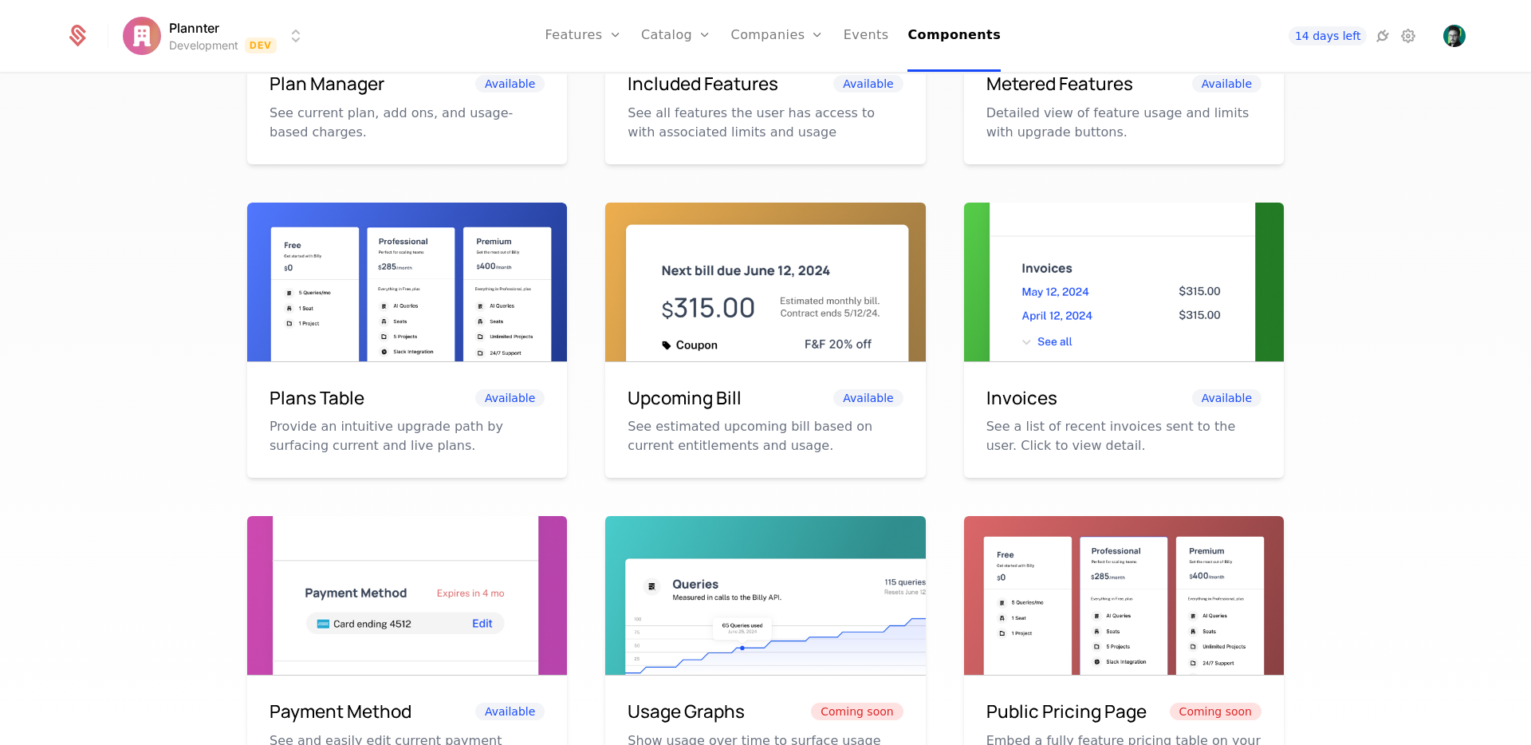
scroll to position [569, 0]
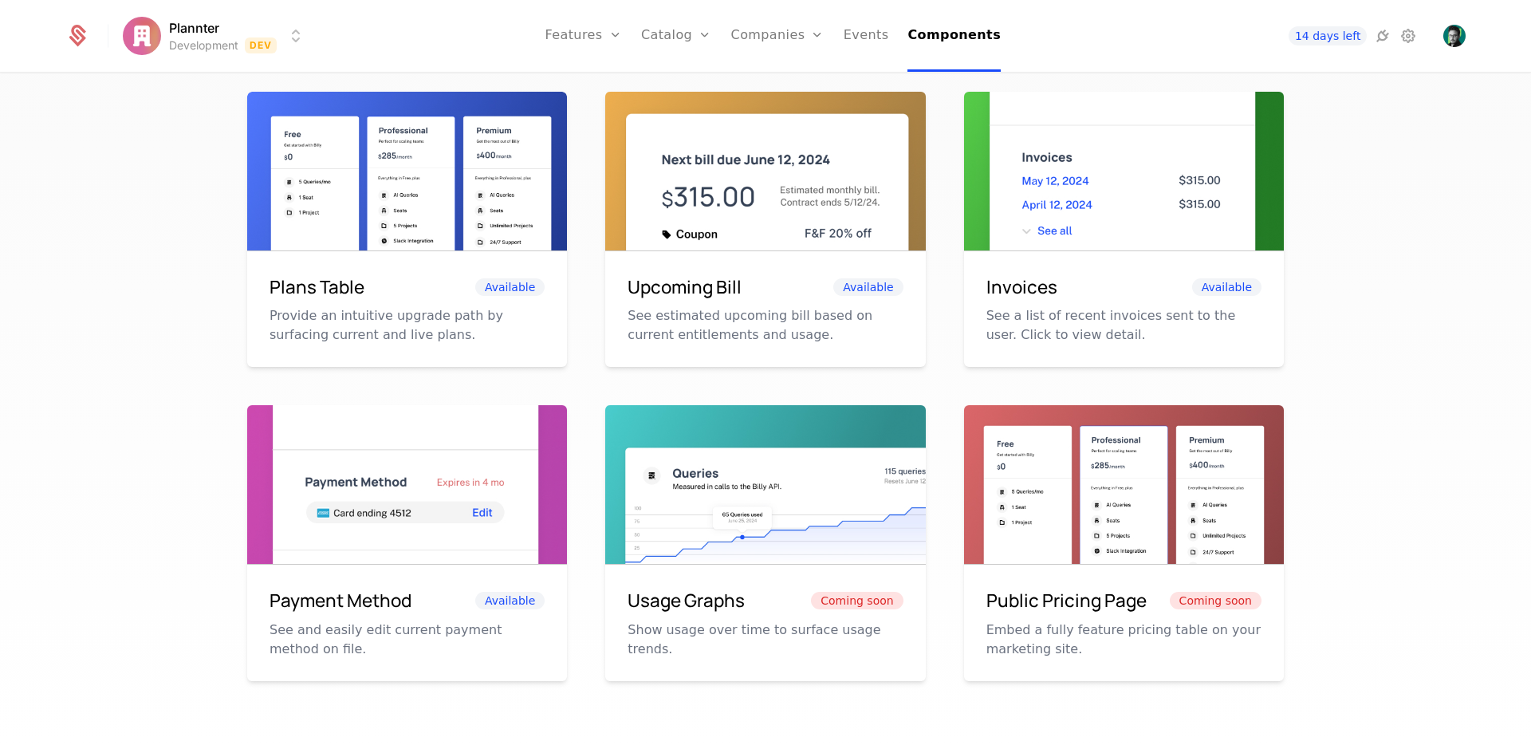
click at [266, 286] on div "Plans Table Available Provide an intuitive upgrade path by surfacing current an…" at bounding box center [407, 309] width 320 height 116
click at [494, 265] on div "Plans Table Available Provide an intuitive upgrade path by surfacing current an…" at bounding box center [407, 309] width 320 height 116
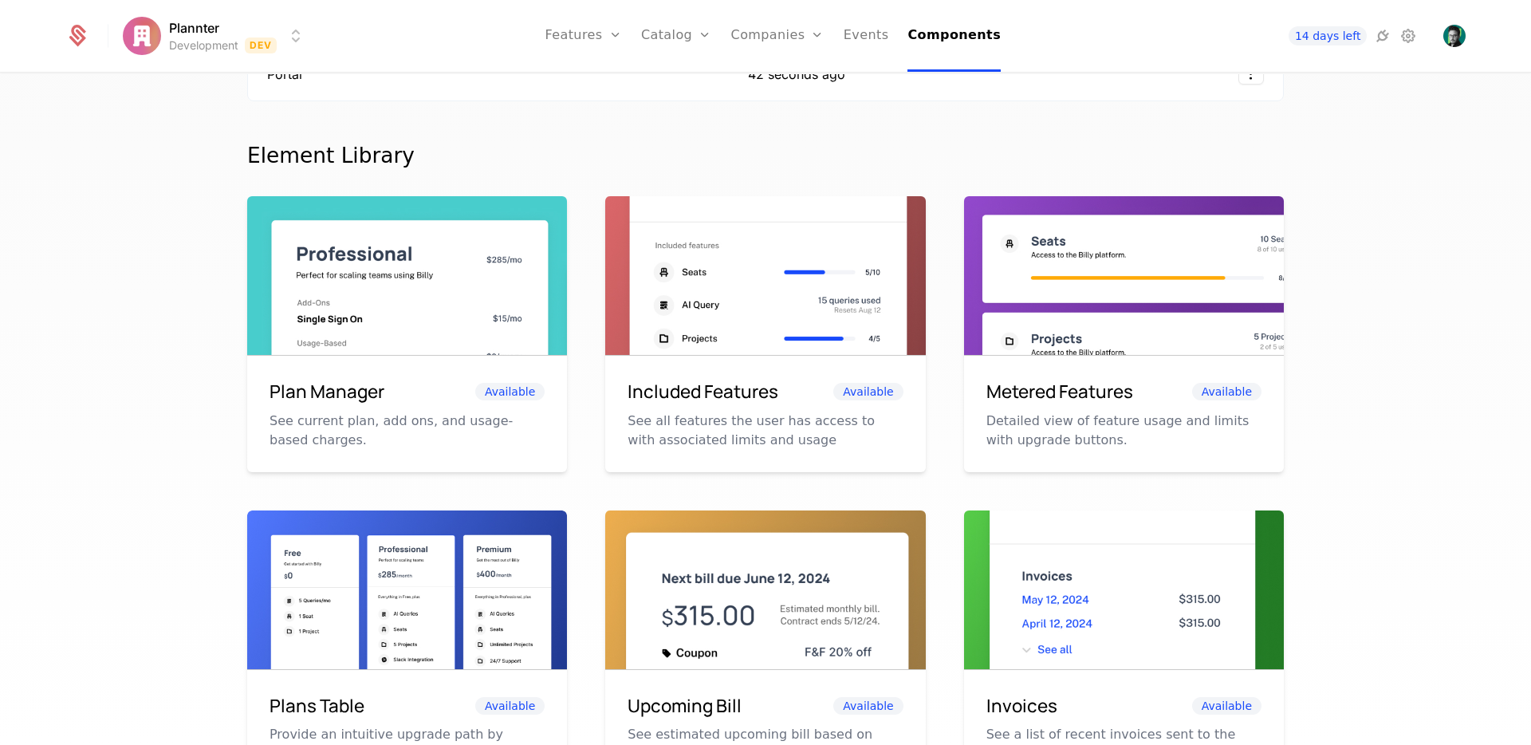
scroll to position [0, 0]
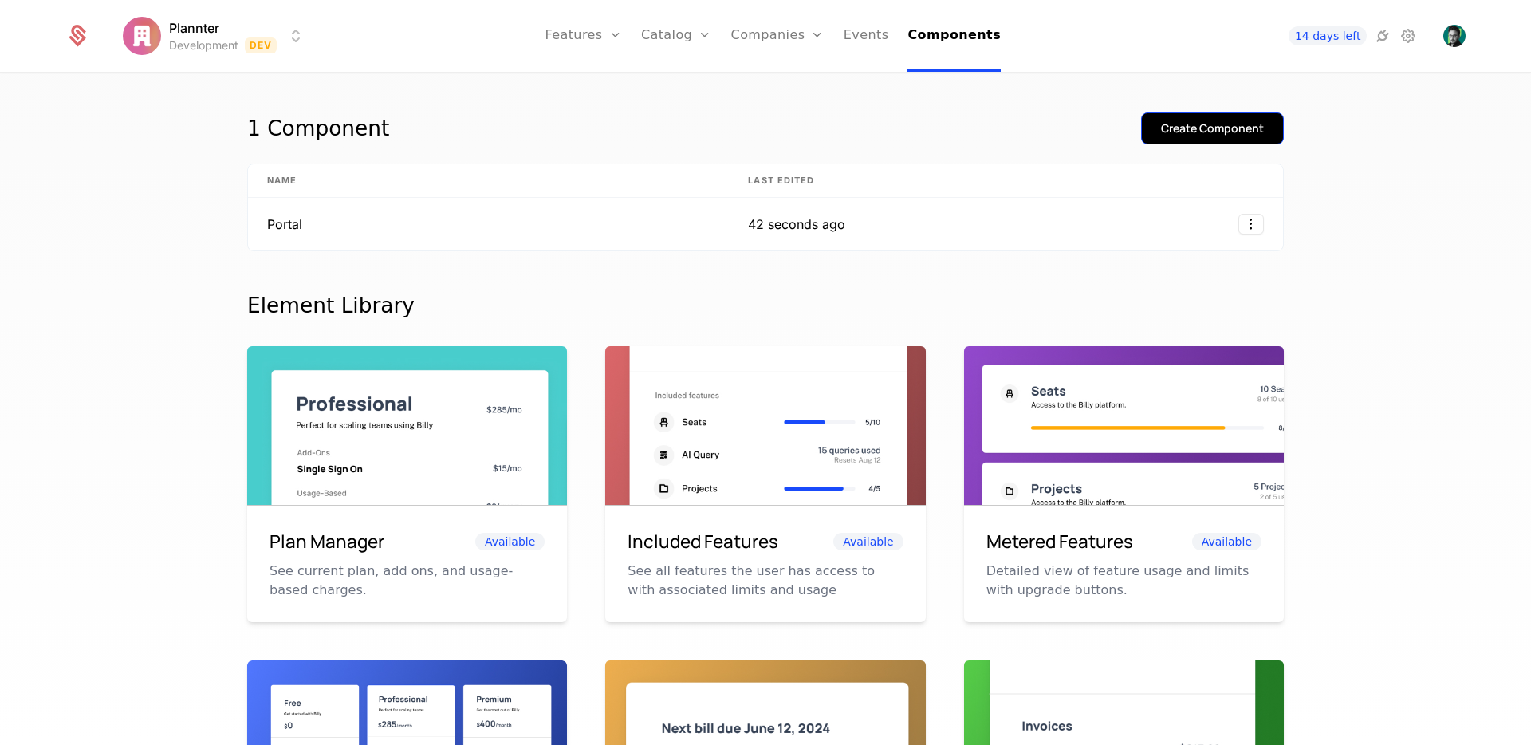
click at [1207, 133] on div "Create Component" at bounding box center [1212, 128] width 103 height 16
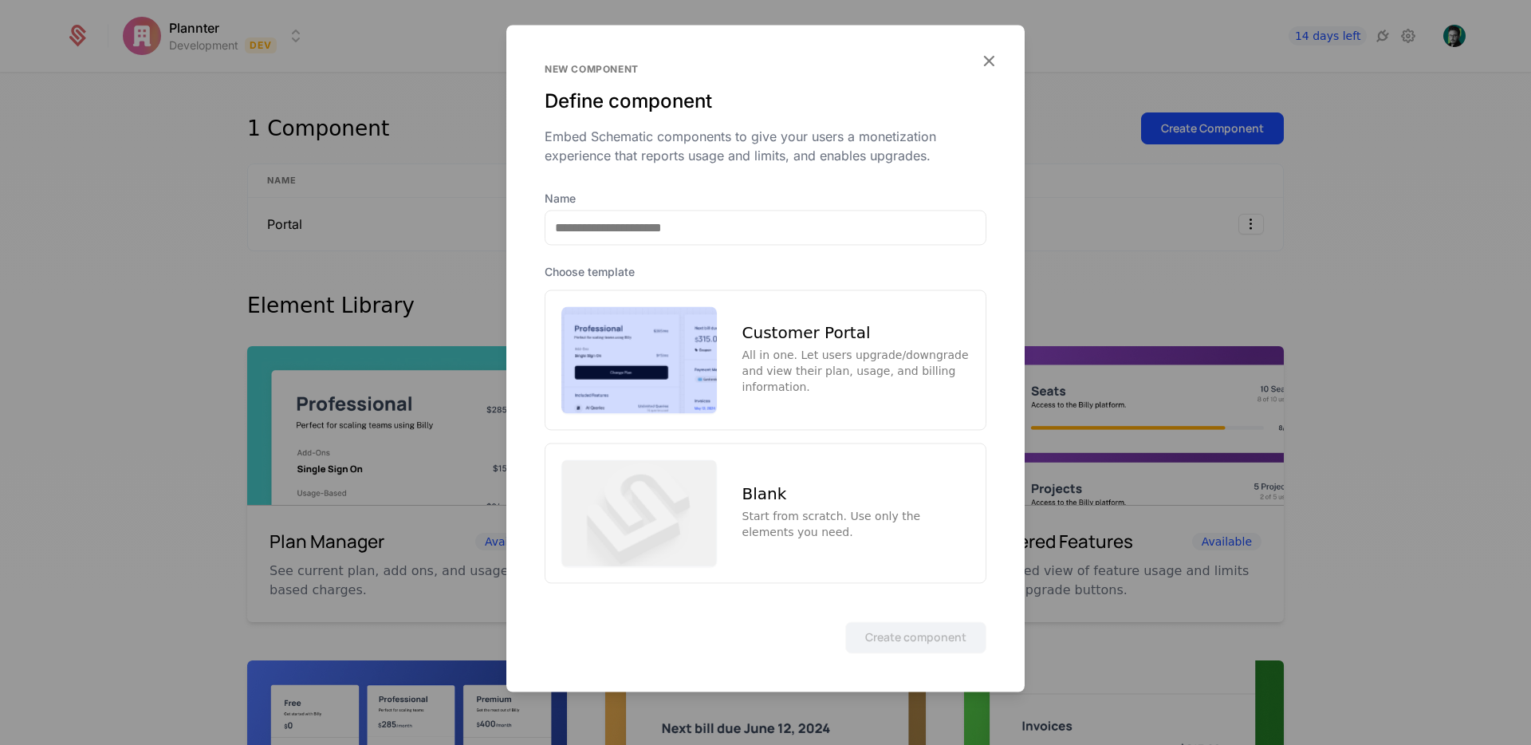
click at [665, 515] on img at bounding box center [639, 512] width 156 height 107
click at [908, 652] on button "Create component" at bounding box center [915, 637] width 141 height 32
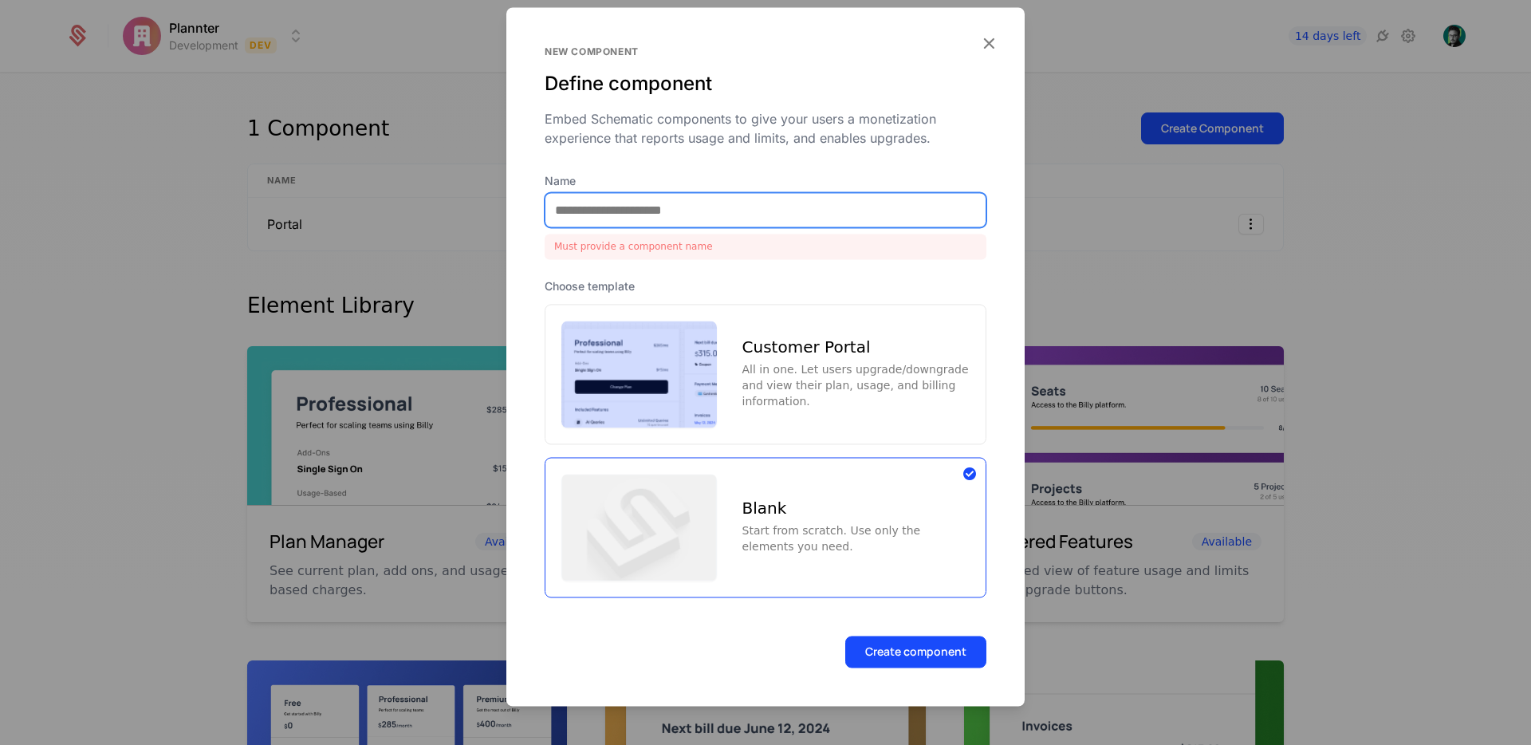
click at [688, 214] on input "Name" at bounding box center [766, 209] width 440 height 33
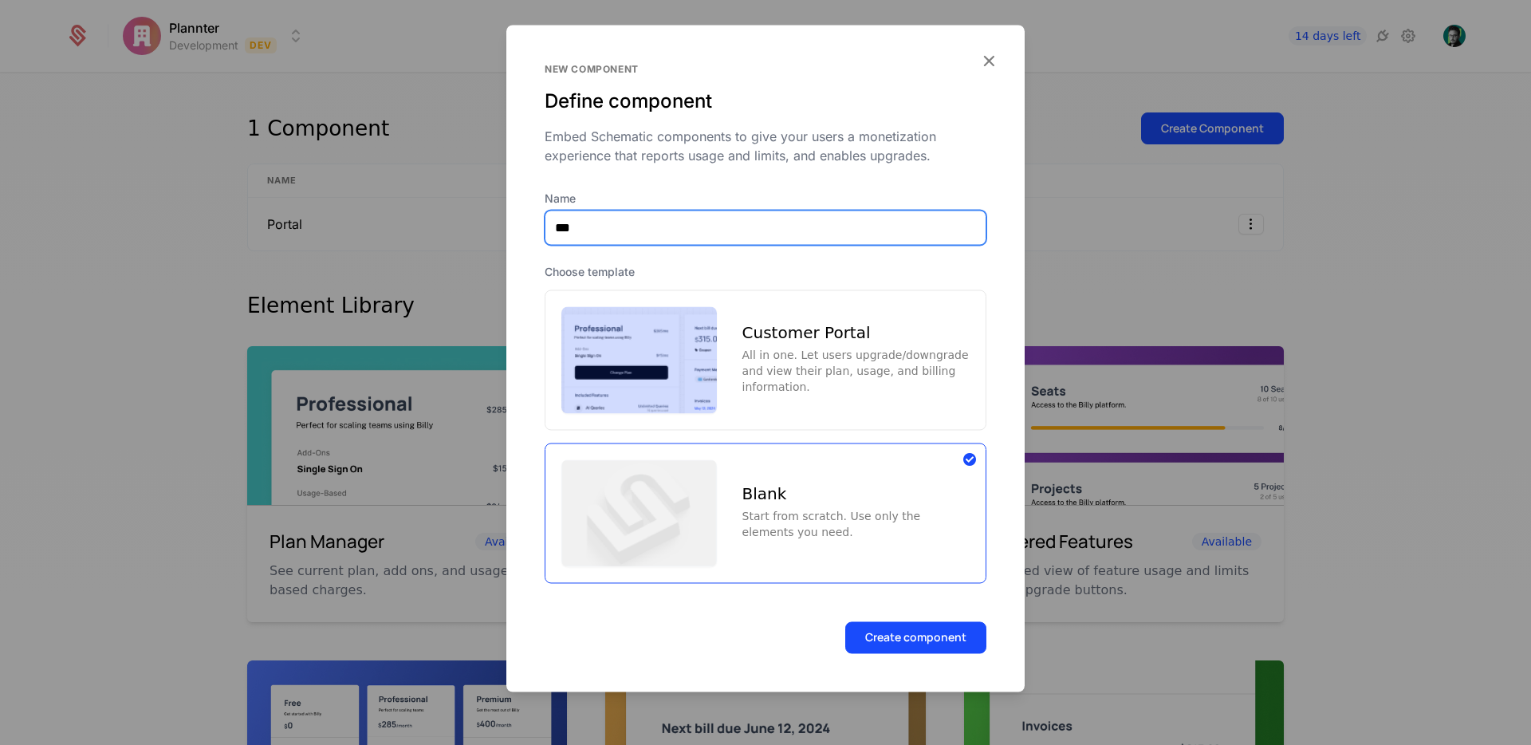
type input "***"
click at [885, 617] on form "New component Define component Embed Schematic components to give your users a …" at bounding box center [765, 358] width 518 height 667
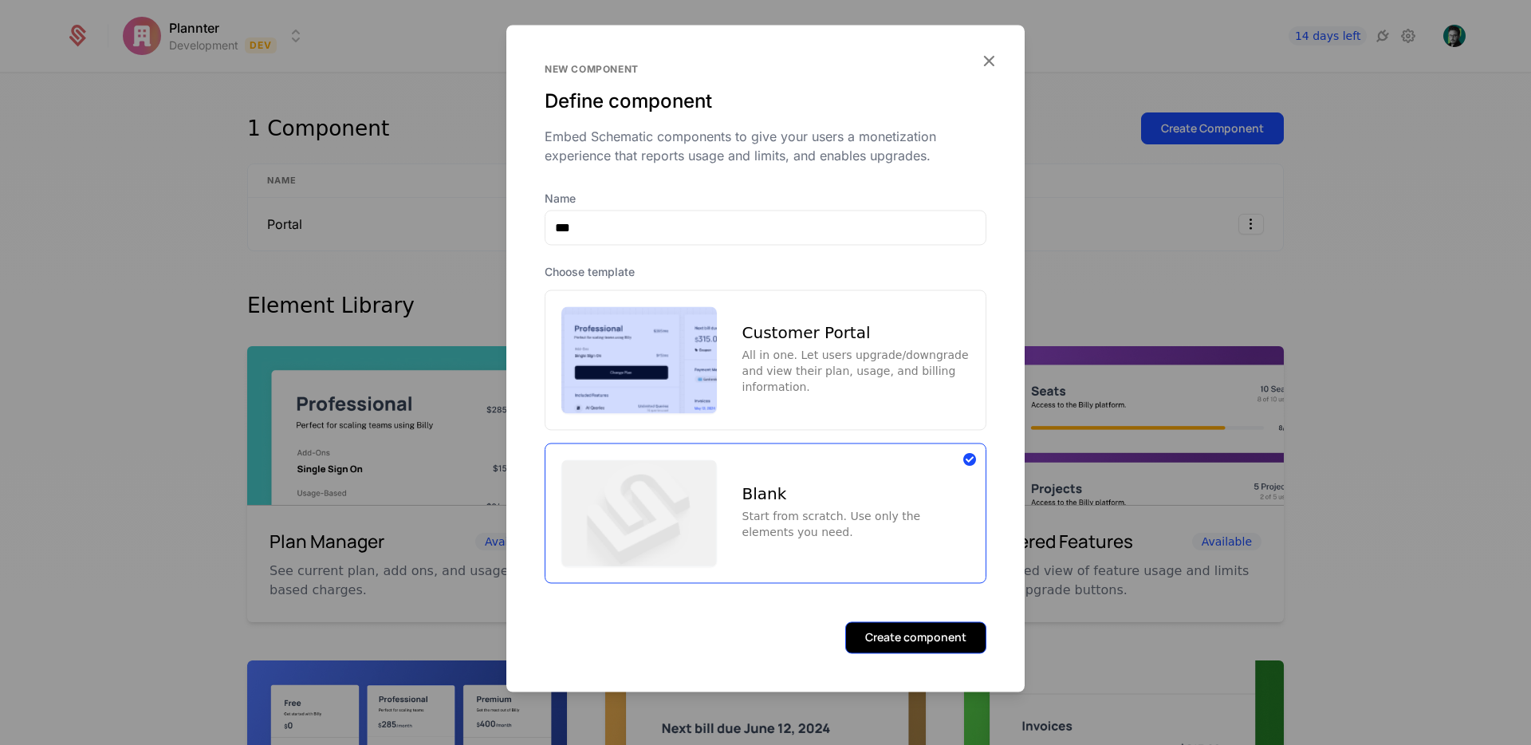
click at [885, 631] on button "Create component" at bounding box center [915, 637] width 141 height 32
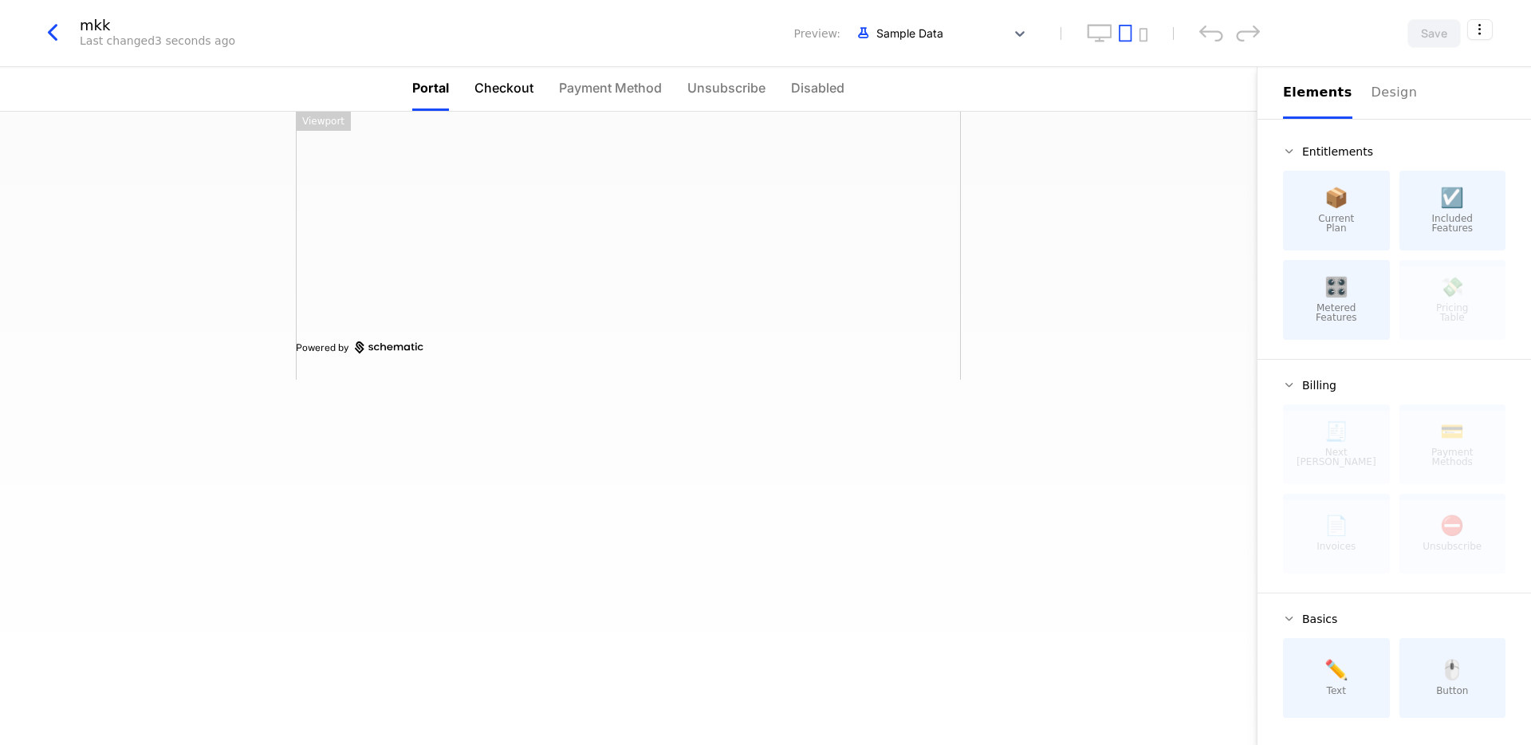
click at [491, 82] on span "Checkout" at bounding box center [504, 87] width 59 height 19
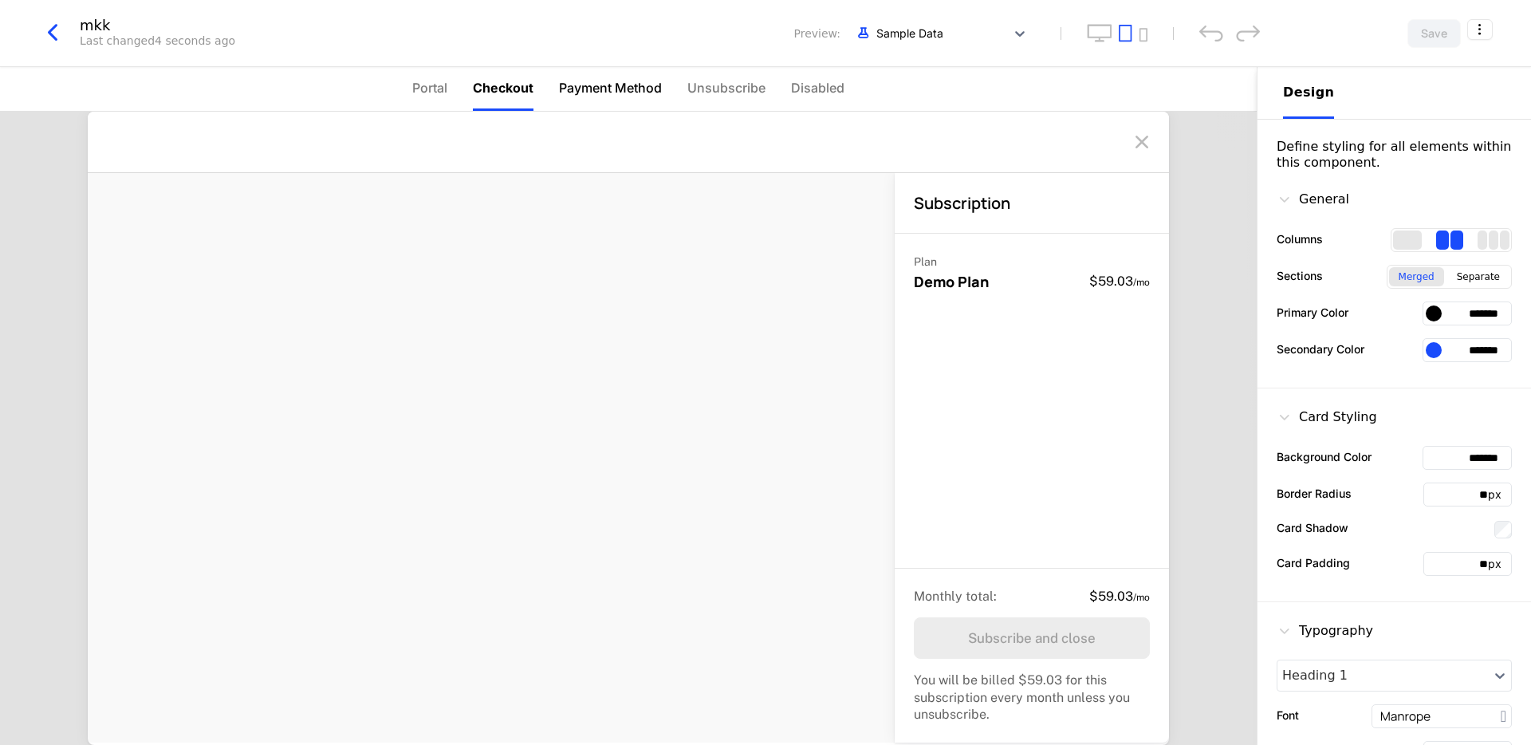
click at [603, 85] on span "Payment Method" at bounding box center [610, 87] width 103 height 19
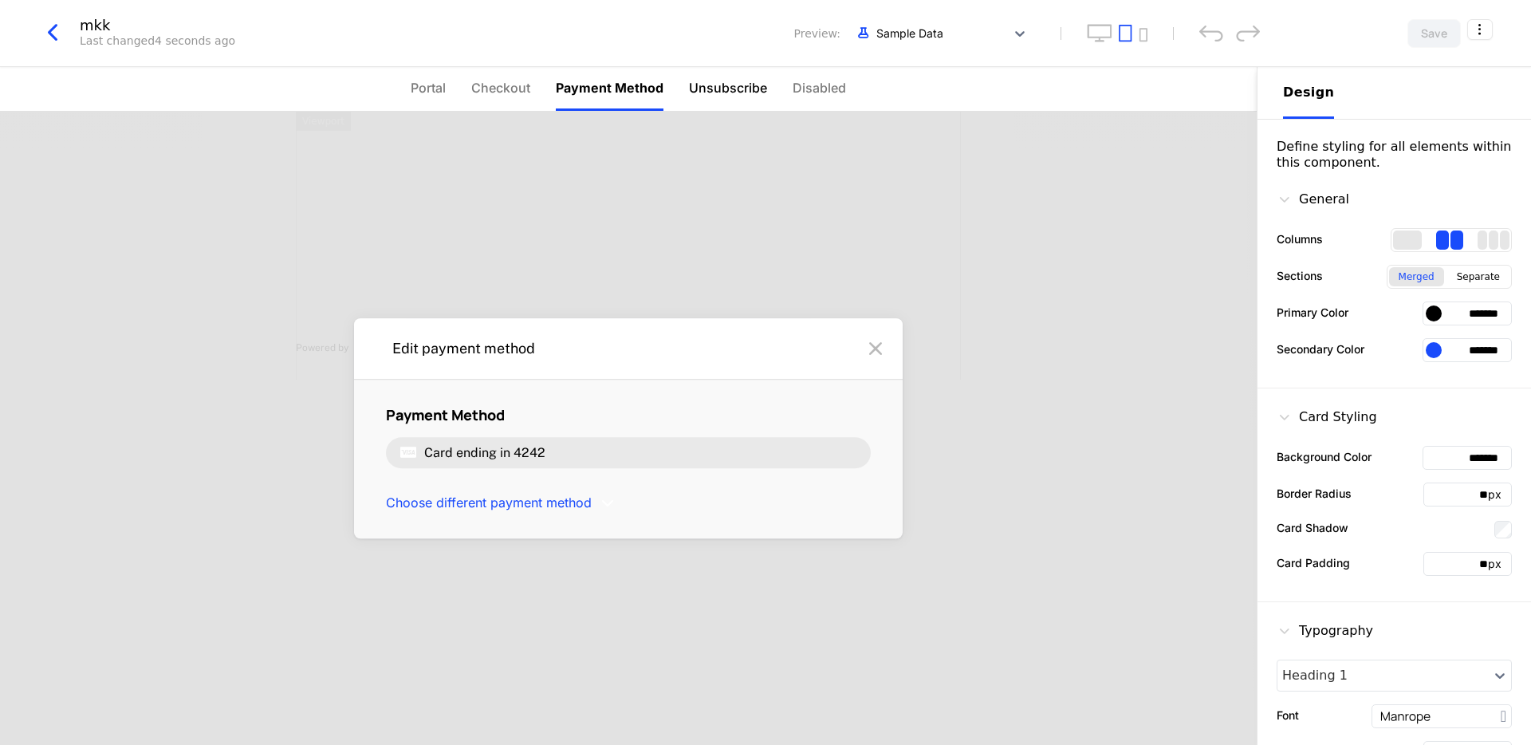
click at [700, 87] on span "Unsubscribe" at bounding box center [728, 87] width 78 height 19
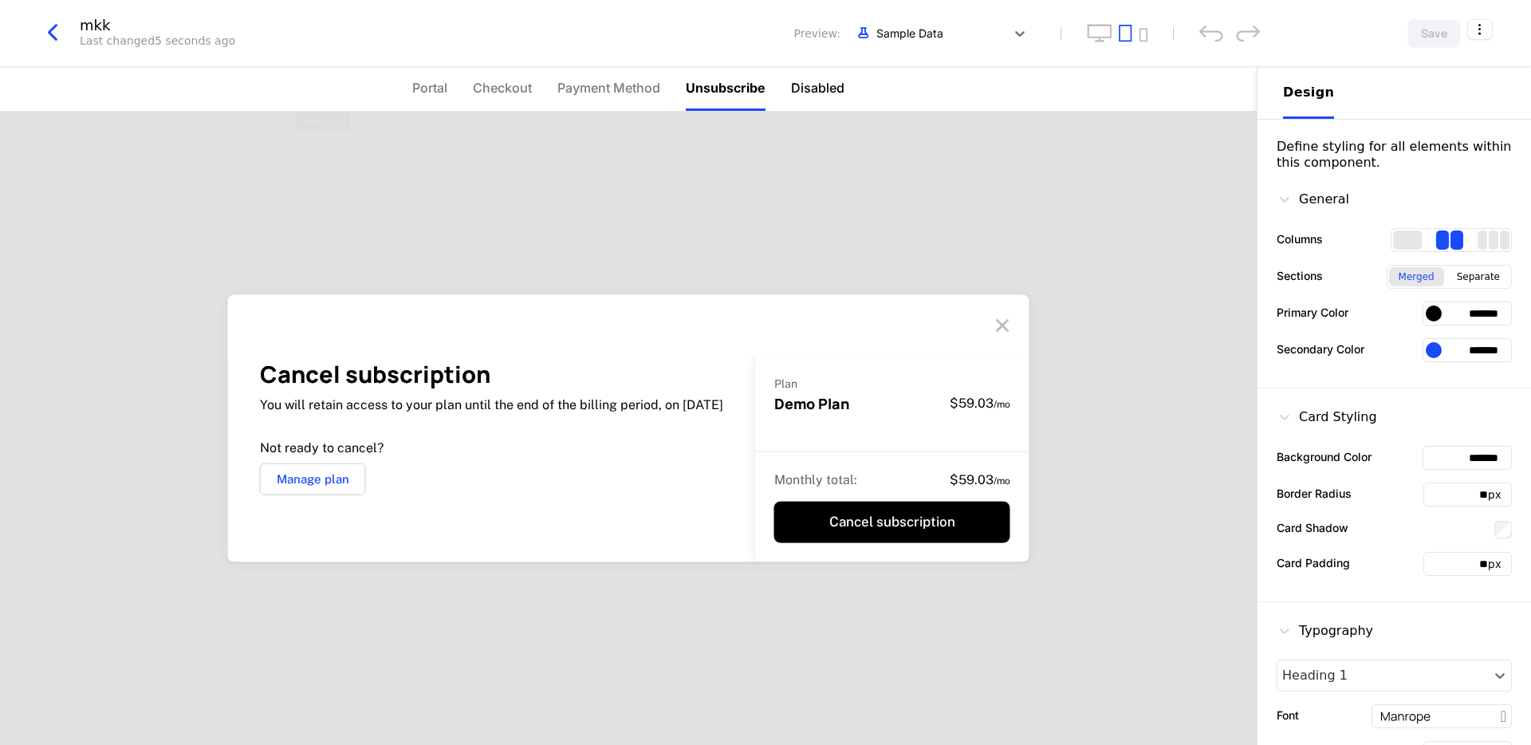
click at [835, 86] on span "Disabled" at bounding box center [817, 87] width 53 height 19
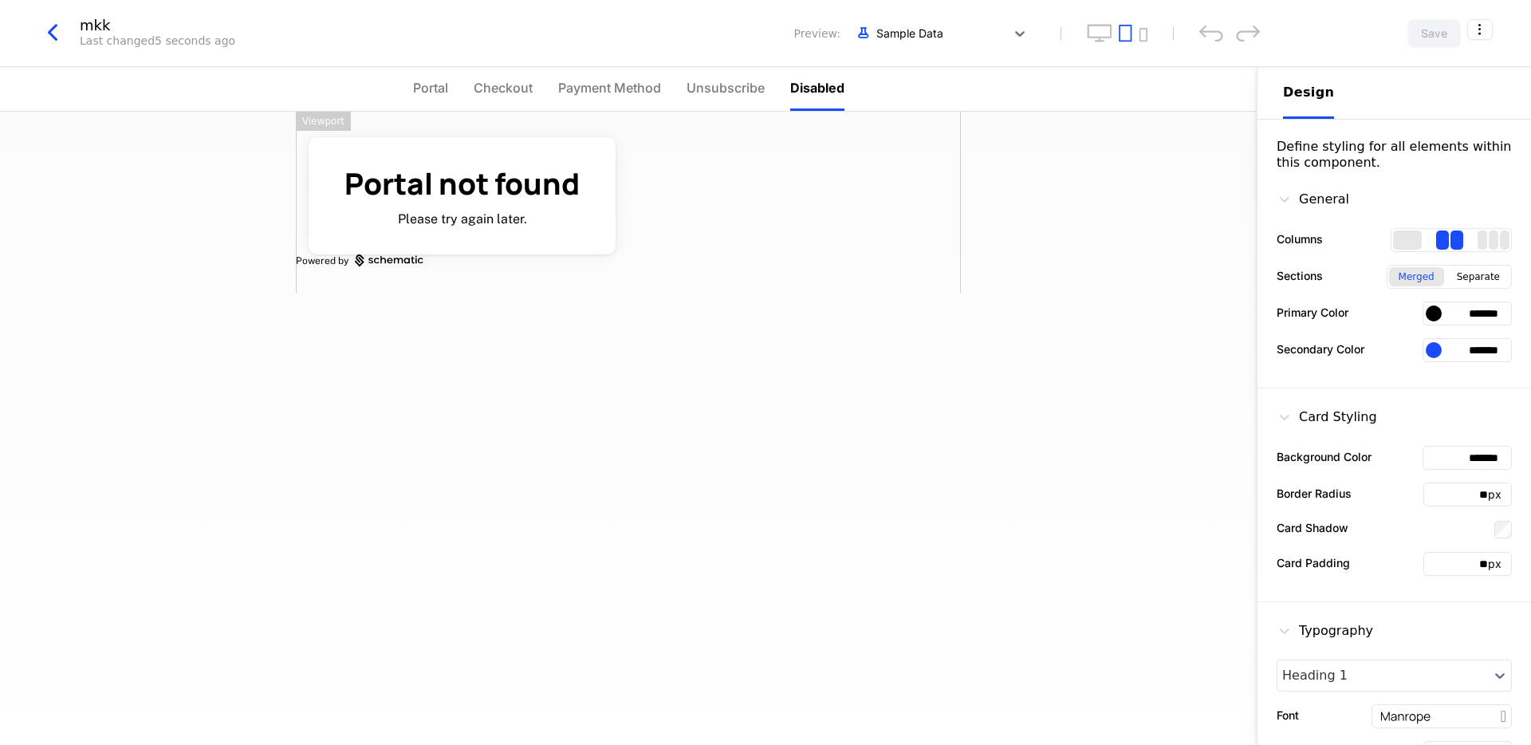
click at [70, 41] on button "button" at bounding box center [58, 33] width 41 height 30
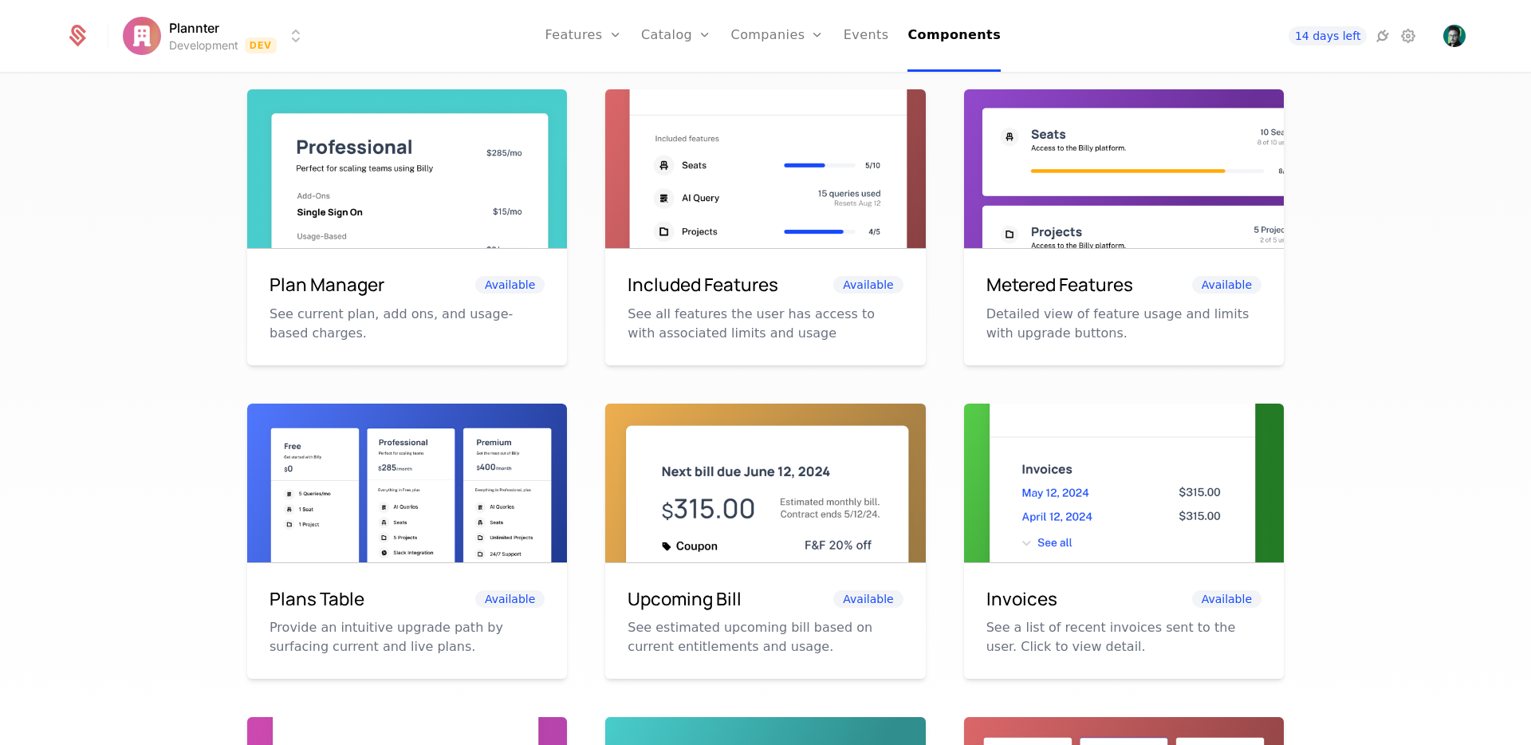
scroll to position [376, 0]
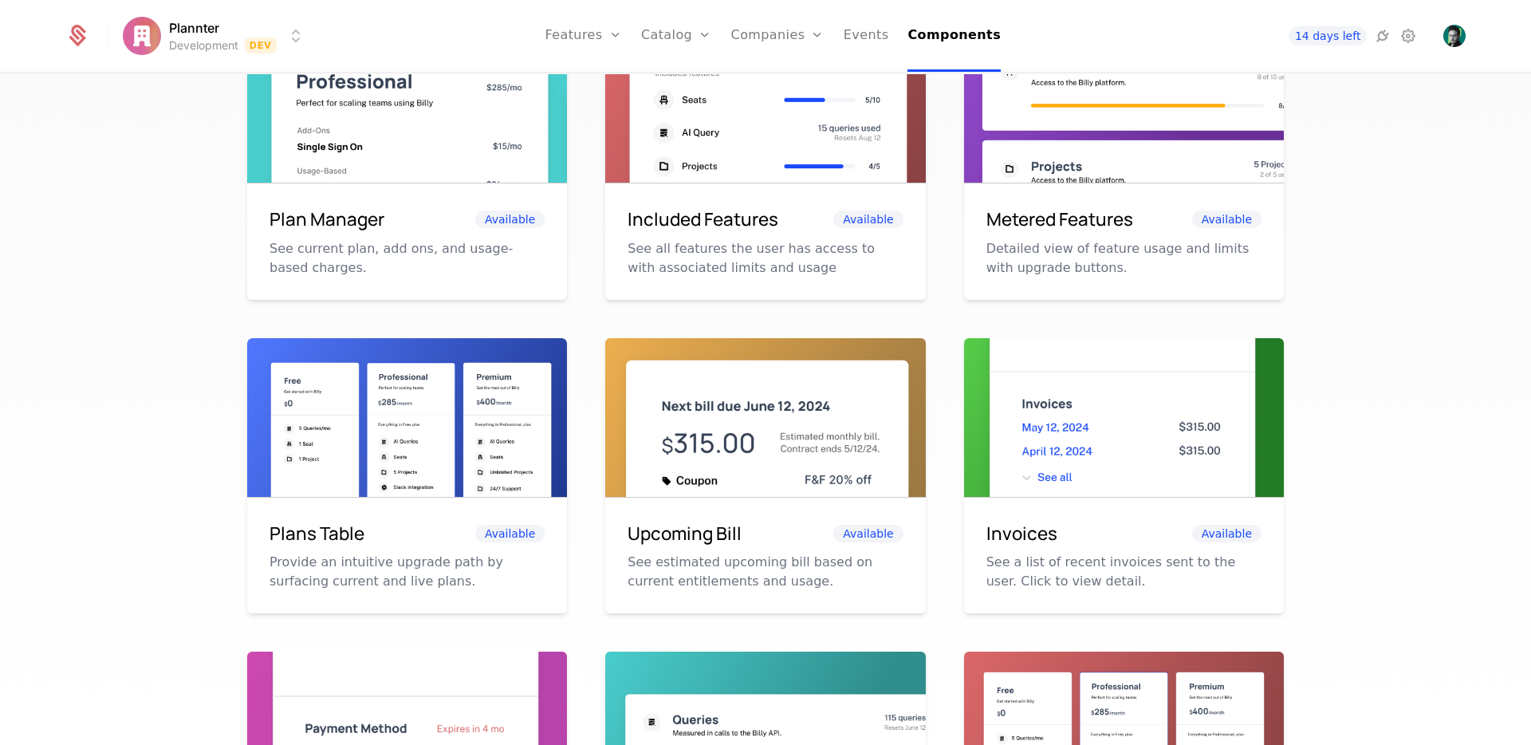
click at [1097, 506] on div "Invoices Available See a list of recent invoices sent to the user. Click to vie…" at bounding box center [1124, 556] width 320 height 116
click at [1223, 532] on span "Available" at bounding box center [1226, 534] width 69 height 18
click at [1106, 443] on img at bounding box center [1124, 439] width 320 height 202
click at [668, 531] on h6 "Upcoming Bill" at bounding box center [685, 533] width 114 height 27
click at [405, 531] on div "Plans Table Available" at bounding box center [407, 533] width 275 height 27
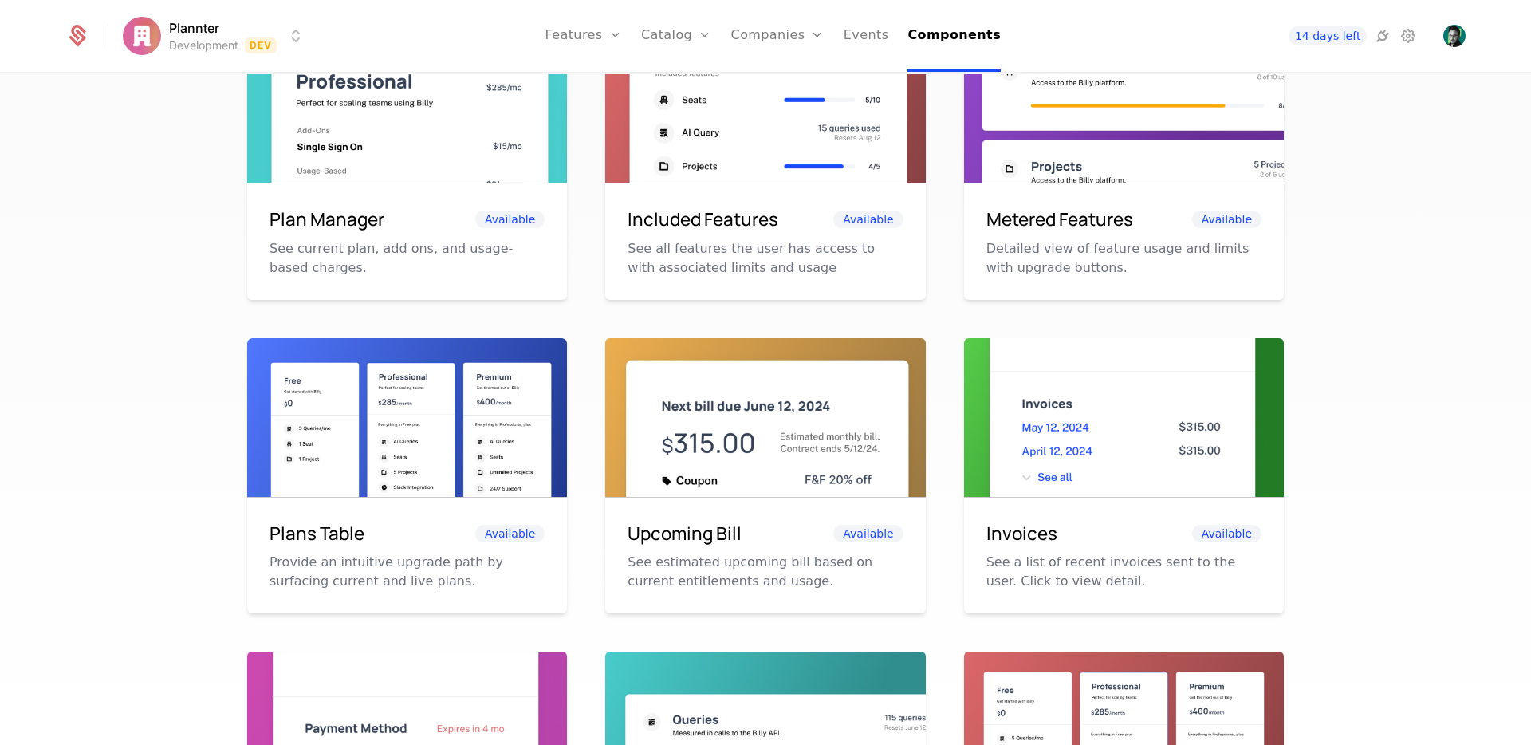
click at [511, 534] on span "Available" at bounding box center [509, 534] width 69 height 18
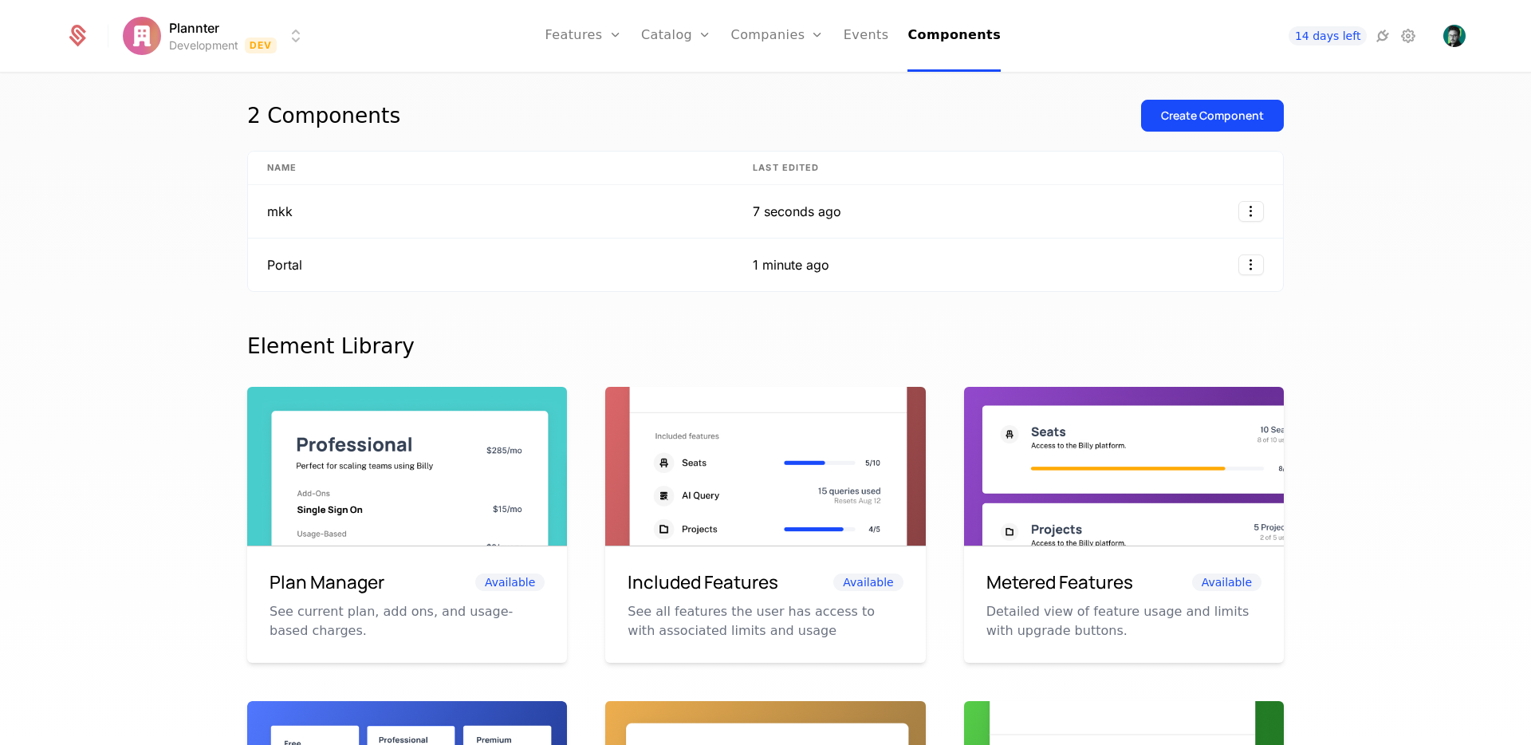
scroll to position [0, 0]
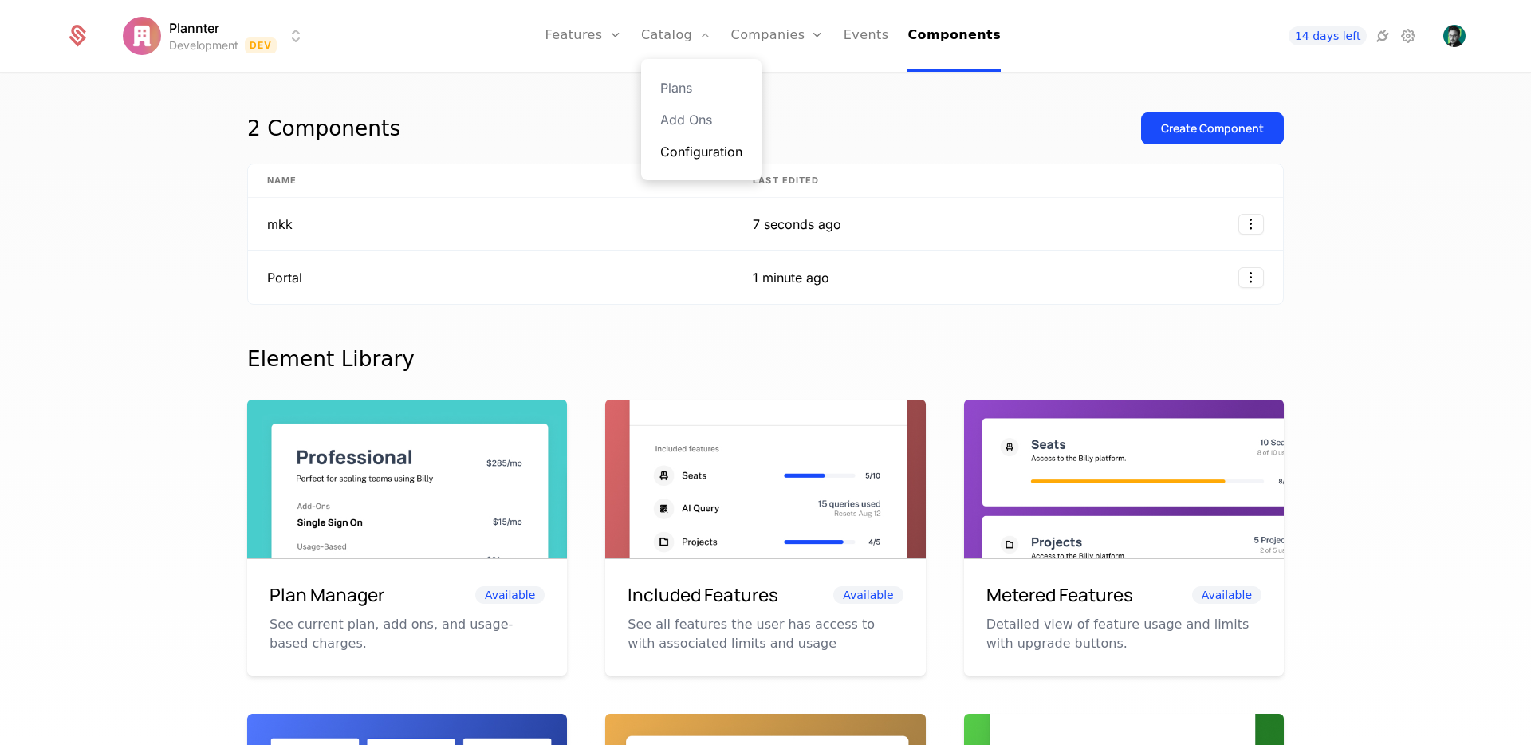
click at [688, 153] on link "Configuration" at bounding box center [701, 151] width 82 height 19
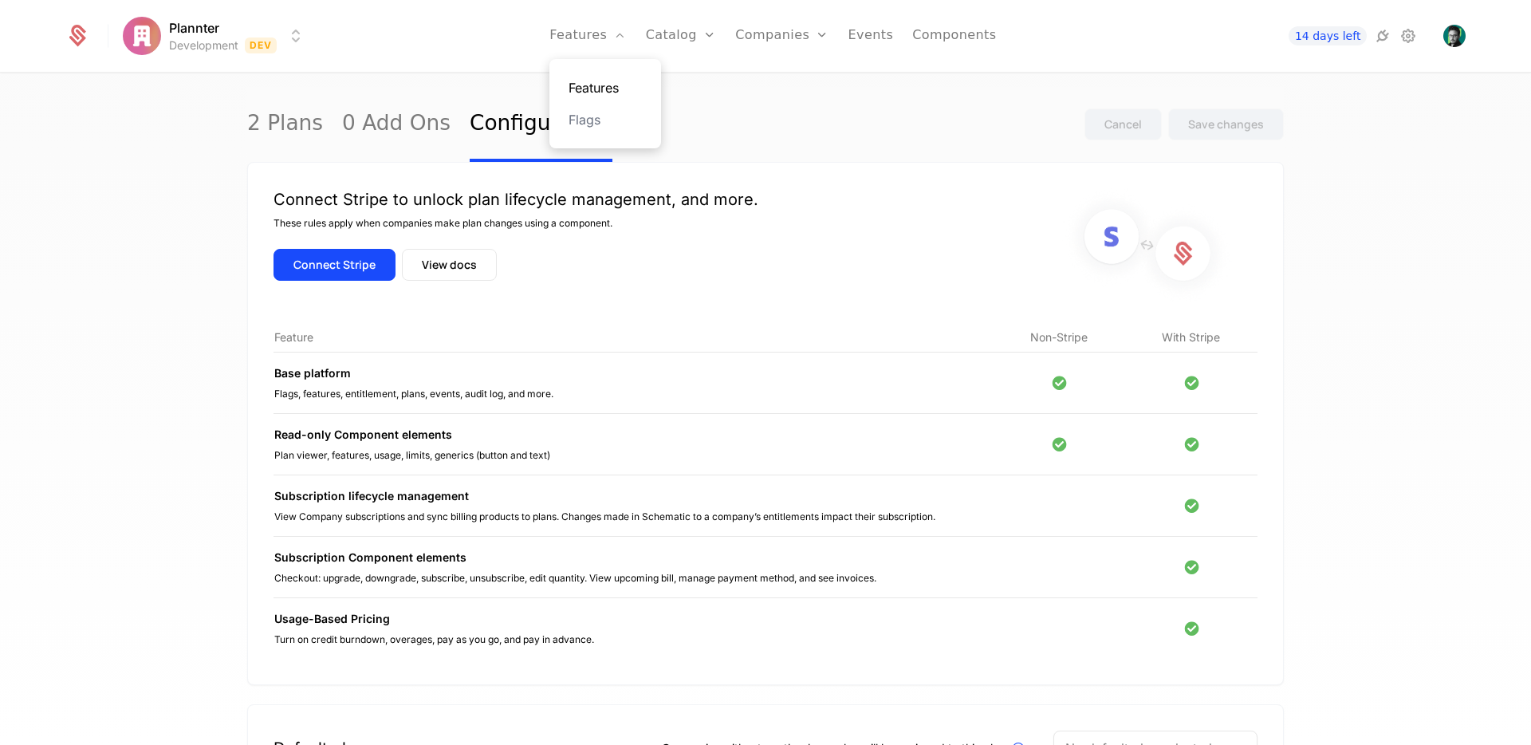
click at [594, 96] on link "Features" at bounding box center [605, 87] width 73 height 19
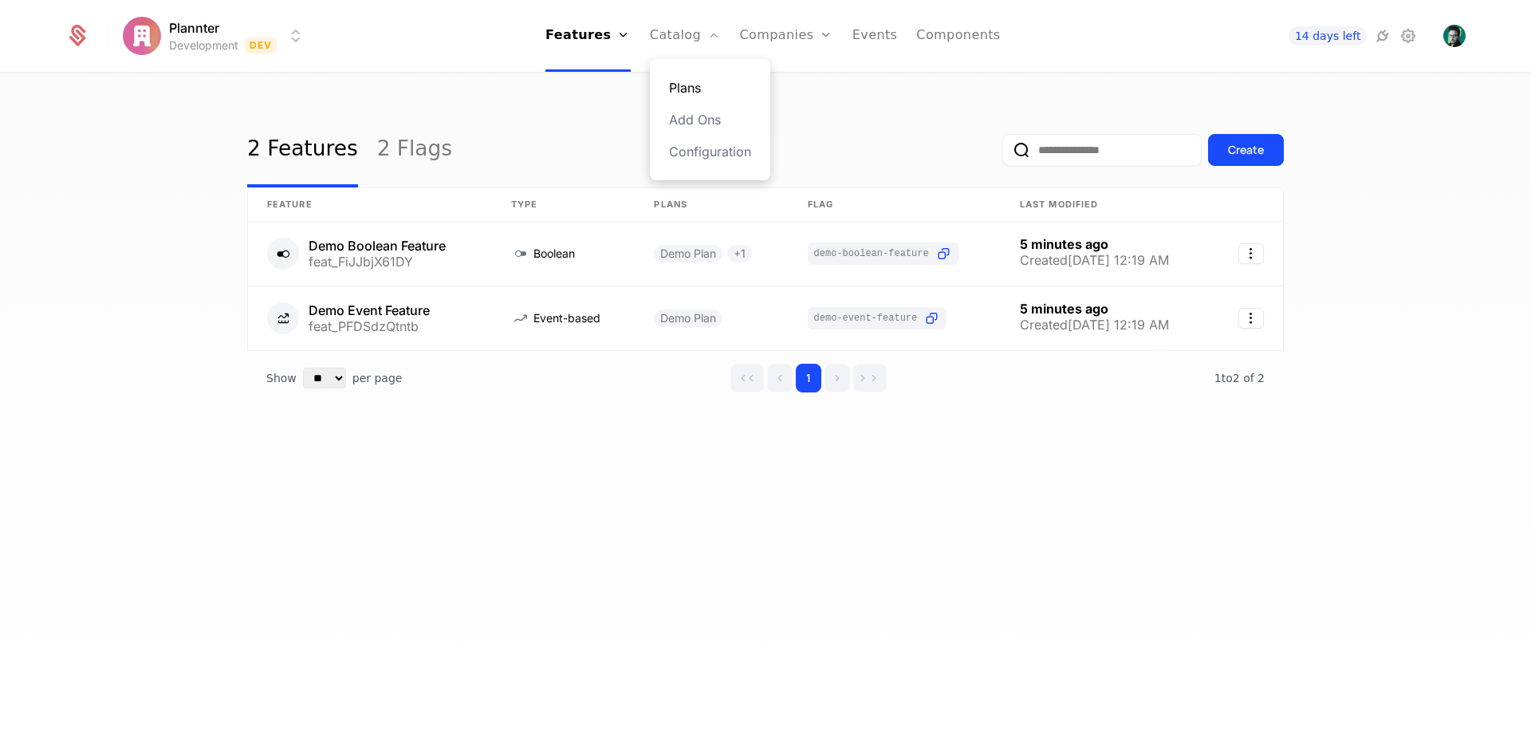
click at [690, 81] on link "Plans" at bounding box center [710, 87] width 82 height 19
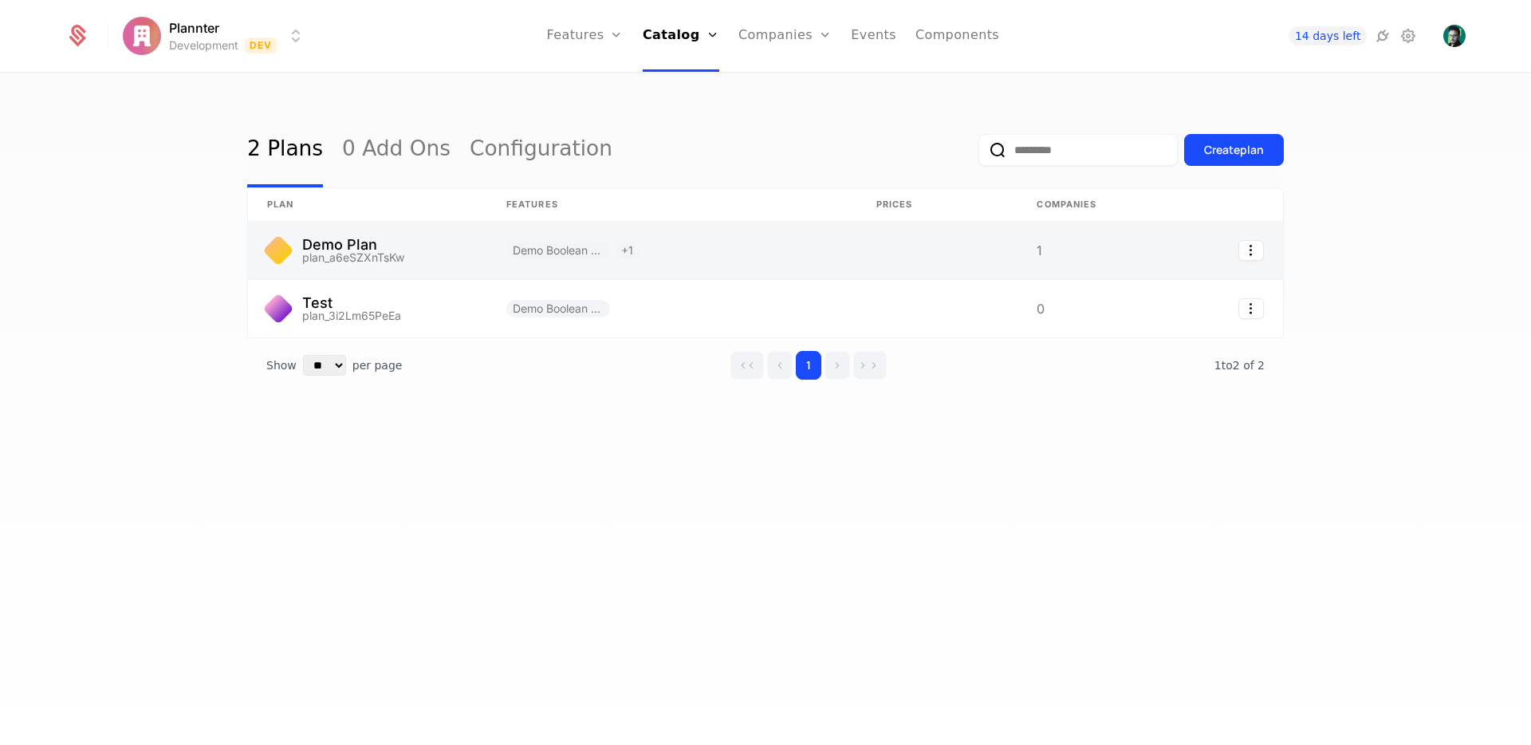
click at [425, 251] on link at bounding box center [367, 250] width 239 height 57
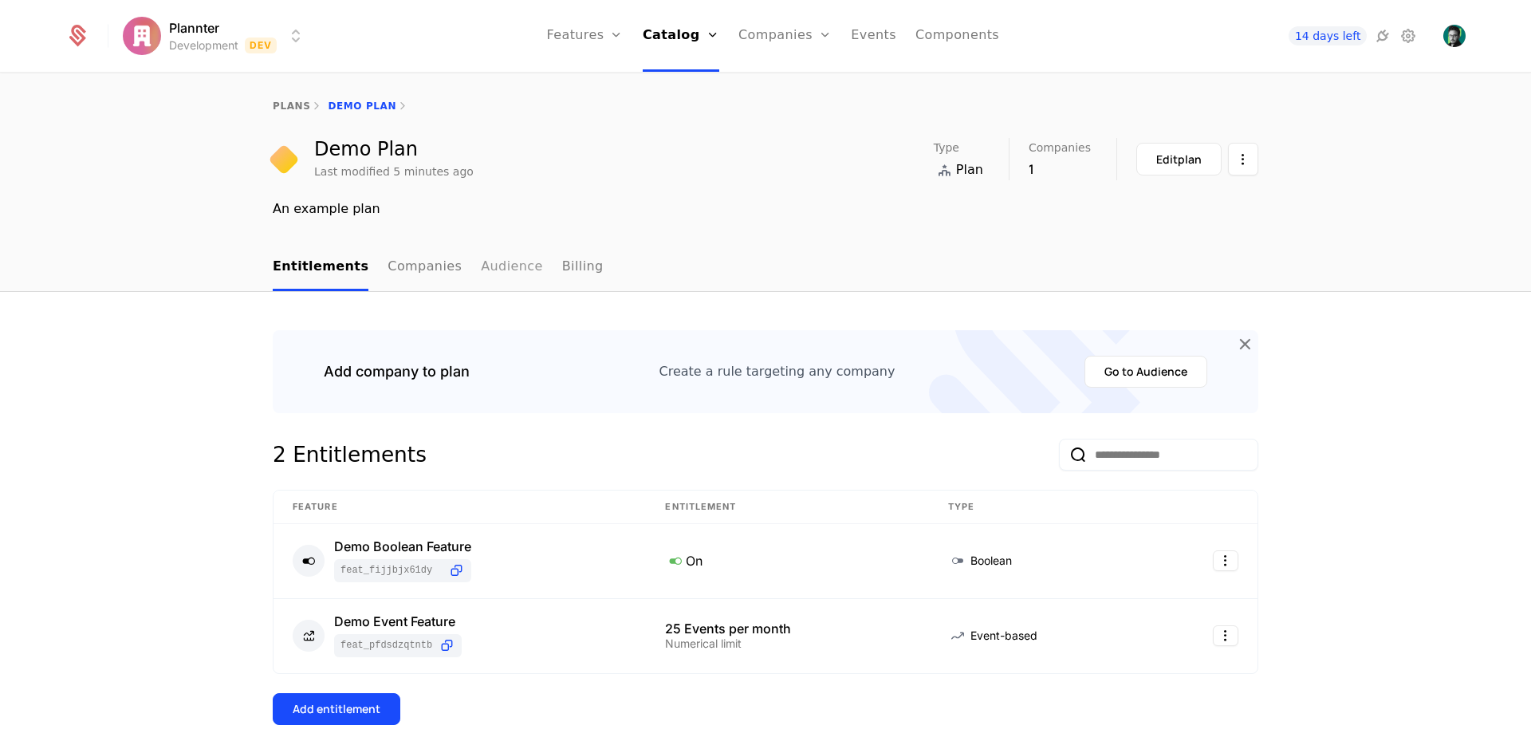
click at [481, 277] on link "Audience" at bounding box center [512, 267] width 62 height 47
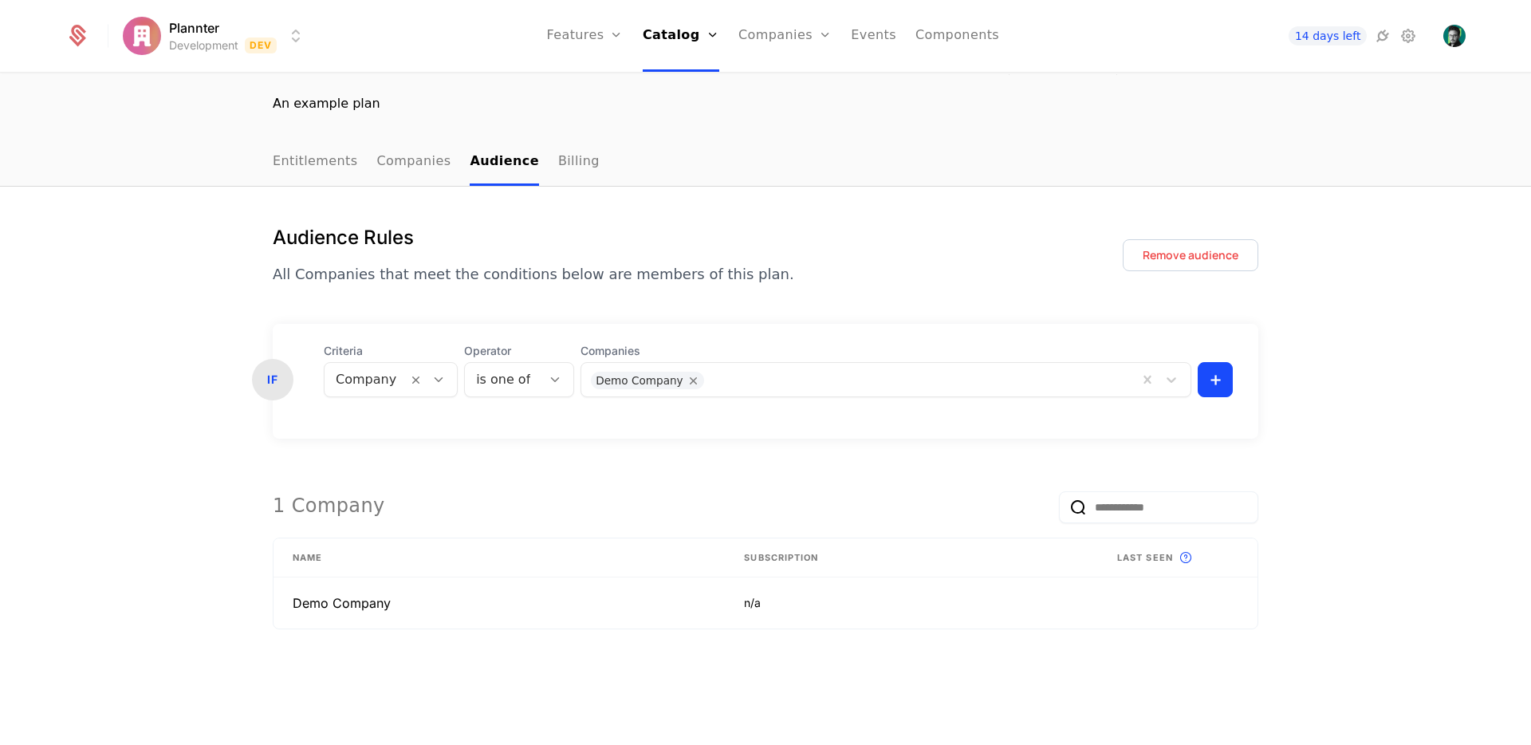
scroll to position [131, 0]
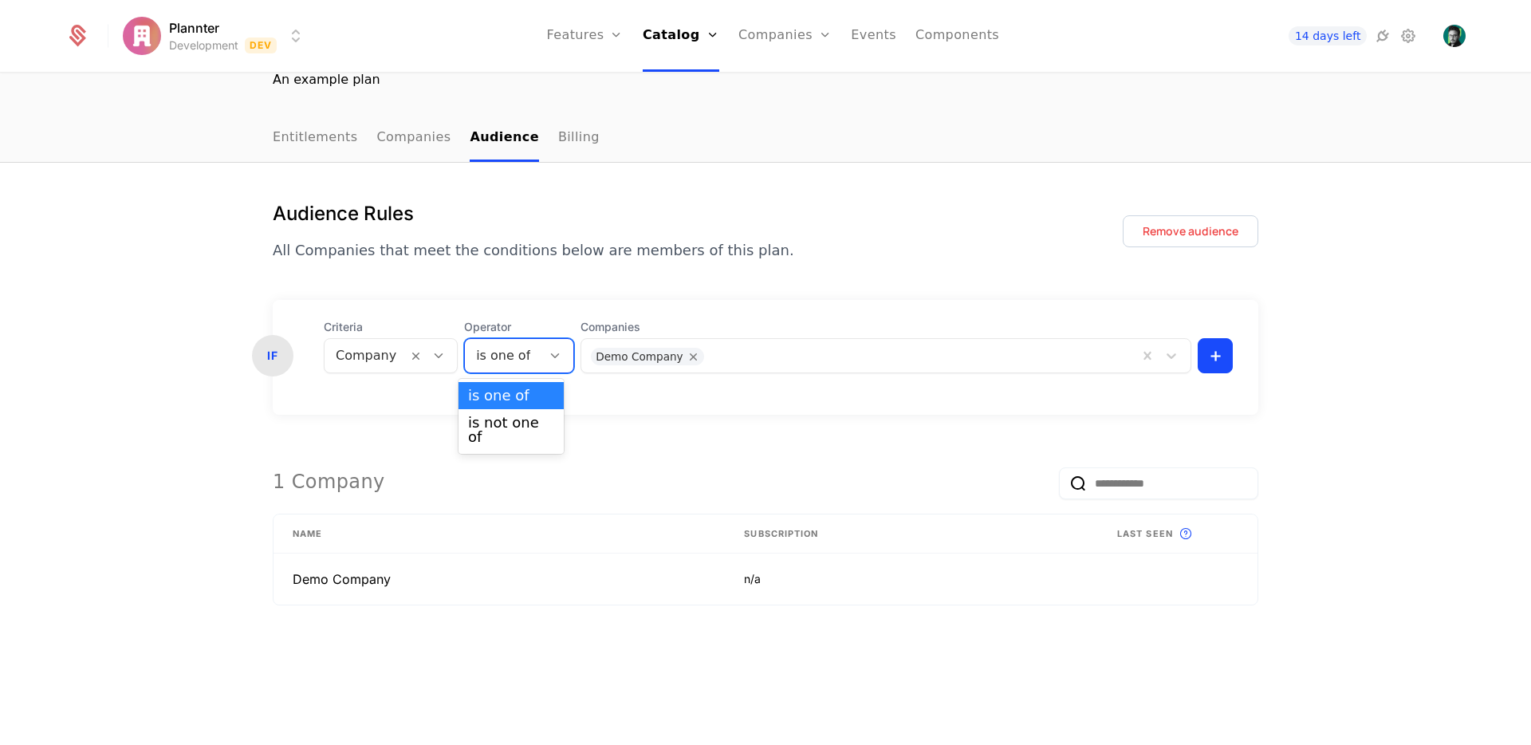
click at [478, 349] on div at bounding box center [503, 356] width 54 height 22
click at [569, 286] on div "Audience Rules All Companies that meet the conditions below are members of this…" at bounding box center [766, 435] width 986 height 468
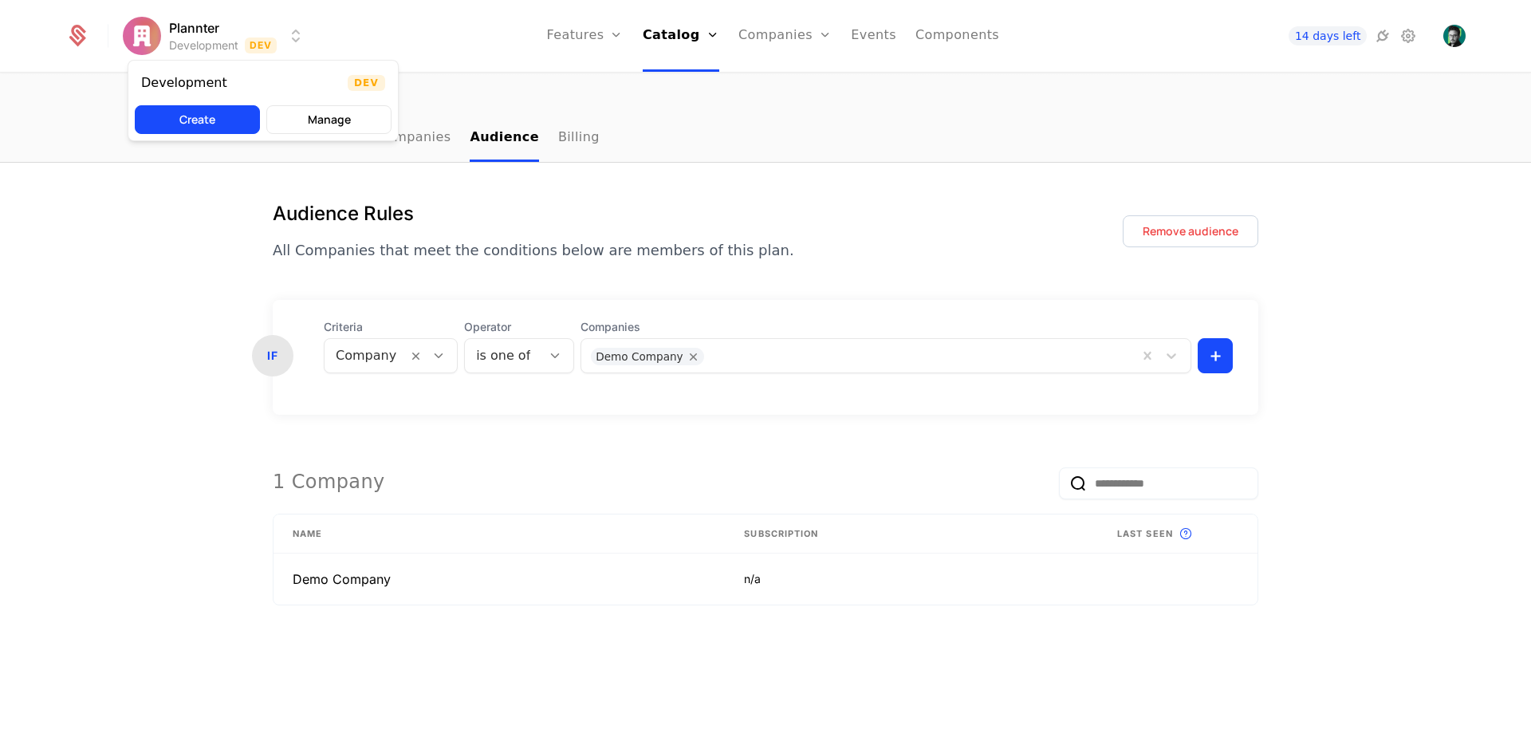
click at [288, 30] on html "Plannter Development Dev Features Features Flags Catalog Plans Add Ons Configur…" at bounding box center [765, 372] width 1531 height 745
click at [313, 127] on button "Manage" at bounding box center [328, 119] width 125 height 29
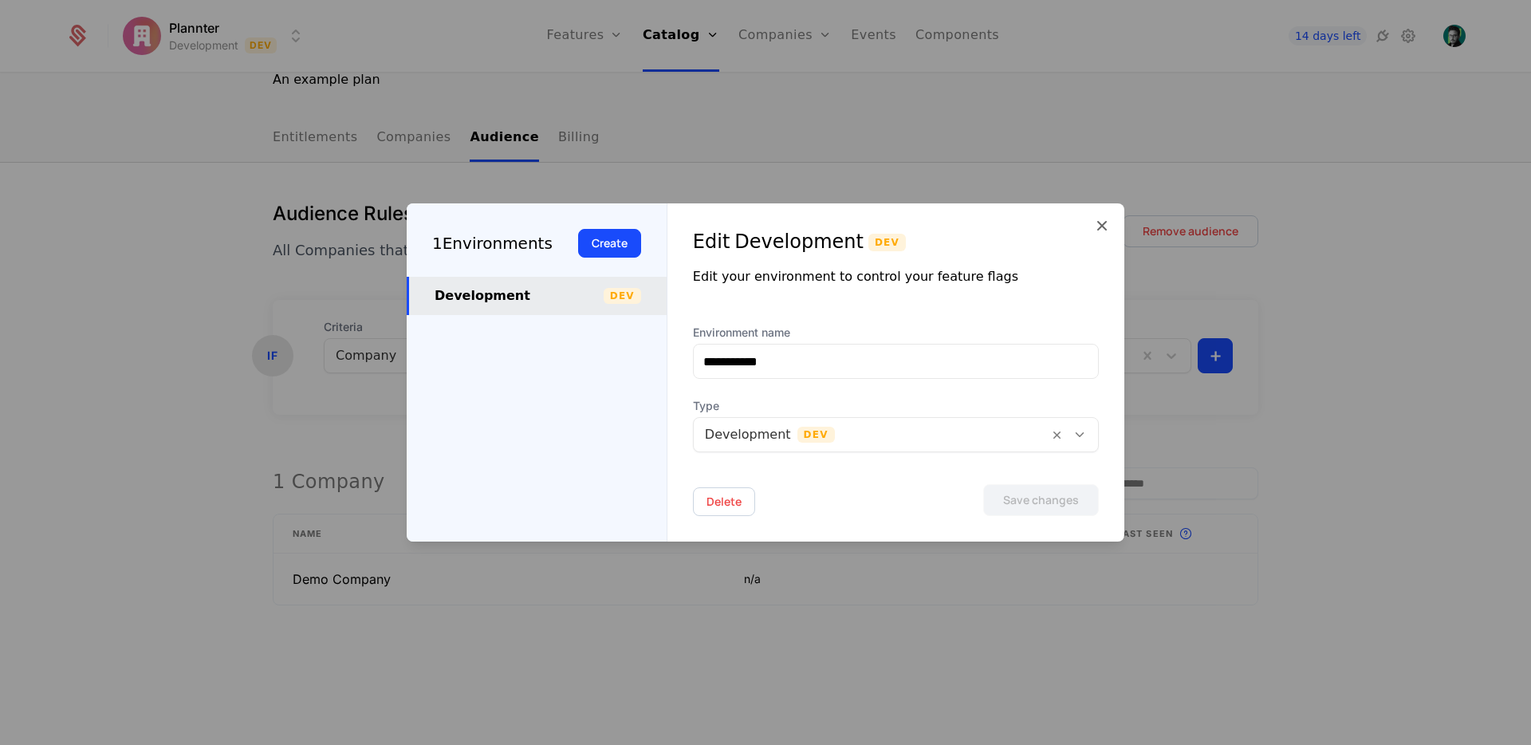
click at [198, 223] on div at bounding box center [765, 372] width 1531 height 745
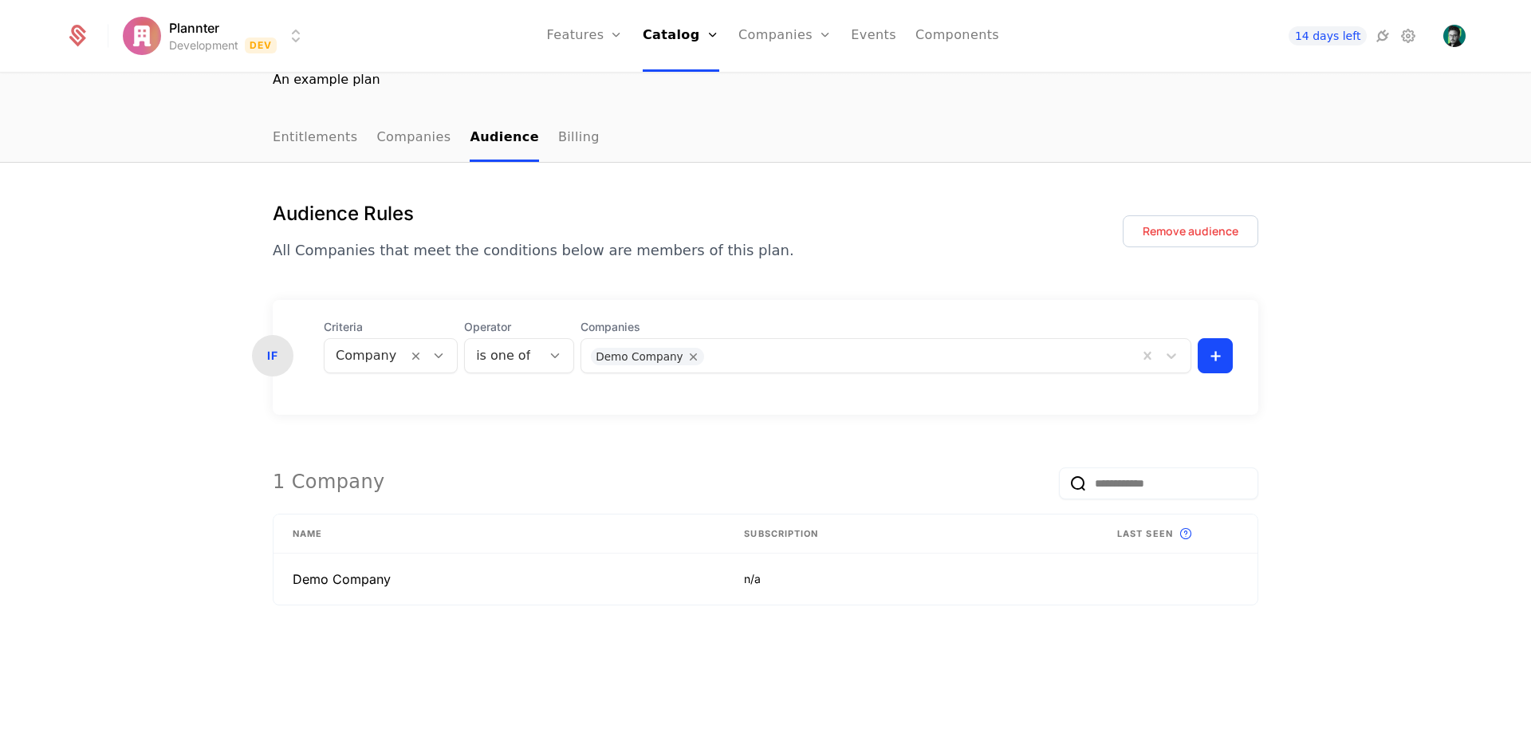
scroll to position [0, 0]
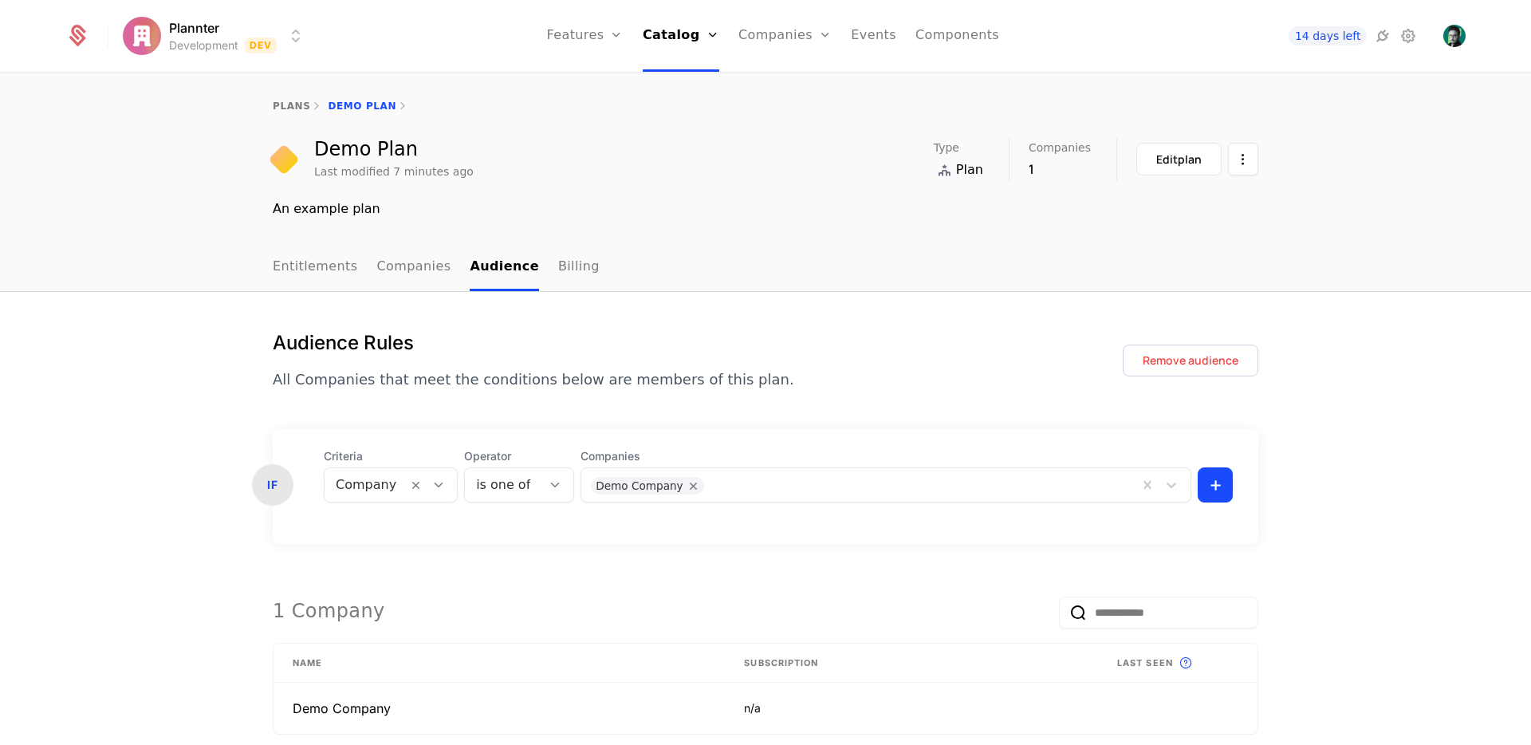
click at [207, 242] on div "plans Demo Plan Demo Plan Last modified 7 minutes ago Type Plan Companies 1 Edi…" at bounding box center [765, 159] width 1531 height 170
click at [1409, 27] on icon at bounding box center [1408, 35] width 19 height 19
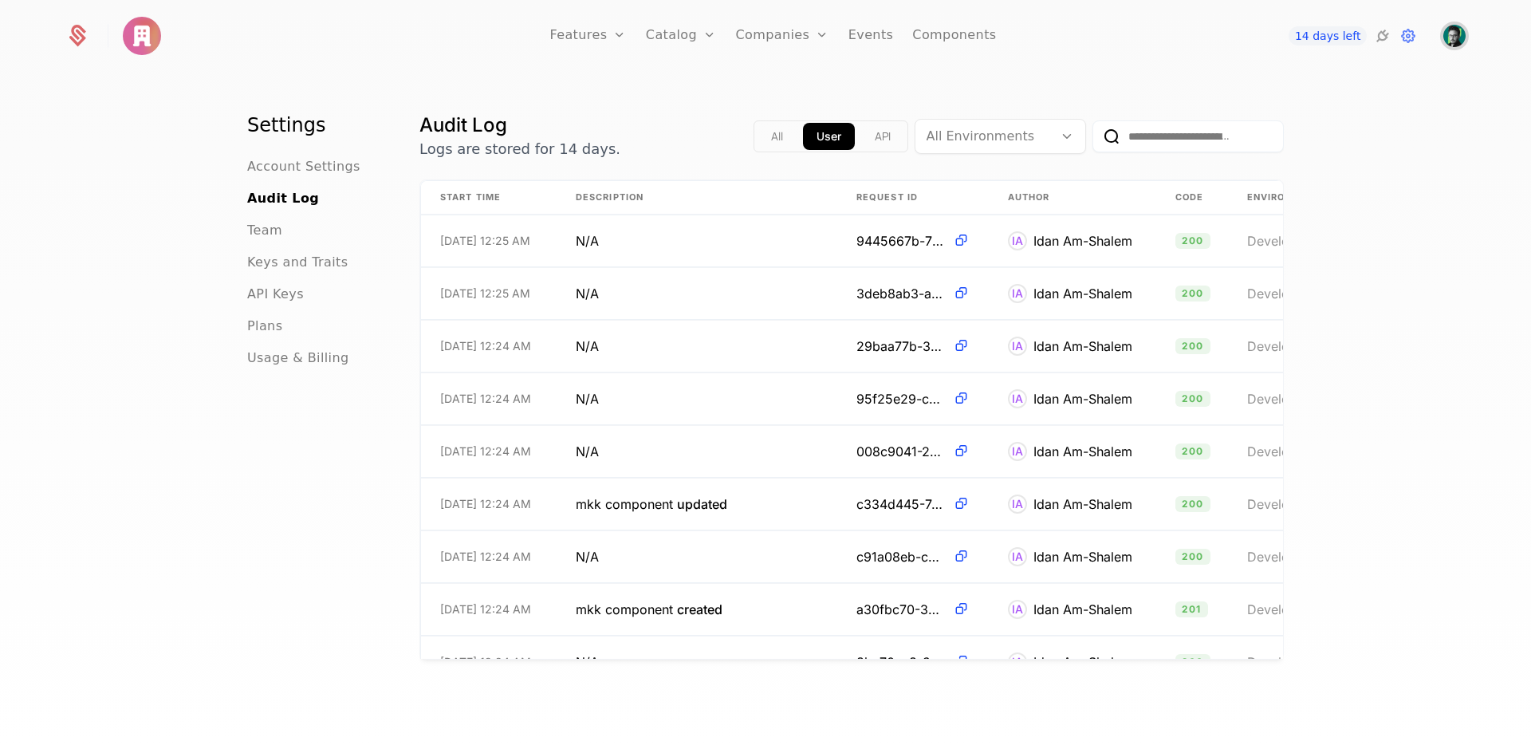
click at [1457, 37] on img "Open user button" at bounding box center [1455, 36] width 22 height 22
click at [1265, 116] on button "Manage account" at bounding box center [1315, 128] width 301 height 40
click at [351, 163] on span "Account Settings" at bounding box center [303, 166] width 113 height 19
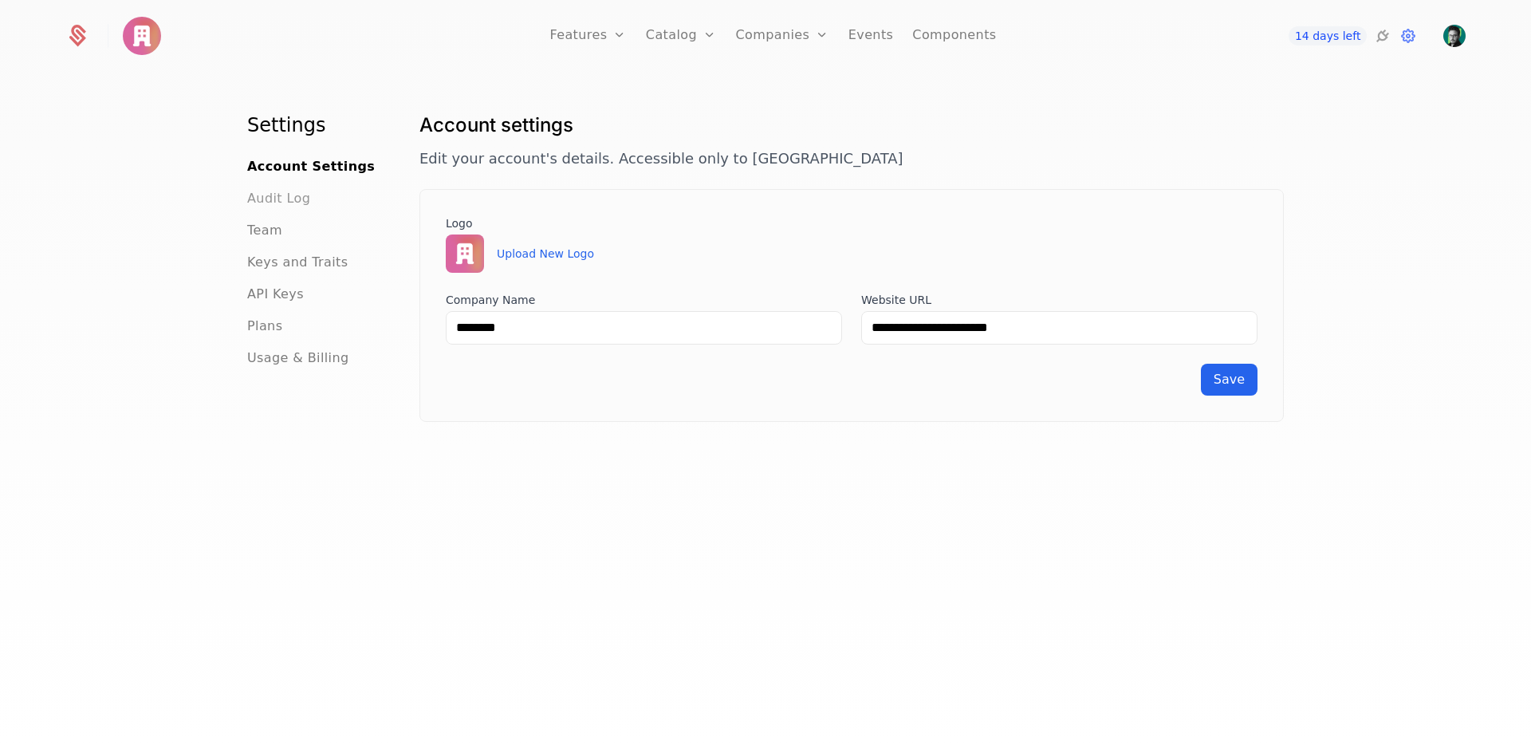
click at [290, 192] on span "Audit Log" at bounding box center [278, 198] width 63 height 19
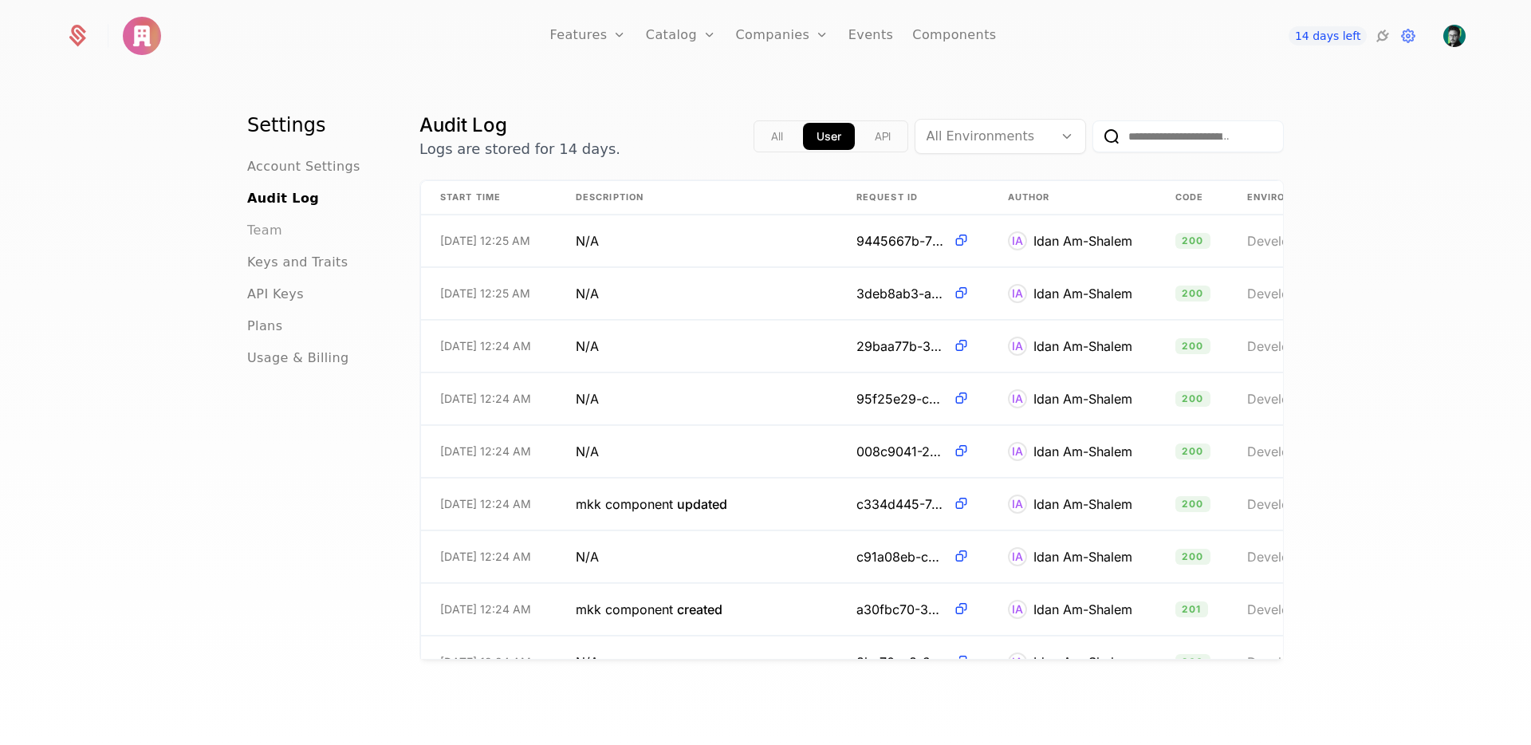
click at [263, 227] on span "Team" at bounding box center [264, 230] width 35 height 19
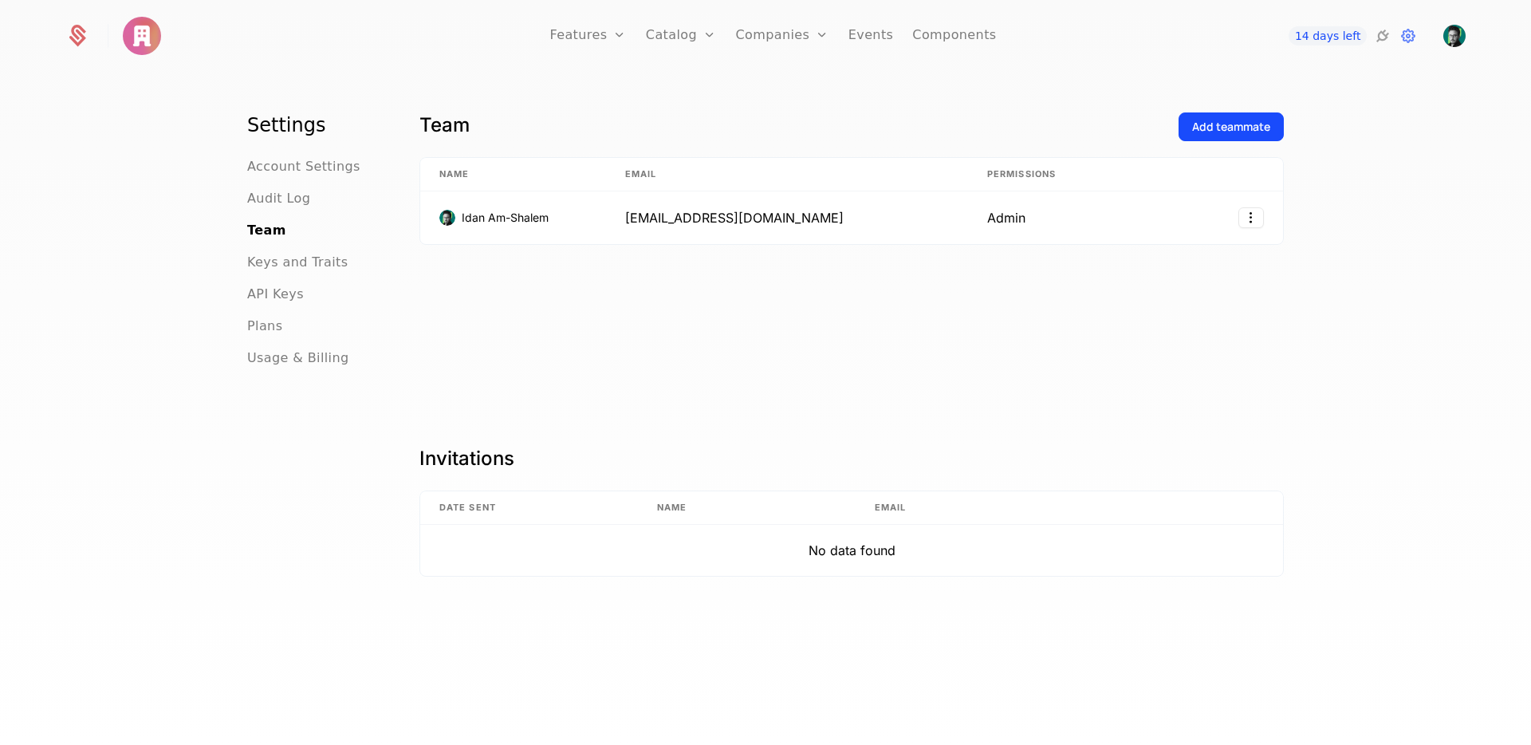
click at [103, 266] on div "Settings Account Settings Audit Log Team Keys and Traits API Keys Plans Usage &…" at bounding box center [765, 414] width 1531 height 680
